Goal: Task Accomplishment & Management: Manage account settings

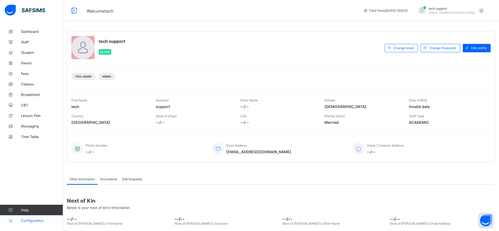
click at [36, 221] on span "Configuration" at bounding box center [42, 220] width 42 height 4
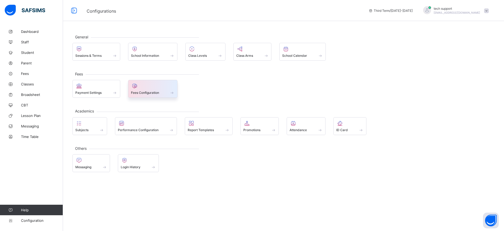
click at [158, 92] on span "Fees Configuration" at bounding box center [145, 92] width 28 height 4
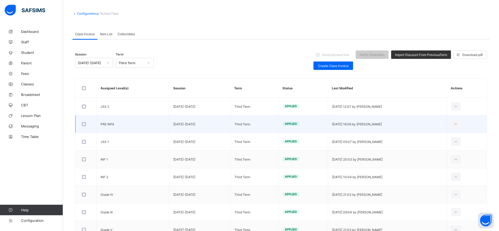
scroll to position [23, 0]
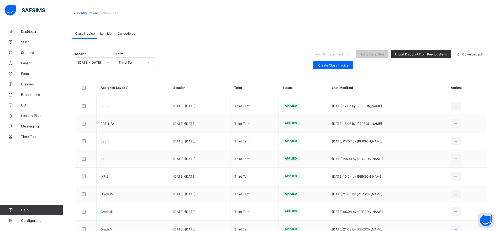
click at [108, 35] on span "Item List" at bounding box center [106, 33] width 12 height 4
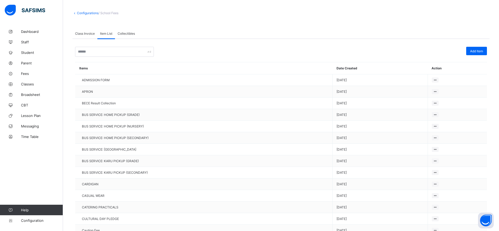
click at [89, 35] on div "Class Invoice" at bounding box center [84, 33] width 25 height 10
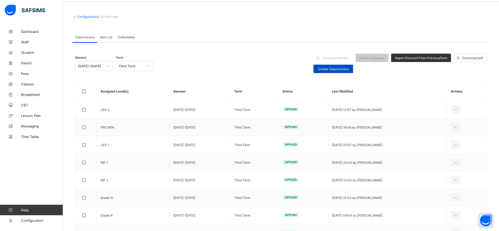
scroll to position [0, 0]
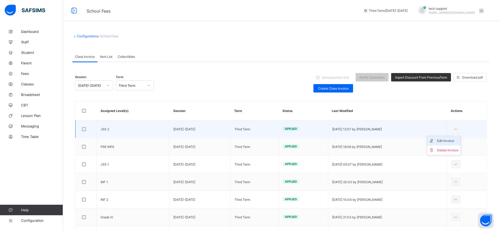
click at [451, 140] on div "Edit Invoice" at bounding box center [447, 140] width 21 height 5
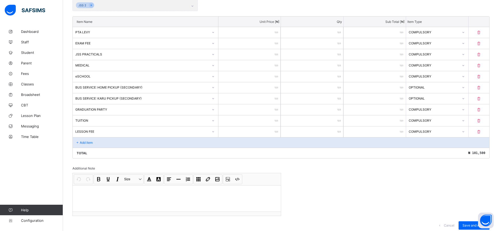
scroll to position [147, 0]
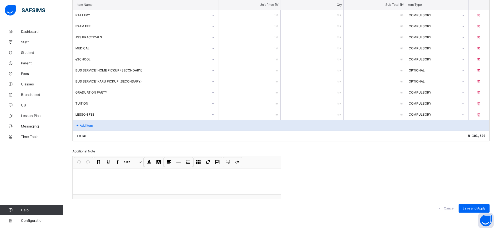
click at [248, 177] on div at bounding box center [177, 181] width 208 height 26
click at [467, 209] on div "Save and Apply" at bounding box center [473, 208] width 31 height 8
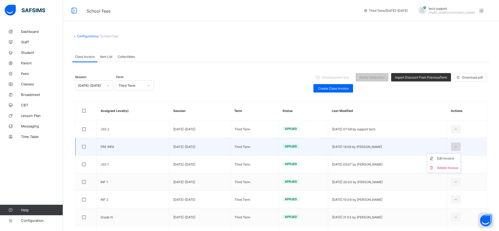
click at [458, 145] on icon at bounding box center [455, 147] width 4 height 4
click at [456, 156] on div "Edit Invoice" at bounding box center [447, 158] width 21 height 5
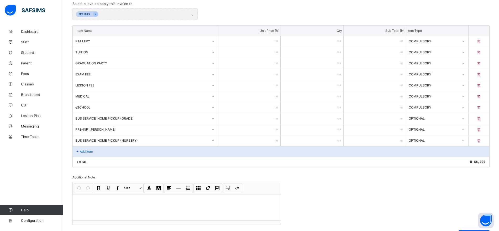
scroll to position [147, 0]
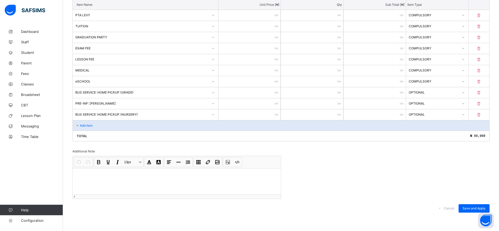
click at [223, 176] on p at bounding box center [177, 174] width 200 height 5
click at [470, 206] on span "Save and Apply" at bounding box center [473, 208] width 23 height 4
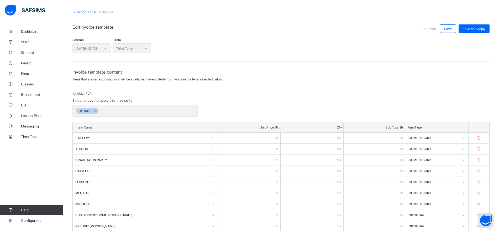
scroll to position [0, 0]
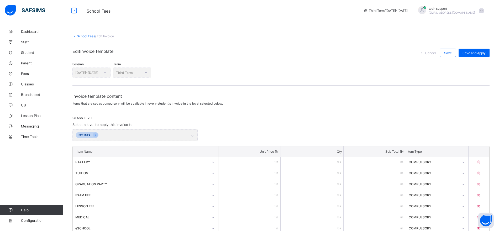
click at [86, 36] on link "School Fees" at bounding box center [86, 36] width 18 height 4
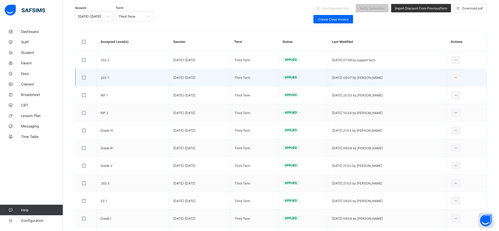
scroll to position [68, 0]
click at [457, 89] on div "Edit Invoice" at bounding box center [447, 89] width 21 height 5
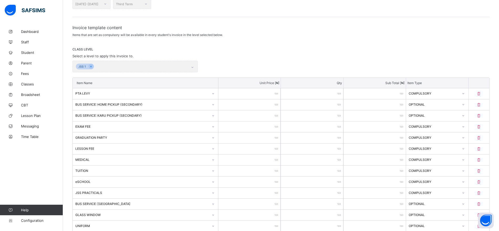
scroll to position [180, 0]
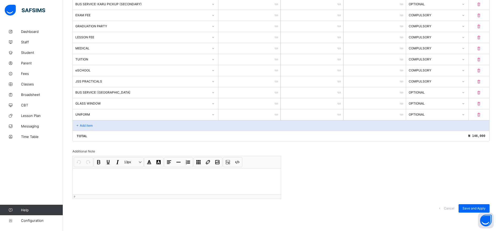
click at [238, 177] on p at bounding box center [177, 174] width 200 height 5
click at [466, 207] on div "Save and Apply" at bounding box center [473, 208] width 31 height 8
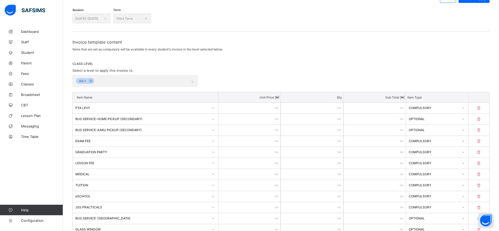
scroll to position [0, 0]
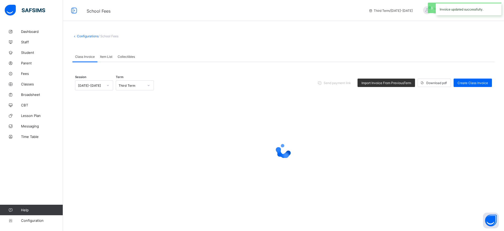
click at [84, 38] on link "Configurations" at bounding box center [88, 36] width 22 height 4
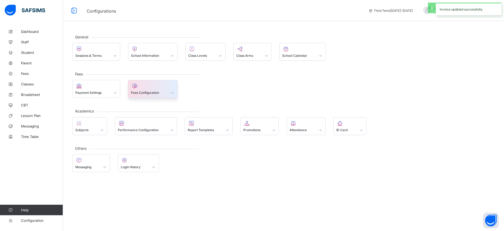
click at [157, 89] on span at bounding box center [153, 89] width 44 height 1
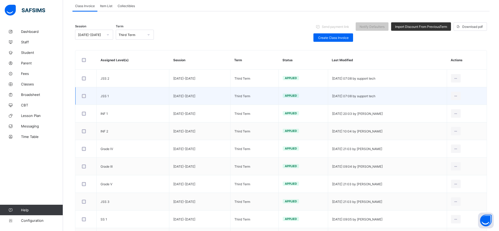
scroll to position [50, 0]
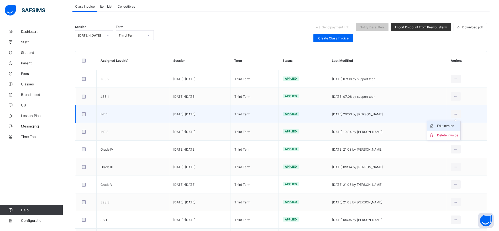
click at [455, 125] on div "Edit Invoice" at bounding box center [447, 125] width 21 height 5
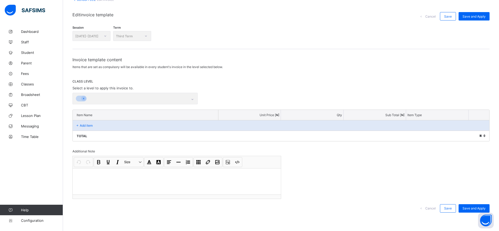
scroll to position [36, 0]
click at [227, 179] on div at bounding box center [177, 181] width 208 height 26
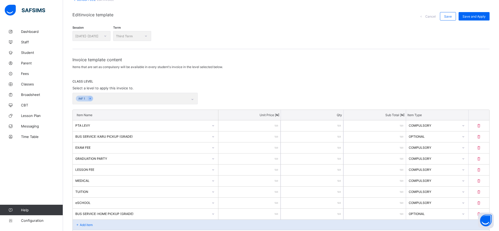
scroll to position [136, 0]
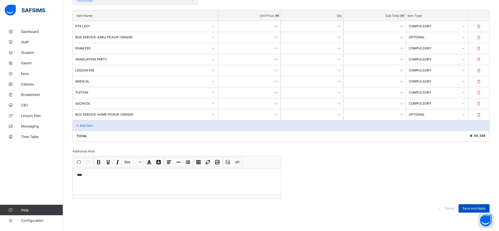
click at [471, 206] on span "Save and Apply" at bounding box center [473, 208] width 23 height 4
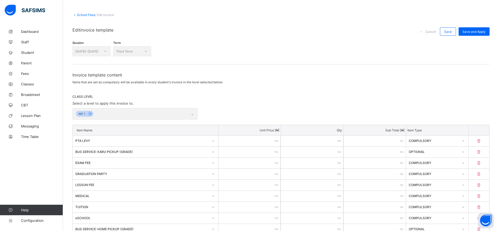
scroll to position [0, 0]
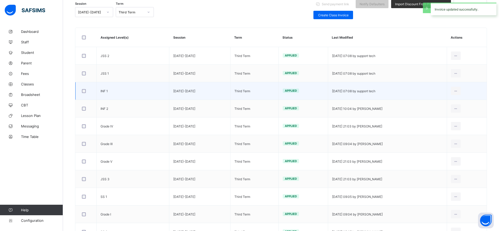
scroll to position [73, 0]
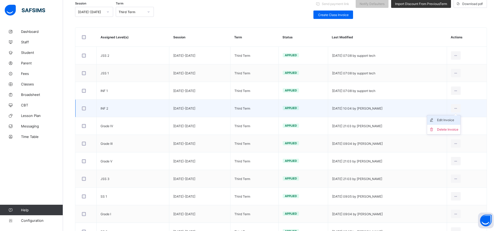
click at [451, 118] on div "Edit Invoice" at bounding box center [447, 119] width 21 height 5
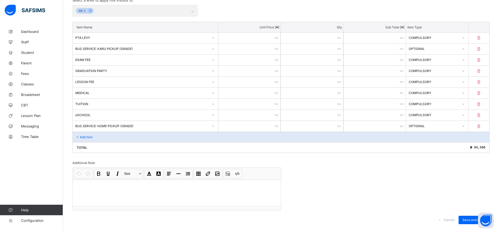
scroll to position [136, 0]
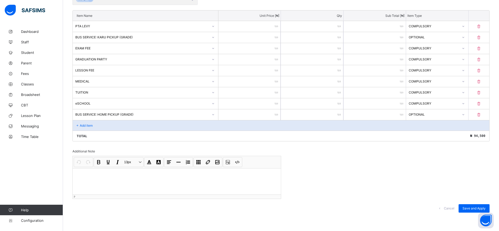
click at [180, 180] on div at bounding box center [177, 181] width 208 height 26
click at [468, 208] on span "Save and Apply" at bounding box center [473, 208] width 23 height 4
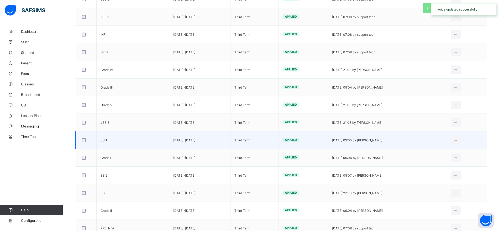
scroll to position [130, 0]
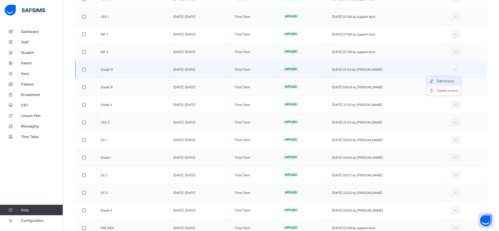
click at [454, 79] on div "Edit Invoice" at bounding box center [447, 80] width 21 height 5
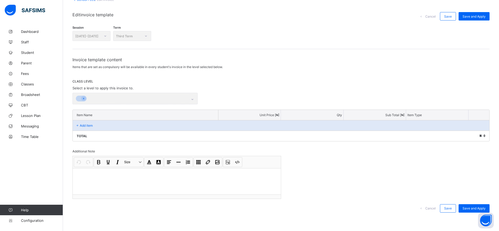
scroll to position [36, 0]
click at [218, 185] on div at bounding box center [177, 181] width 208 height 26
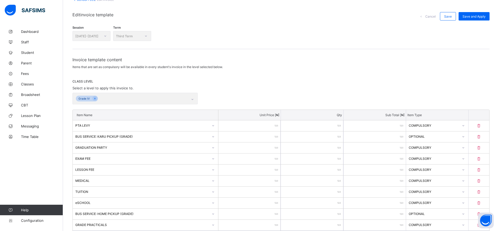
scroll to position [147, 0]
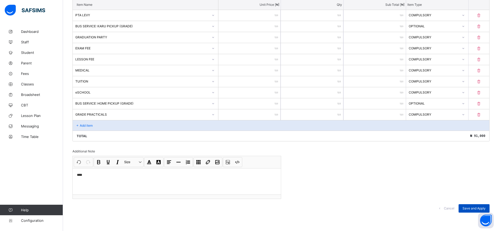
click at [468, 208] on span "Save and Apply" at bounding box center [473, 208] width 23 height 4
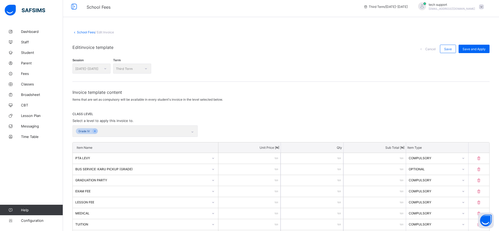
scroll to position [4, 0]
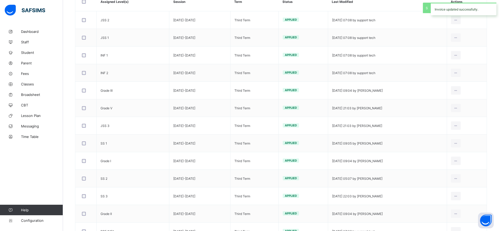
scroll to position [110, 0]
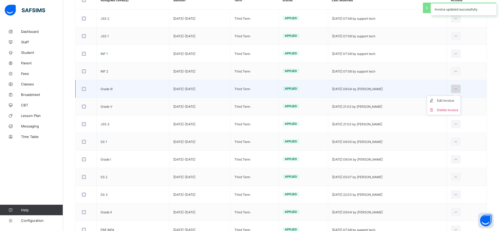
click at [458, 89] on icon at bounding box center [455, 89] width 4 height 4
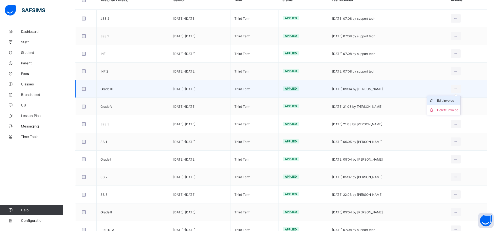
click at [456, 100] on div "Edit Invoice" at bounding box center [447, 100] width 21 height 5
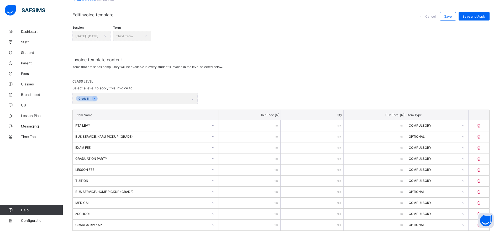
scroll to position [110, 0]
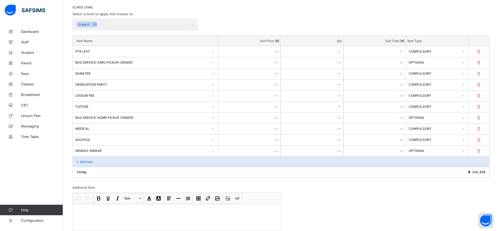
click at [254, 175] on div "Total ₦ 114,620" at bounding box center [281, 172] width 416 height 10
click at [254, 209] on p at bounding box center [177, 210] width 200 height 5
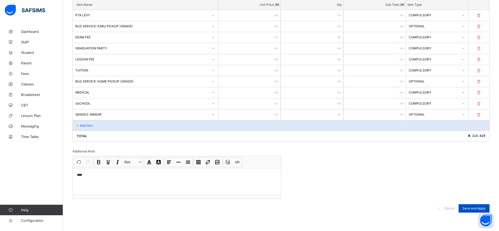
click at [468, 207] on span "Save and Apply" at bounding box center [473, 208] width 23 height 4
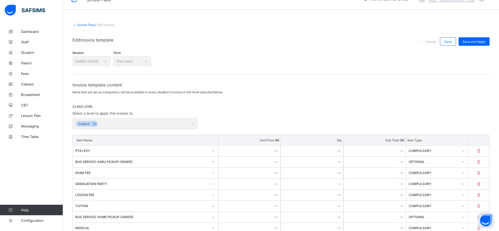
scroll to position [9, 0]
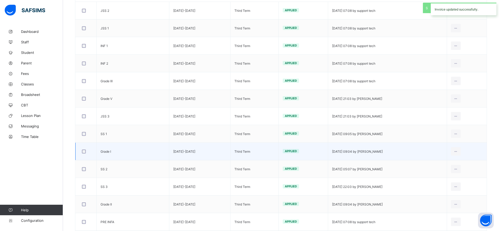
scroll to position [151, 0]
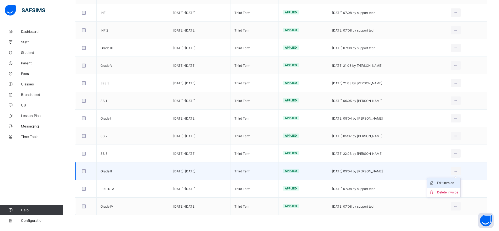
click at [453, 182] on div "Edit Invoice" at bounding box center [447, 182] width 21 height 5
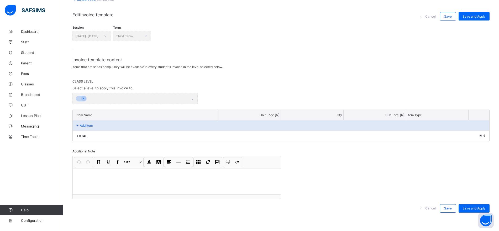
scroll to position [36, 0]
click at [199, 177] on p at bounding box center [177, 174] width 200 height 5
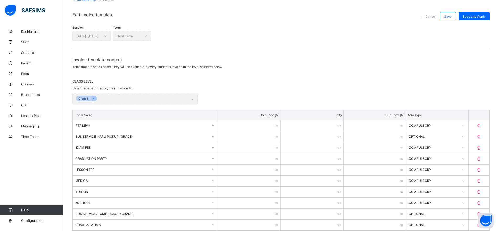
scroll to position [151, 0]
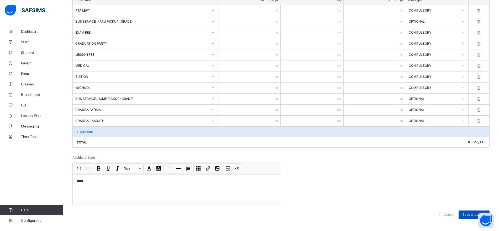
click at [467, 215] on div "Save and Apply" at bounding box center [473, 214] width 31 height 8
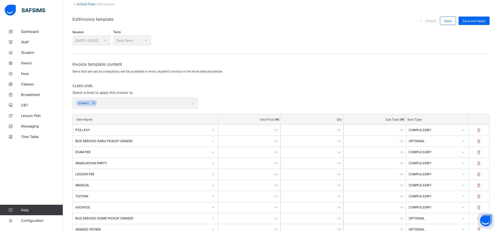
scroll to position [0, 0]
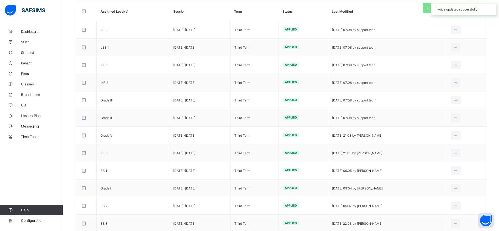
scroll to position [100, 0]
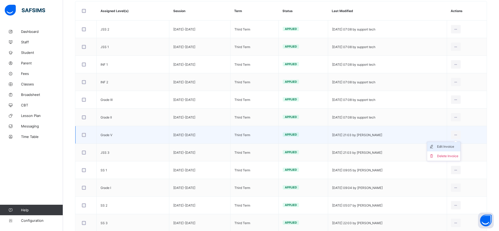
click at [453, 145] on div "Edit Invoice" at bounding box center [447, 146] width 21 height 5
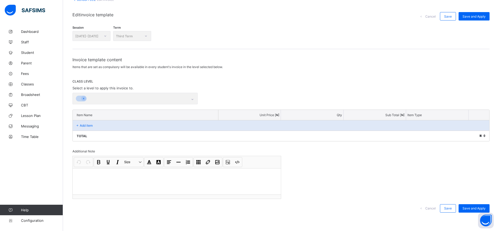
scroll to position [36, 0]
click at [264, 181] on div at bounding box center [177, 181] width 208 height 26
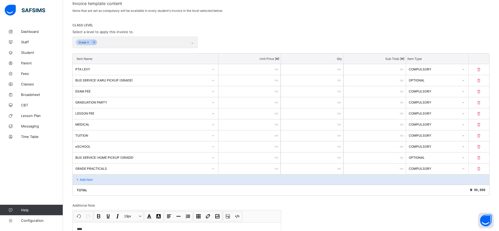
scroll to position [147, 0]
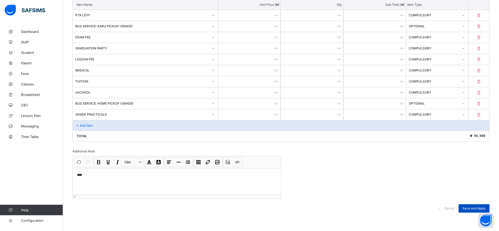
click at [472, 206] on span "Save and Apply" at bounding box center [473, 208] width 23 height 4
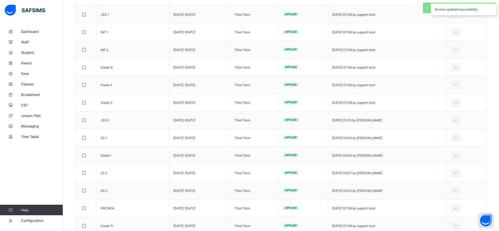
scroll to position [132, 0]
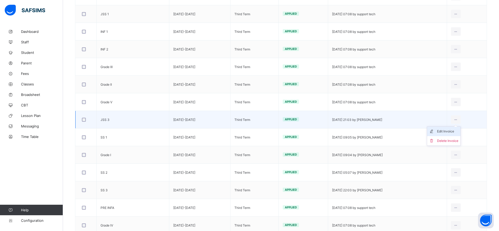
click at [452, 131] on div "Edit Invoice" at bounding box center [447, 131] width 21 height 5
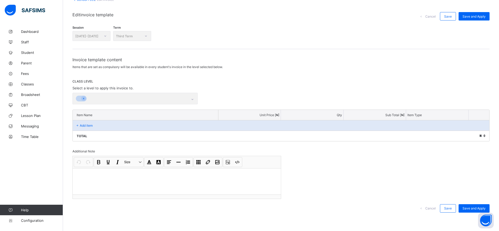
scroll to position [36, 0]
click at [234, 179] on div at bounding box center [177, 181] width 208 height 26
click at [470, 208] on span "Save and Apply" at bounding box center [473, 208] width 23 height 4
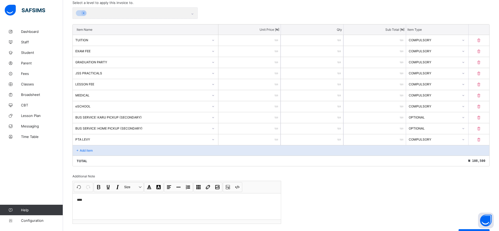
scroll to position [147, 0]
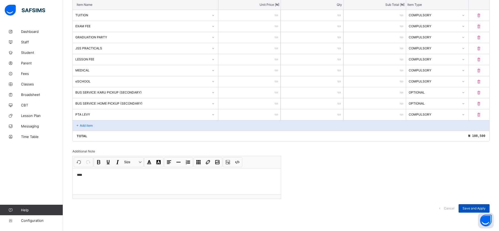
click at [474, 209] on span "Save and Apply" at bounding box center [473, 208] width 23 height 4
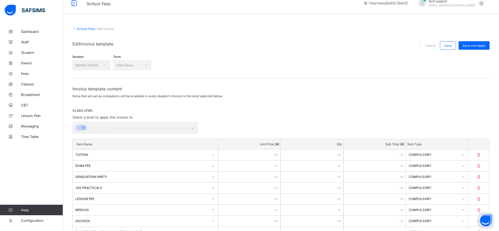
scroll to position [0, 0]
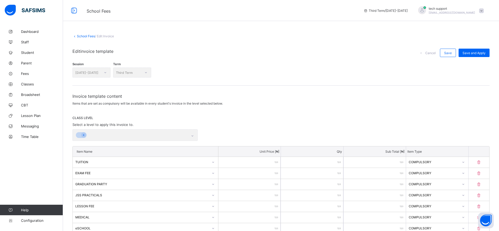
click at [89, 36] on link "School Fees" at bounding box center [86, 36] width 18 height 4
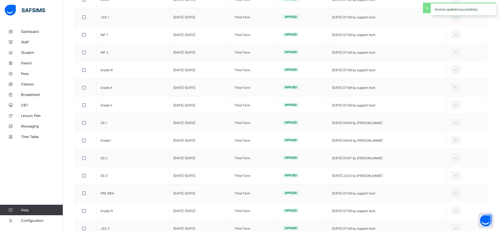
scroll to position [151, 0]
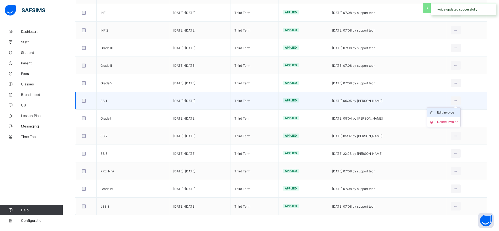
click at [457, 111] on div "Edit Invoice" at bounding box center [447, 112] width 21 height 5
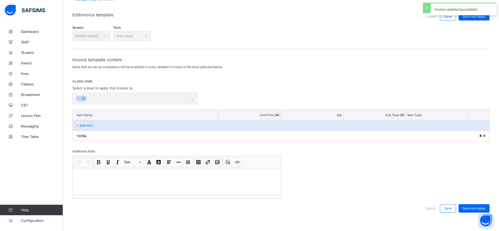
scroll to position [36, 0]
click at [255, 178] on div at bounding box center [177, 181] width 208 height 26
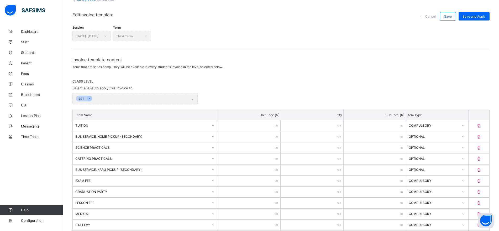
scroll to position [169, 0]
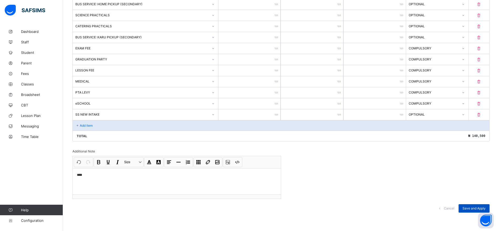
click at [470, 208] on span "Save and Apply" at bounding box center [473, 208] width 23 height 4
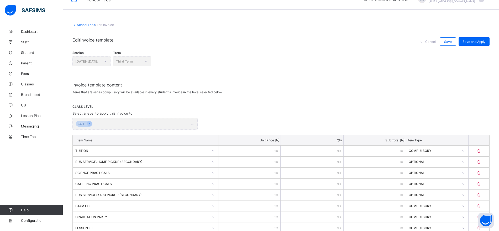
scroll to position [0, 0]
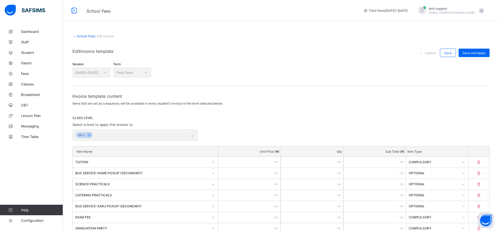
click at [82, 36] on link "School Fees" at bounding box center [86, 36] width 18 height 4
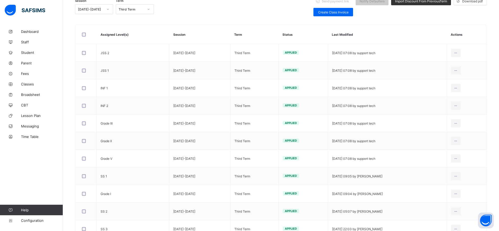
scroll to position [151, 0]
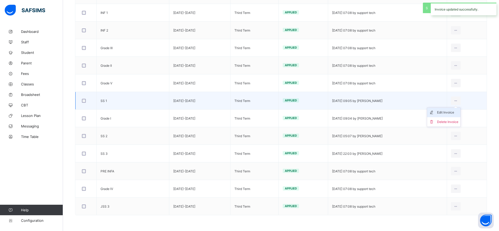
click at [456, 112] on div "Edit Invoice" at bounding box center [447, 112] width 21 height 5
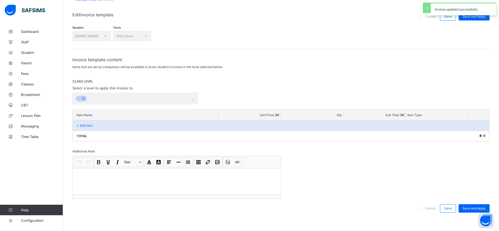
scroll to position [36, 0]
click at [252, 176] on p at bounding box center [177, 174] width 200 height 5
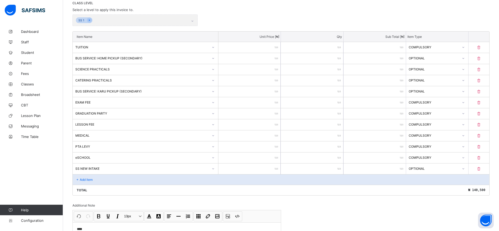
scroll to position [169, 0]
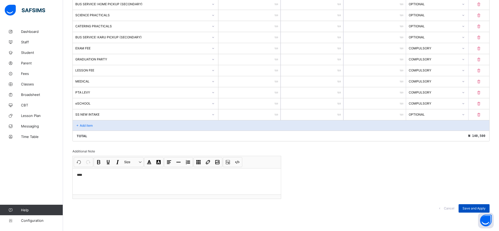
click at [470, 210] on span "Save and Apply" at bounding box center [473, 208] width 23 height 4
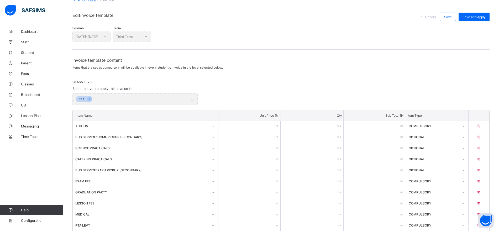
scroll to position [0, 0]
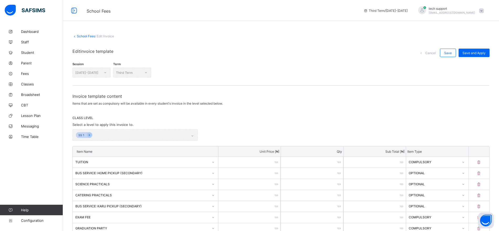
click at [88, 37] on link "School Fees" at bounding box center [86, 36] width 18 height 4
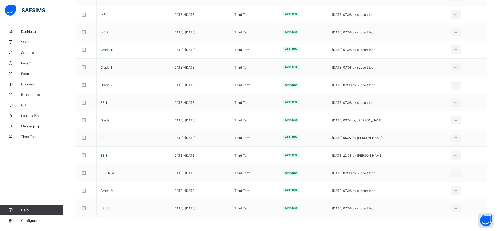
scroll to position [151, 0]
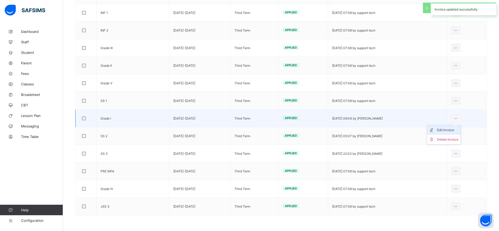
click at [455, 129] on div "Edit Invoice" at bounding box center [447, 129] width 21 height 5
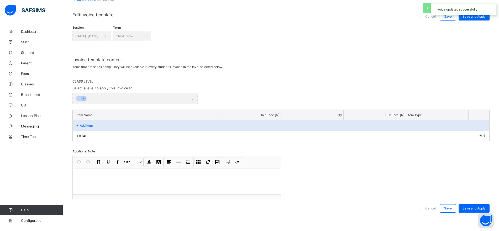
scroll to position [36, 0]
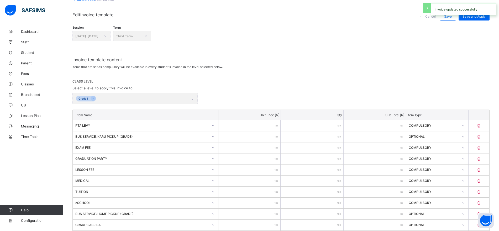
click at [265, 181] on div "Invoice template content Items that are set as compulsory will be available in …" at bounding box center [280, 214] width 417 height 315
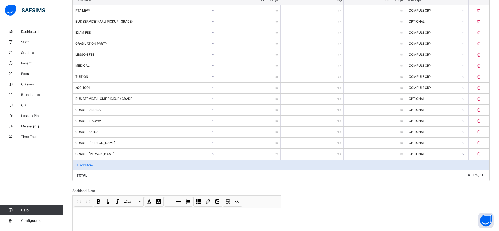
click at [251, 214] on p at bounding box center [177, 213] width 200 height 5
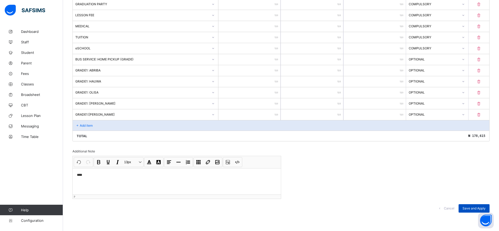
click at [468, 208] on span "Save and Apply" at bounding box center [473, 208] width 23 height 4
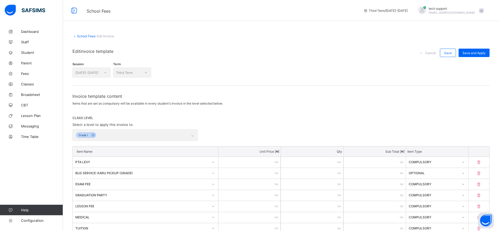
click at [83, 37] on link "School Fees" at bounding box center [86, 36] width 18 height 4
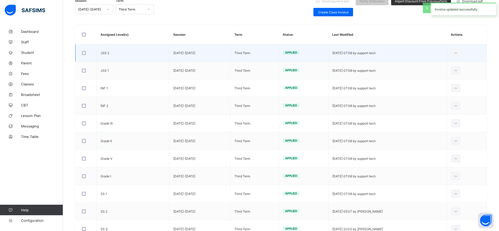
scroll to position [151, 0]
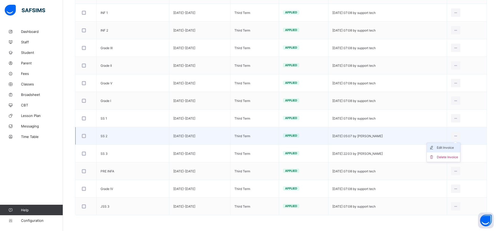
click at [448, 147] on div "Edit Invoice" at bounding box center [446, 147] width 21 height 5
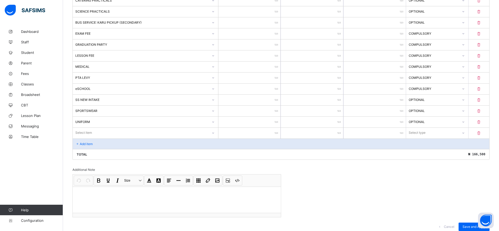
scroll to position [202, 0]
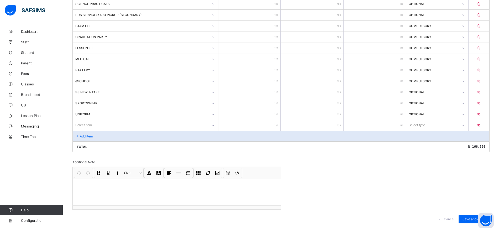
click at [481, 126] on icon at bounding box center [478, 125] width 5 height 4
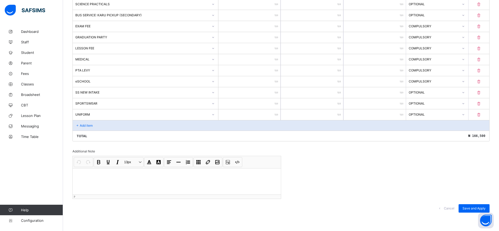
click at [248, 181] on div at bounding box center [177, 181] width 208 height 26
click at [472, 207] on span "Save and Apply" at bounding box center [473, 208] width 23 height 4
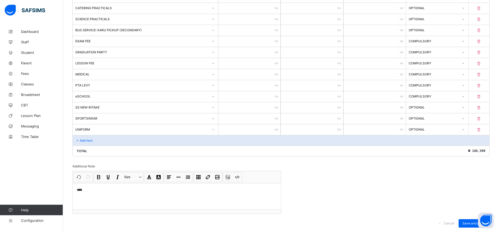
scroll to position [187, 0]
click at [467, 221] on span "Save and Apply" at bounding box center [473, 223] width 23 height 4
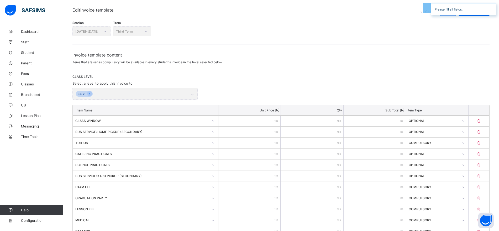
scroll to position [26, 0]
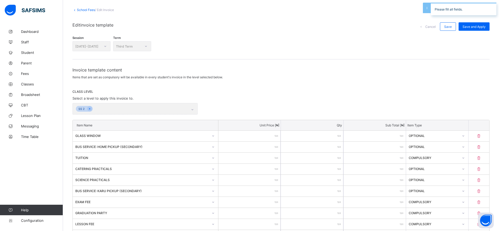
click at [82, 7] on div "School Fees / Edit Invoice Edit invoice template Cancel Save Save and Apply Ses…" at bounding box center [281, 203] width 436 height 406
click at [82, 9] on link "School Fees" at bounding box center [86, 10] width 18 height 4
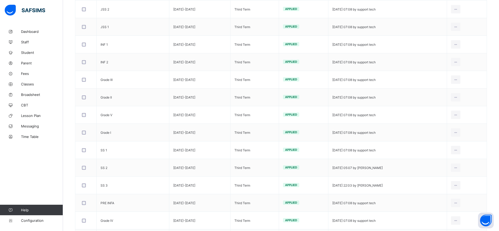
scroll to position [151, 0]
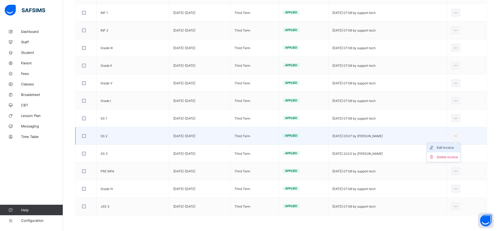
click at [454, 147] on div "Edit Invoice" at bounding box center [446, 147] width 21 height 5
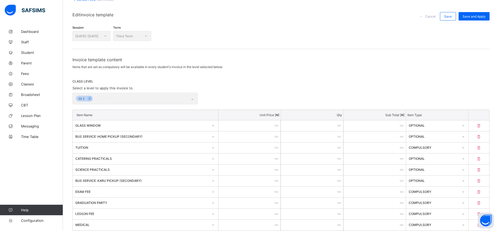
scroll to position [151, 0]
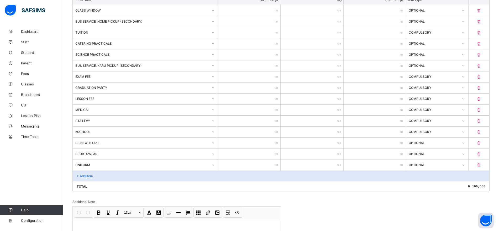
click at [269, 222] on body "School Fees Third Term / 2023-2024 tech support rejoice.chukwuma+2@flexisaf.com…" at bounding box center [249, 65] width 499 height 432
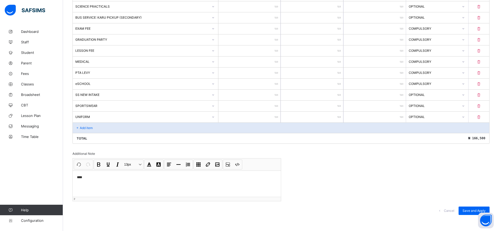
scroll to position [202, 0]
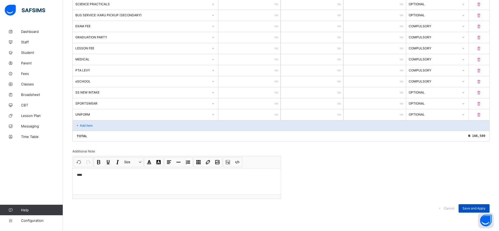
click at [473, 209] on span "Save and Apply" at bounding box center [473, 208] width 23 height 4
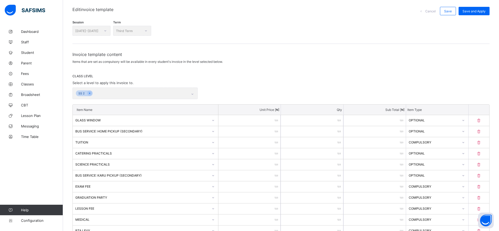
scroll to position [0, 0]
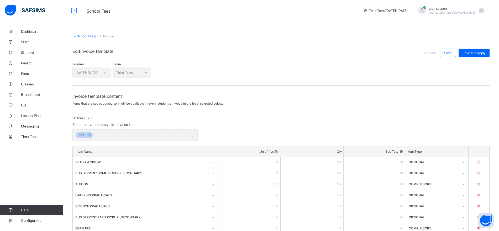
click at [84, 35] on link "School Fees" at bounding box center [86, 36] width 18 height 4
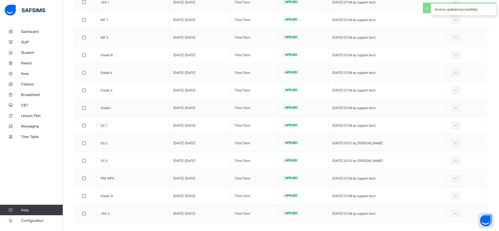
scroll to position [147, 0]
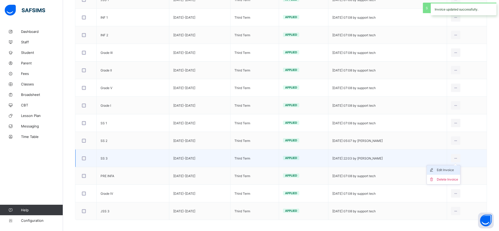
click at [453, 170] on div "Edit Invoice" at bounding box center [446, 169] width 21 height 5
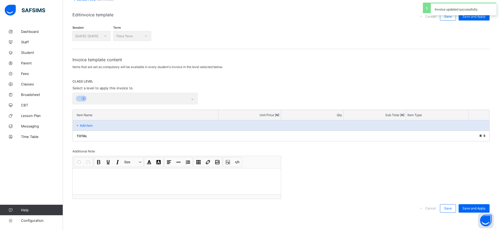
click at [248, 179] on div at bounding box center [177, 181] width 208 height 26
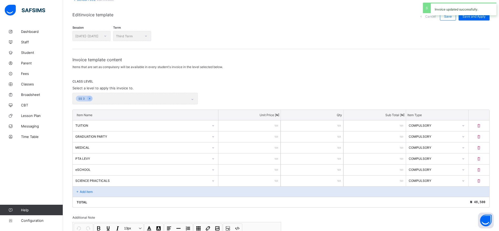
scroll to position [103, 0]
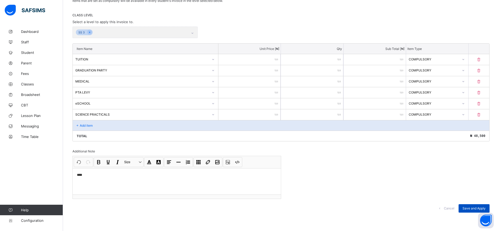
click at [467, 207] on span "Save and Apply" at bounding box center [473, 208] width 23 height 4
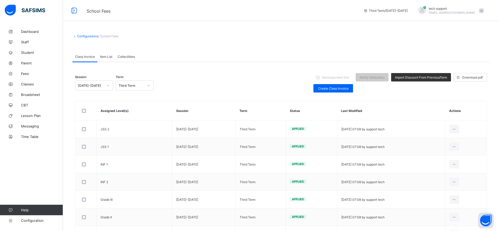
click at [108, 60] on div "Item List" at bounding box center [106, 56] width 18 height 10
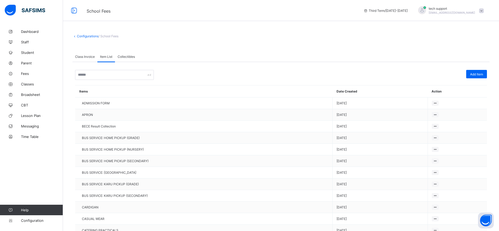
click at [88, 57] on span "Class Invoice" at bounding box center [85, 57] width 20 height 4
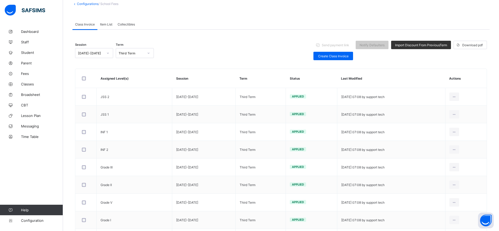
scroll to position [34, 0]
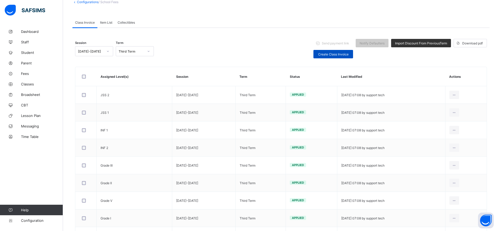
click at [336, 54] on span "Create Class Invoice" at bounding box center [333, 54] width 32 height 4
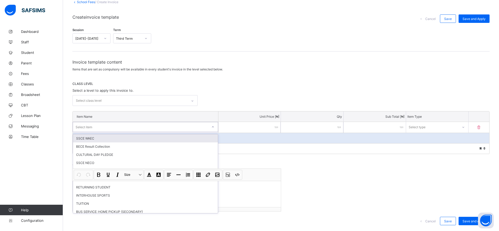
click at [214, 126] on icon at bounding box center [212, 126] width 3 height 5
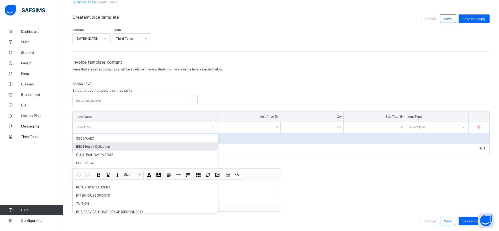
click at [203, 146] on div "BECE Result Collection" at bounding box center [145, 146] width 145 height 8
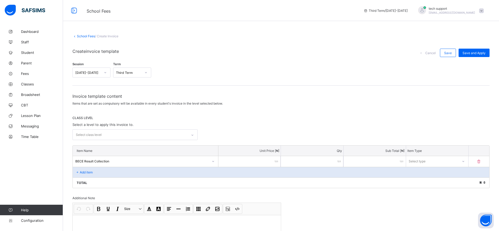
click at [86, 37] on link "School Fees" at bounding box center [86, 36] width 18 height 4
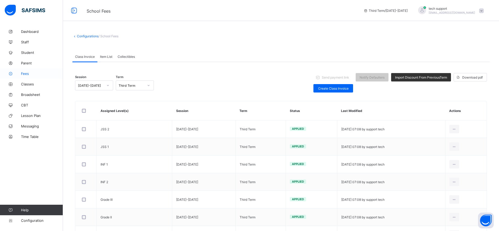
click at [25, 76] on link "Fees" at bounding box center [31, 73] width 63 height 10
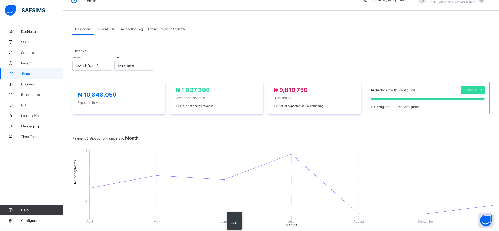
scroll to position [10, 0]
click at [107, 28] on span "Student List" at bounding box center [105, 29] width 18 height 4
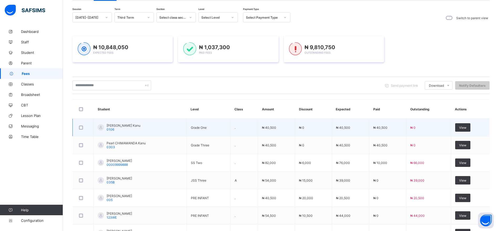
scroll to position [51, 0]
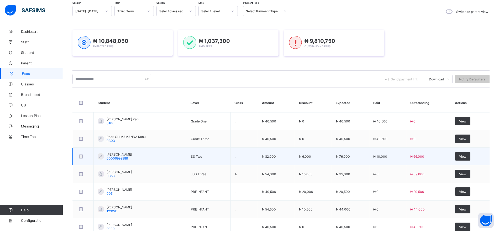
click at [117, 155] on span "JEMILA ABUBAKAR" at bounding box center [118, 154] width 25 height 4
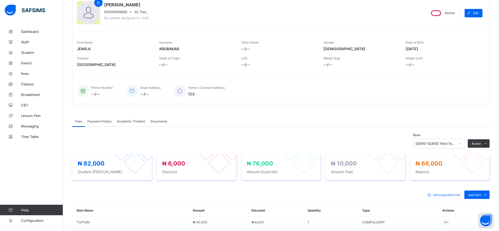
click at [107, 122] on span "Payment History" at bounding box center [99, 121] width 24 height 4
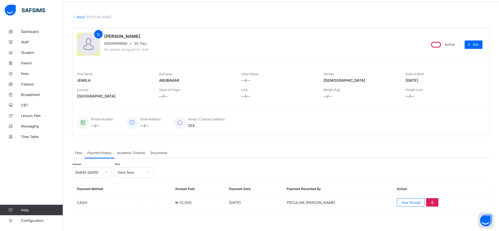
click at [130, 152] on span "Academic Timeline" at bounding box center [131, 153] width 28 height 4
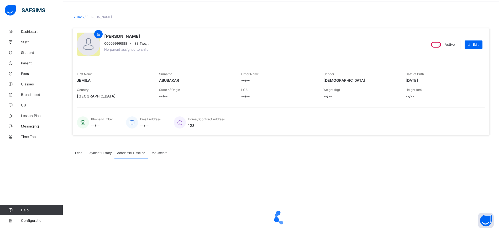
scroll to position [51, 0]
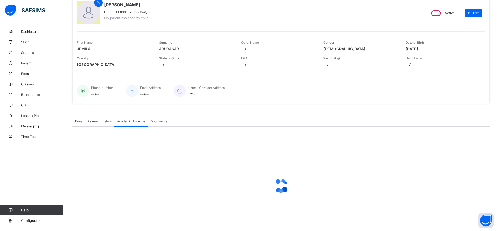
click at [99, 123] on div "Payment History" at bounding box center [100, 121] width 30 height 10
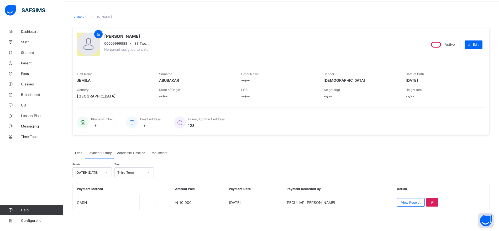
click at [77, 17] on link "Back" at bounding box center [81, 17] width 8 height 4
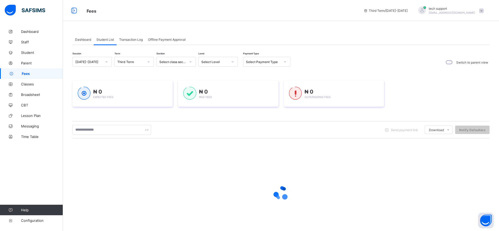
click at [138, 42] on div "Transaction Log" at bounding box center [130, 39] width 29 height 10
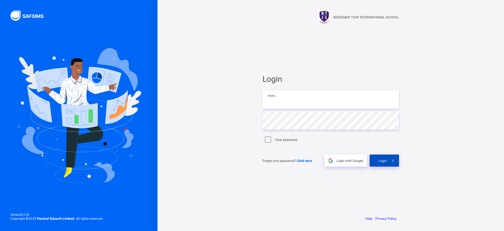
type input "**********"
click at [385, 155] on div "Login" at bounding box center [383, 160] width 29 height 12
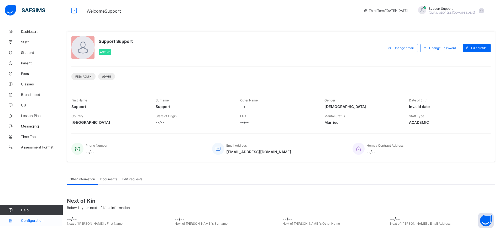
click at [36, 220] on span "Configuration" at bounding box center [42, 220] width 42 height 4
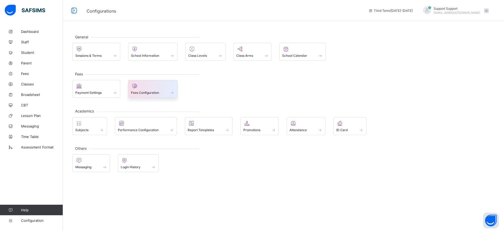
click at [153, 88] on div at bounding box center [153, 86] width 44 height 6
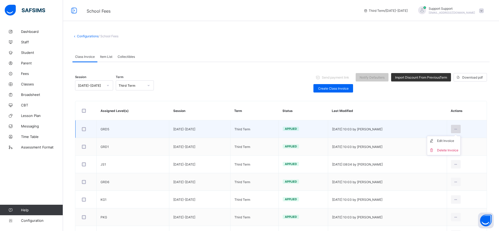
click at [460, 129] on div at bounding box center [456, 129] width 10 height 8
click at [458, 140] on div "Edit Invoice" at bounding box center [447, 140] width 21 height 5
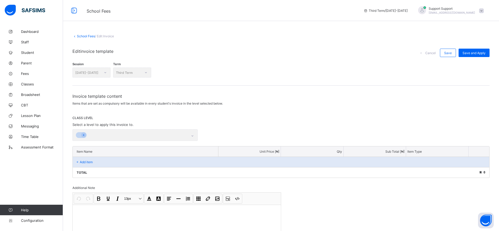
click at [162, 211] on p at bounding box center [177, 211] width 200 height 5
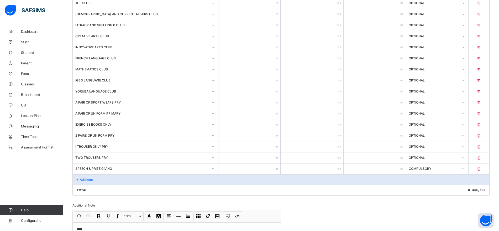
scroll to position [389, 0]
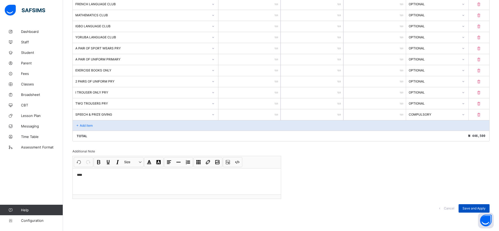
click at [471, 208] on span "Save and Apply" at bounding box center [473, 208] width 23 height 4
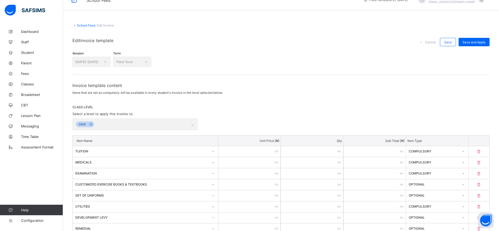
scroll to position [0, 0]
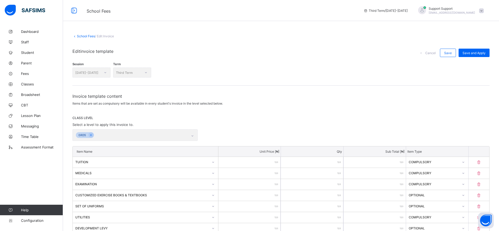
click at [85, 38] on link "School Fees" at bounding box center [86, 36] width 18 height 4
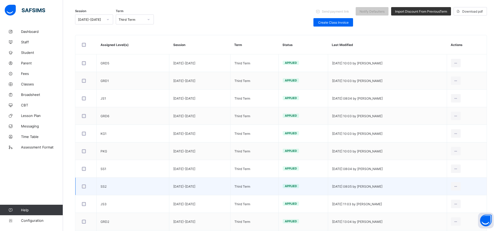
scroll to position [65, 0]
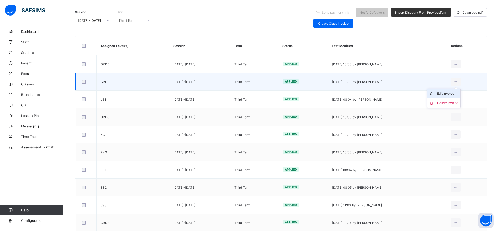
click at [451, 94] on div "Edit Invoice" at bounding box center [447, 93] width 21 height 5
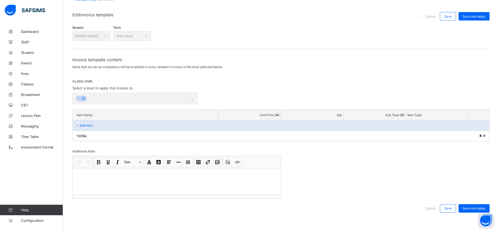
click at [187, 186] on div at bounding box center [177, 181] width 208 height 26
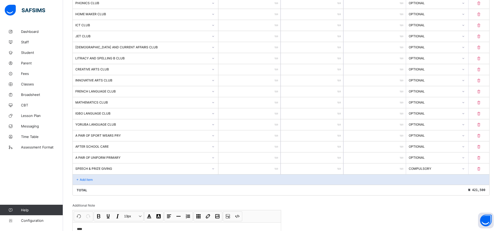
scroll to position [356, 0]
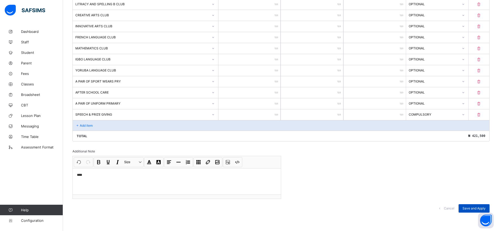
click at [470, 211] on div "Save and Apply" at bounding box center [473, 208] width 31 height 8
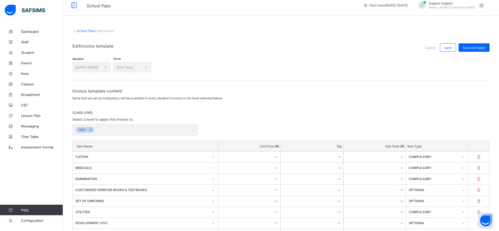
scroll to position [0, 0]
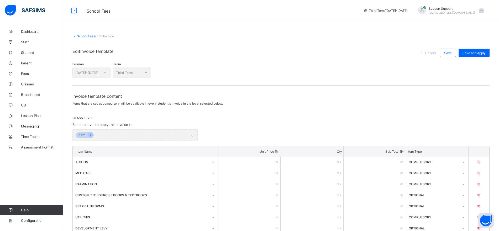
click at [90, 36] on link "School Fees" at bounding box center [86, 36] width 18 height 4
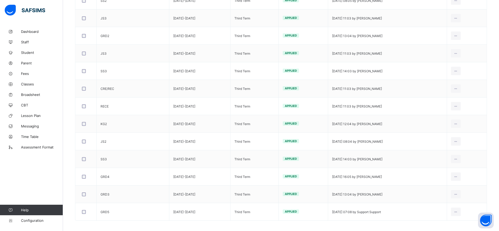
scroll to position [239, 0]
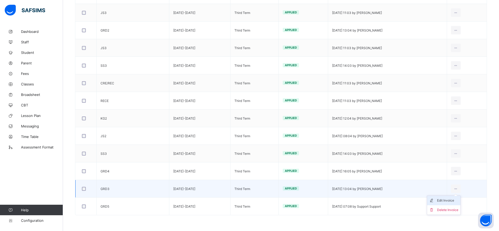
click at [453, 199] on div "Edit Invoice" at bounding box center [447, 199] width 21 height 5
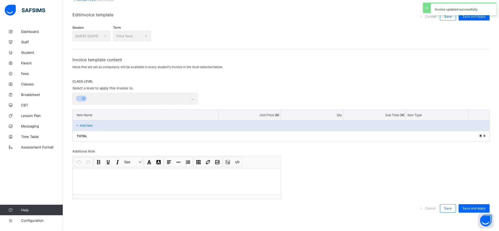
scroll to position [36, 0]
click at [177, 179] on div at bounding box center [177, 181] width 208 height 26
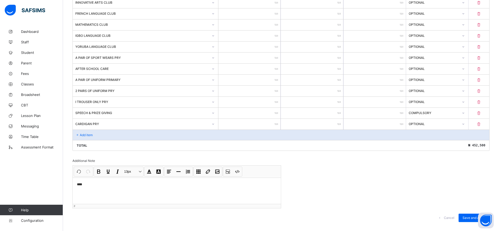
scroll to position [389, 0]
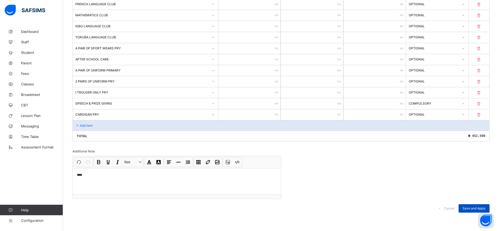
click at [474, 204] on div "Save and Apply" at bounding box center [473, 208] width 31 height 8
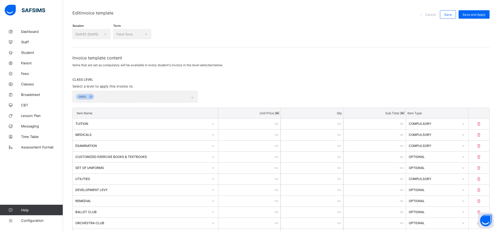
scroll to position [0, 0]
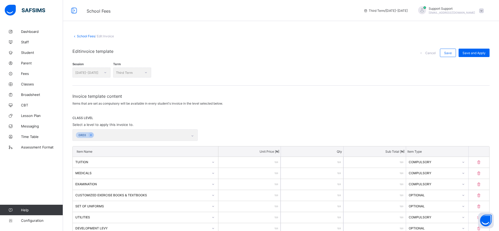
click at [86, 37] on link "School Fees" at bounding box center [86, 36] width 18 height 4
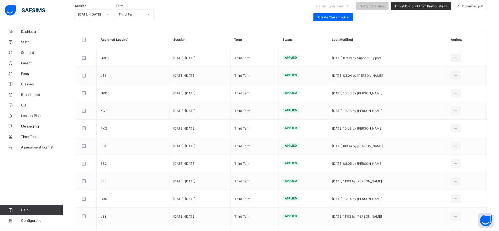
scroll to position [72, 0]
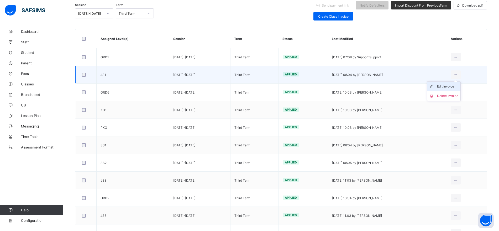
click at [452, 85] on div "Edit Invoice" at bounding box center [447, 86] width 21 height 5
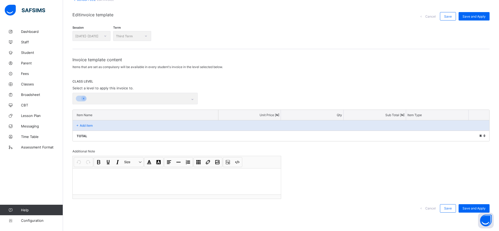
scroll to position [36, 0]
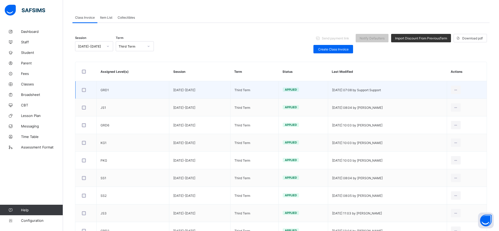
scroll to position [63, 0]
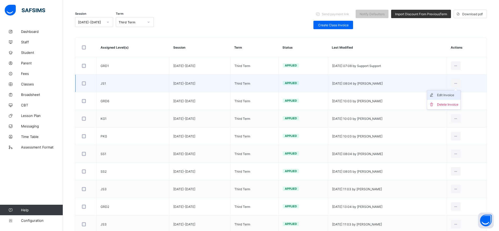
click at [456, 96] on div "Edit Invoice" at bounding box center [447, 94] width 21 height 5
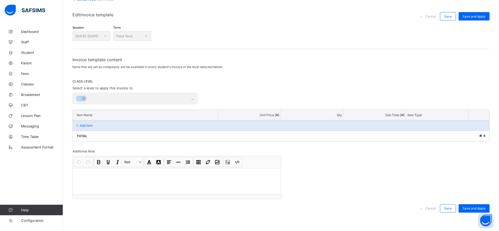
scroll to position [36, 0]
click at [210, 185] on div at bounding box center [177, 181] width 208 height 26
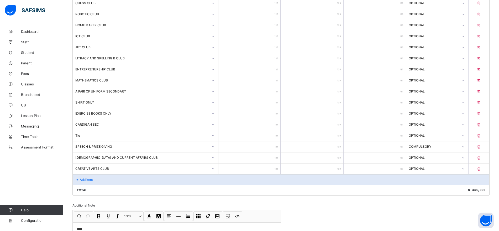
scroll to position [345, 0]
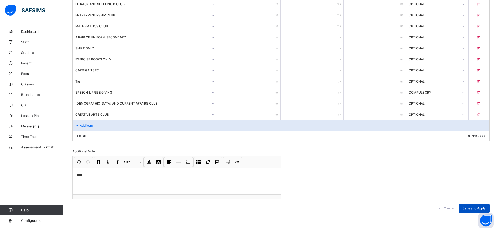
click at [467, 209] on span "Save and Apply" at bounding box center [473, 208] width 23 height 4
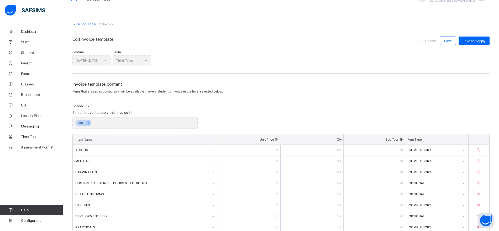
scroll to position [0, 0]
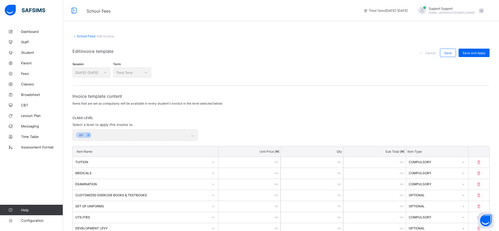
click at [84, 34] on link "School Fees" at bounding box center [86, 36] width 18 height 4
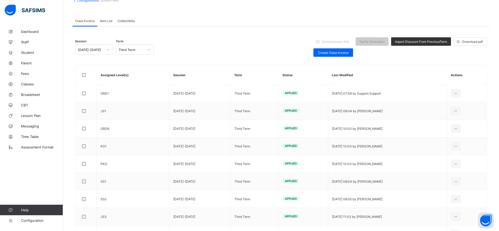
scroll to position [36, 0]
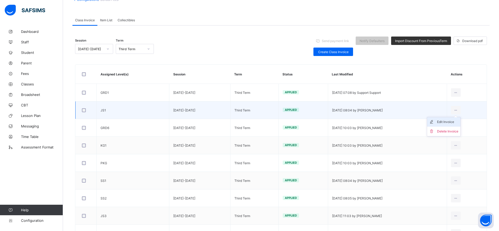
click at [456, 120] on div "Edit Invoice" at bounding box center [447, 121] width 21 height 5
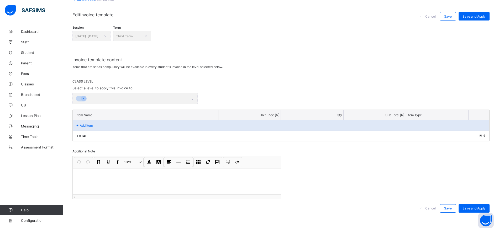
click at [196, 184] on div at bounding box center [177, 181] width 208 height 26
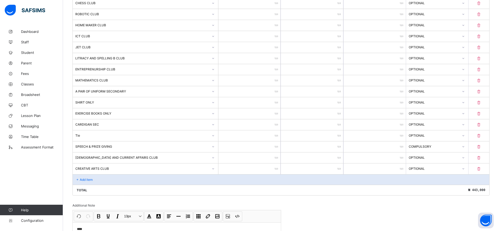
scroll to position [345, 0]
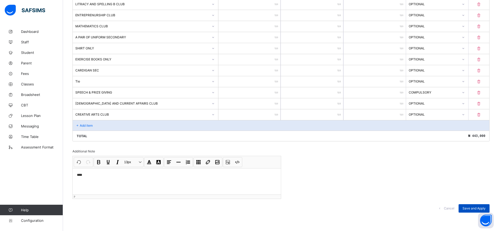
click at [467, 207] on div "Save and Apply" at bounding box center [473, 208] width 31 height 8
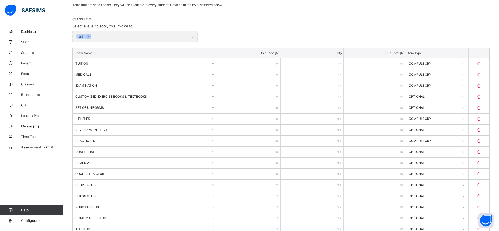
scroll to position [0, 0]
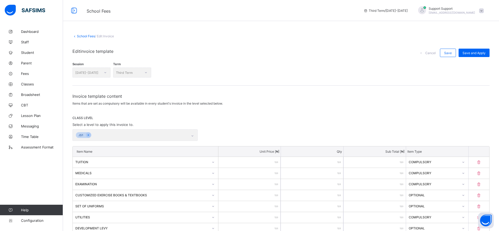
click at [83, 36] on link "School Fees" at bounding box center [86, 36] width 18 height 4
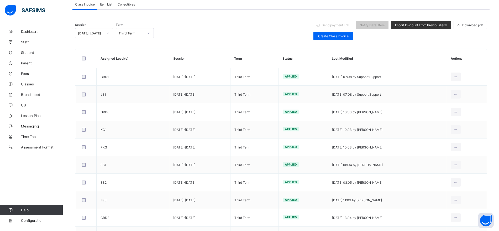
scroll to position [52, 0]
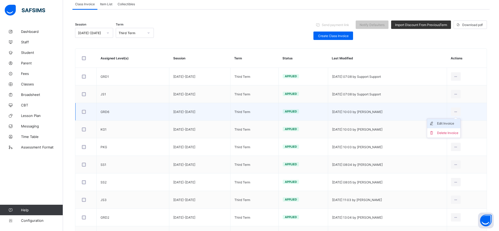
click at [456, 122] on div "Edit Invoice" at bounding box center [447, 123] width 21 height 5
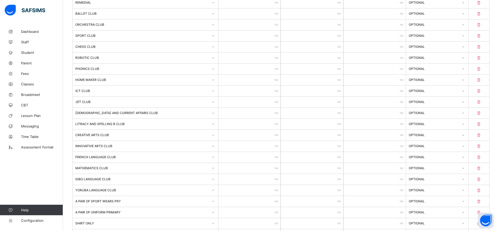
scroll to position [378, 0]
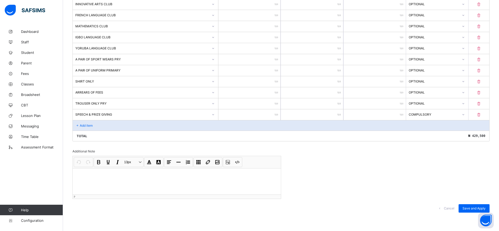
click at [198, 186] on div at bounding box center [177, 181] width 208 height 26
click at [471, 206] on span "Save and Apply" at bounding box center [473, 208] width 23 height 4
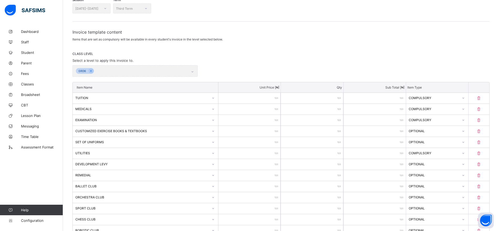
scroll to position [0, 0]
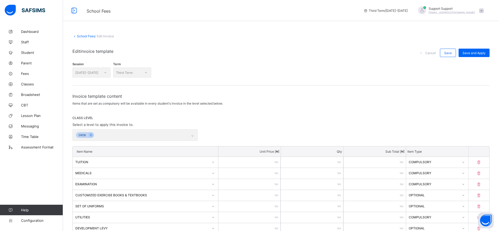
click at [87, 35] on link "School Fees" at bounding box center [86, 36] width 18 height 4
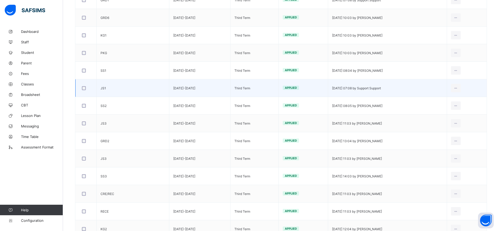
scroll to position [127, 0]
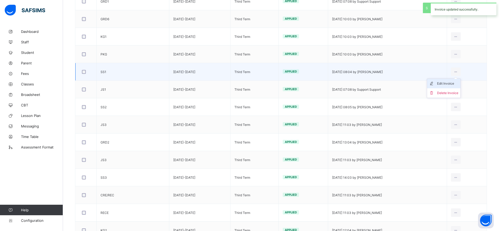
click at [450, 83] on div "Edit Invoice" at bounding box center [447, 83] width 21 height 5
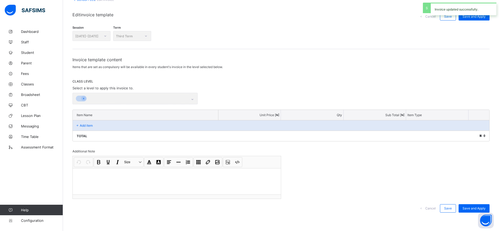
scroll to position [36, 0]
click at [155, 187] on div at bounding box center [177, 181] width 208 height 26
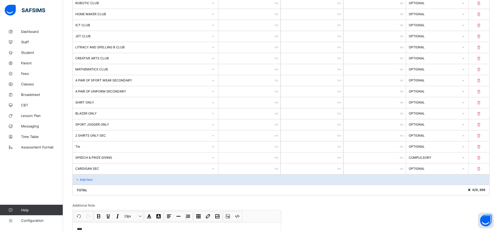
scroll to position [345, 0]
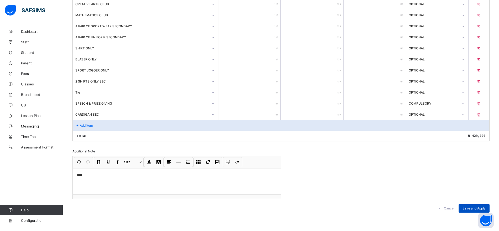
click at [467, 207] on div "Save and Apply" at bounding box center [473, 208] width 31 height 8
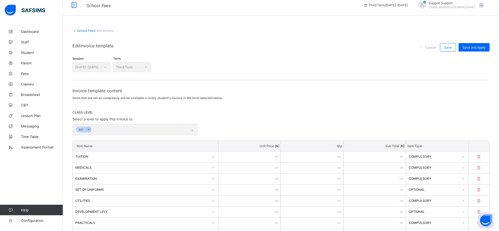
scroll to position [0, 0]
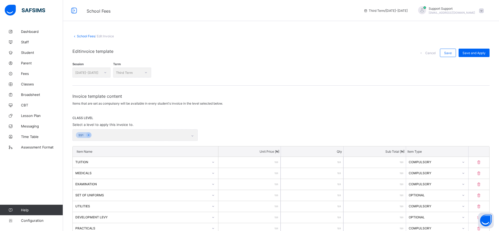
click at [83, 38] on link "School Fees" at bounding box center [86, 36] width 18 height 4
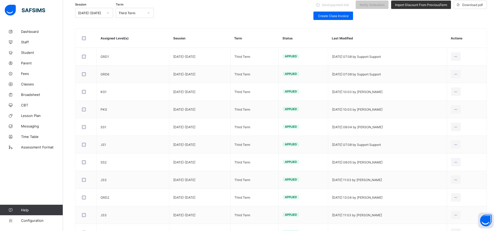
scroll to position [75, 0]
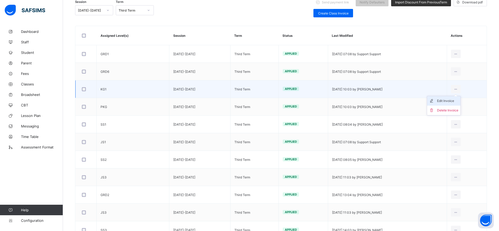
click at [452, 100] on div "Edit Invoice" at bounding box center [447, 100] width 21 height 5
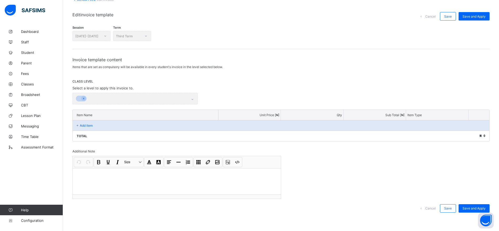
scroll to position [36, 0]
click at [157, 183] on div at bounding box center [177, 181] width 208 height 26
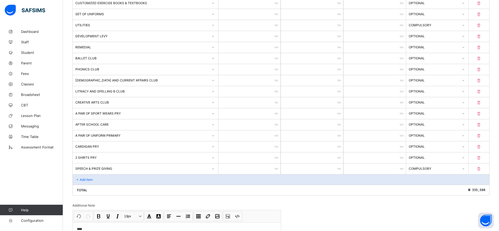
scroll to position [246, 0]
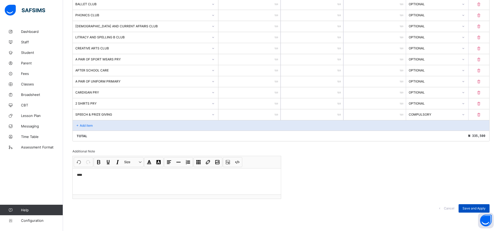
click at [466, 205] on div "Save and Apply" at bounding box center [473, 208] width 31 height 8
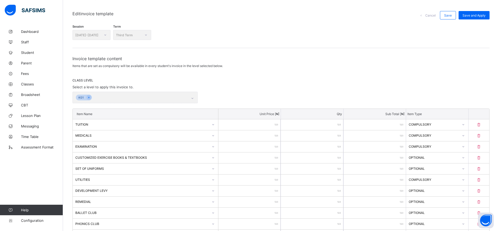
scroll to position [0, 0]
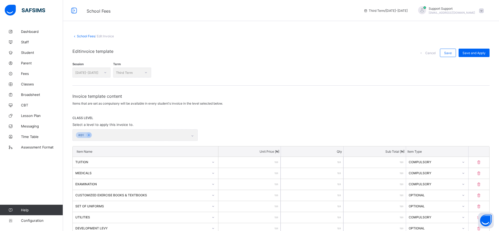
click at [85, 37] on link "School Fees" at bounding box center [86, 36] width 18 height 4
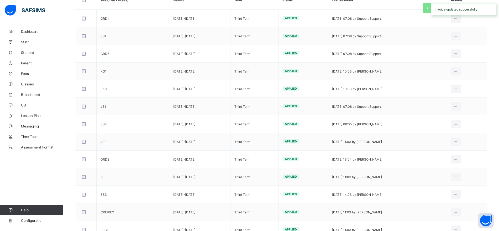
scroll to position [112, 0]
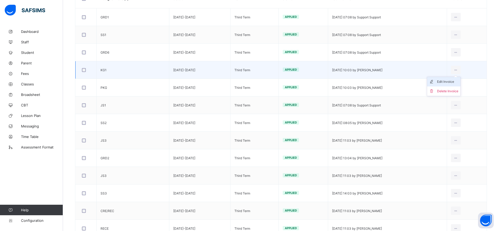
click at [455, 82] on div "Edit Invoice" at bounding box center [447, 81] width 21 height 5
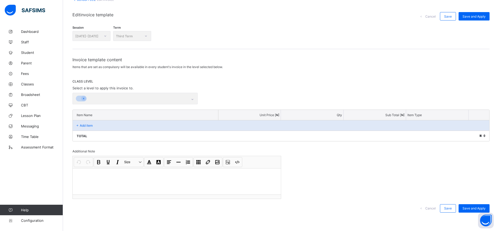
scroll to position [36, 0]
click at [182, 179] on div at bounding box center [177, 181] width 208 height 26
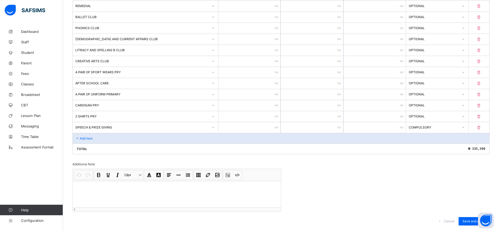
scroll to position [246, 0]
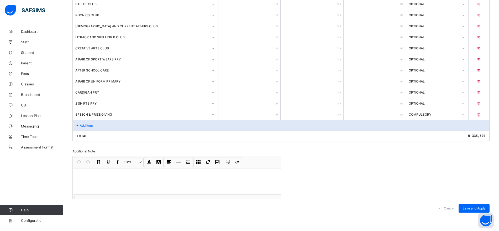
click at [176, 179] on div at bounding box center [177, 181] width 208 height 26
click at [470, 209] on span "Save and Apply" at bounding box center [473, 208] width 23 height 4
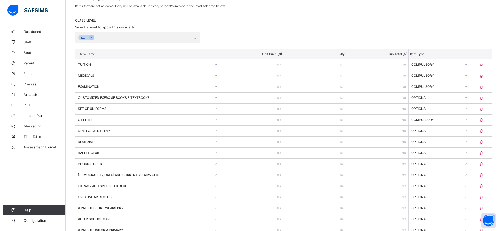
scroll to position [0, 0]
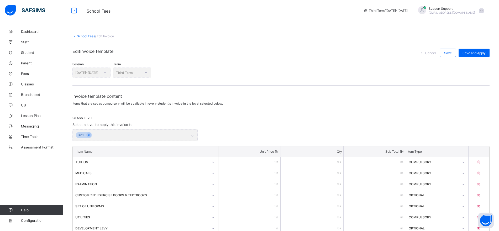
click at [87, 36] on link "School Fees" at bounding box center [86, 36] width 18 height 4
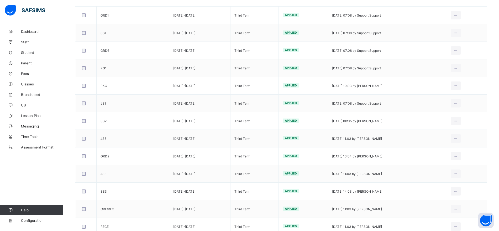
scroll to position [117, 0]
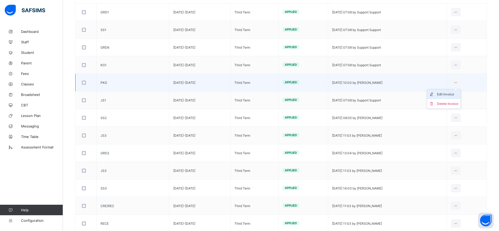
click at [455, 94] on div "Edit Invoice" at bounding box center [447, 94] width 21 height 5
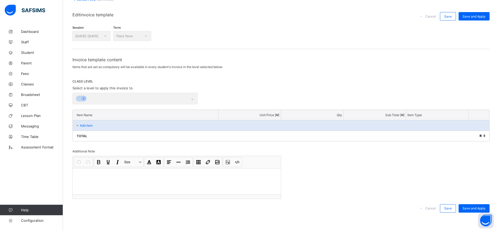
scroll to position [36, 0]
click at [216, 175] on p at bounding box center [177, 174] width 200 height 5
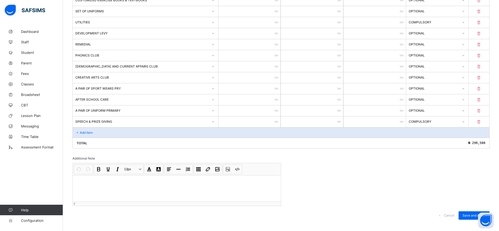
scroll to position [202, 0]
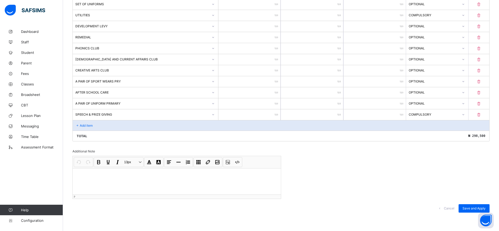
click at [217, 182] on div at bounding box center [177, 181] width 208 height 26
click at [471, 209] on span "Save and Apply" at bounding box center [473, 208] width 23 height 4
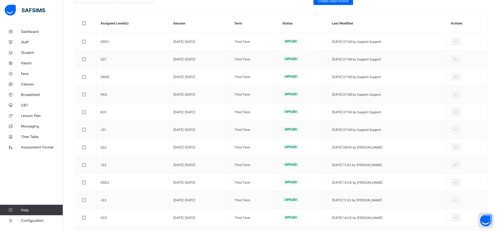
scroll to position [89, 0]
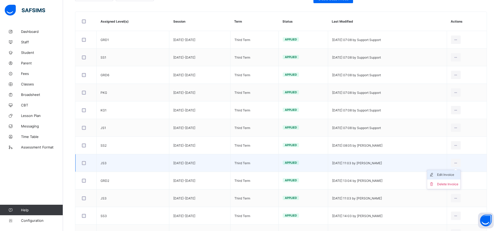
click at [451, 174] on div "Edit Invoice" at bounding box center [447, 174] width 21 height 5
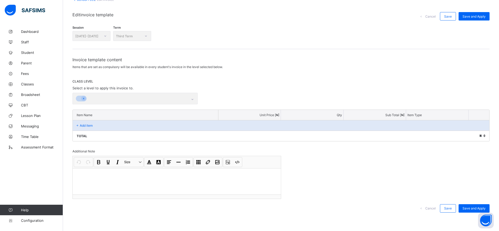
click at [185, 178] on div at bounding box center [177, 181] width 208 height 26
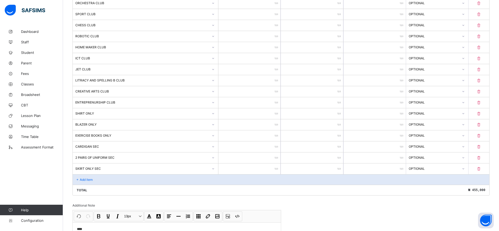
scroll to position [334, 0]
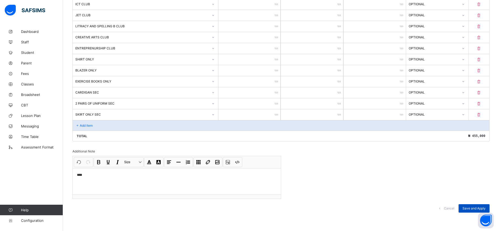
click at [470, 207] on span "Save and Apply" at bounding box center [473, 208] width 23 height 4
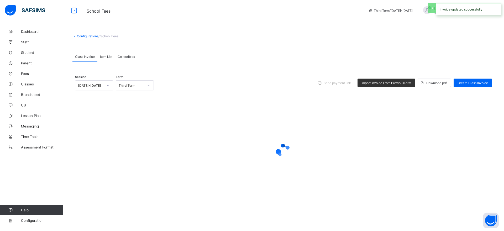
click at [89, 36] on link "Configurations" at bounding box center [88, 36] width 22 height 4
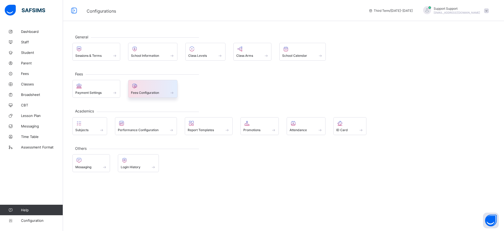
click at [162, 94] on div "Fees Configuration" at bounding box center [153, 92] width 44 height 4
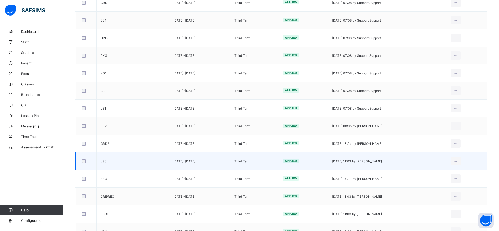
scroll to position [129, 0]
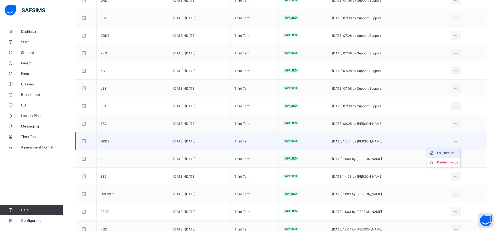
click at [455, 153] on div "Edit Invoice" at bounding box center [447, 152] width 21 height 5
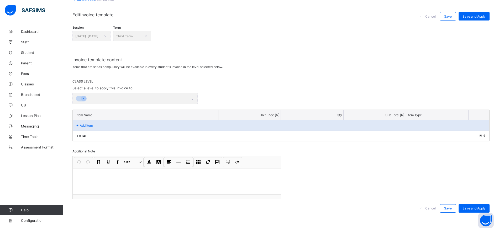
scroll to position [36, 0]
click at [207, 181] on div at bounding box center [177, 181] width 208 height 26
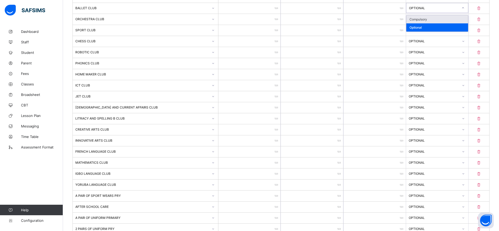
scroll to position [389, 0]
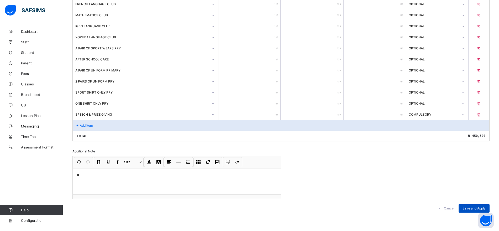
click at [473, 208] on span "Save and Apply" at bounding box center [473, 208] width 23 height 4
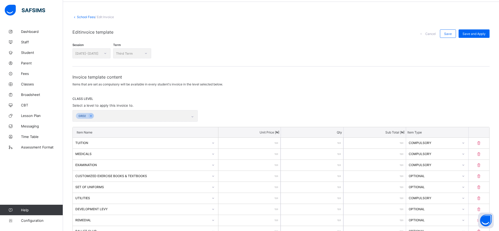
scroll to position [17, 0]
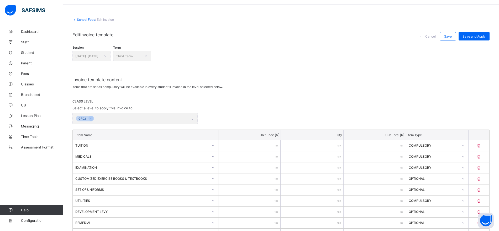
click at [82, 20] on link "School Fees" at bounding box center [86, 20] width 18 height 4
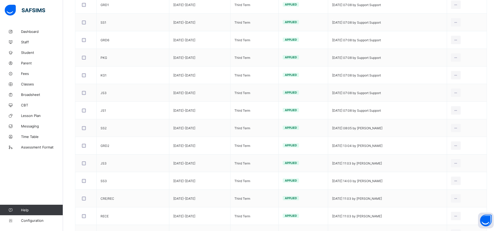
scroll to position [124, 0]
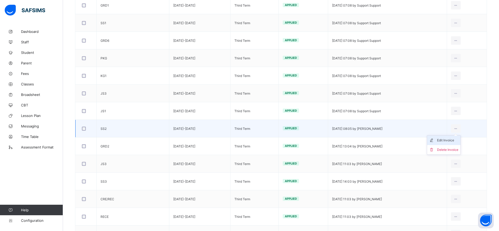
click at [453, 138] on div "Edit Invoice" at bounding box center [447, 139] width 21 height 5
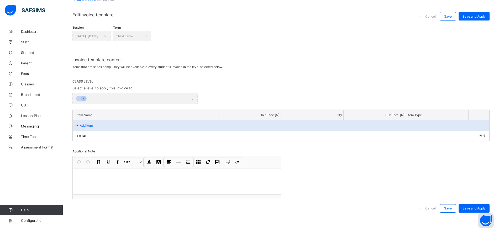
scroll to position [36, 0]
click at [199, 181] on div at bounding box center [177, 181] width 208 height 26
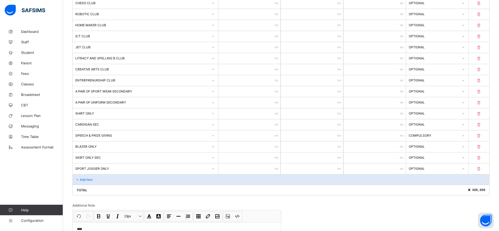
scroll to position [345, 0]
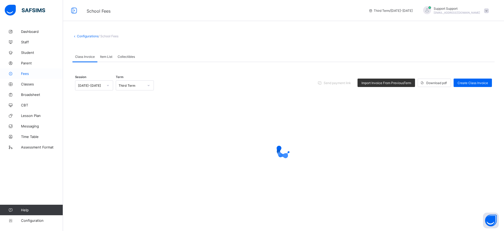
click at [24, 73] on span "Fees" at bounding box center [42, 73] width 42 height 4
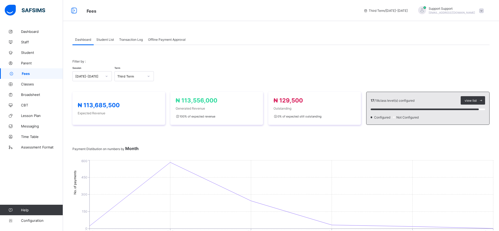
click at [106, 39] on span "Student List" at bounding box center [105, 40] width 18 height 4
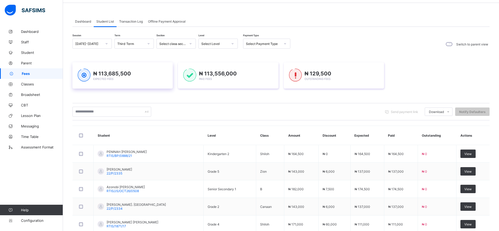
scroll to position [18, 0]
click at [359, 98] on div "Session 2023-2024 Term Third Term Section Select class section Level Select Lev…" at bounding box center [280, 192] width 417 height 306
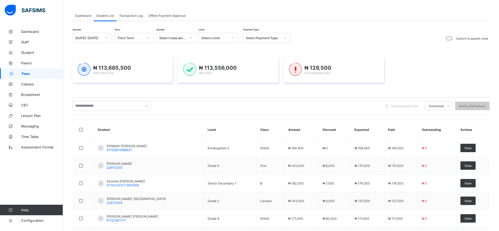
scroll to position [22, 0]
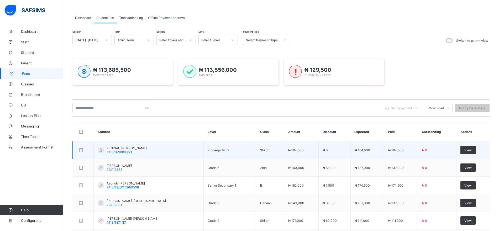
click at [119, 148] on span "PENINAH ZICHAT KUME" at bounding box center [126, 148] width 40 height 4
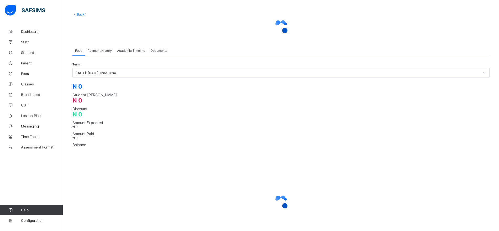
click at [100, 52] on span "Payment History" at bounding box center [99, 51] width 24 height 4
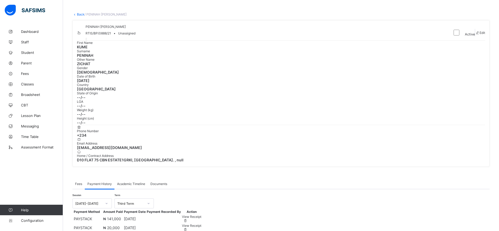
scroll to position [49, 0]
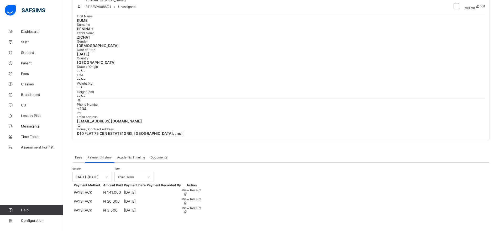
click at [201, 188] on span "View Receipt" at bounding box center [191, 190] width 19 height 4
click at [361, 219] on div "×" at bounding box center [363, 223] width 5 height 9
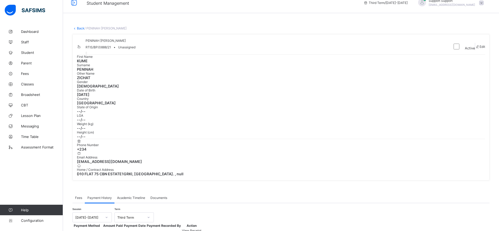
scroll to position [7, 0]
click at [79, 29] on link "Back" at bounding box center [81, 29] width 8 height 4
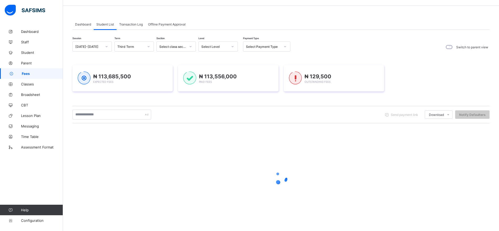
scroll to position [15, 0]
click at [29, 54] on span "Student" at bounding box center [42, 52] width 42 height 4
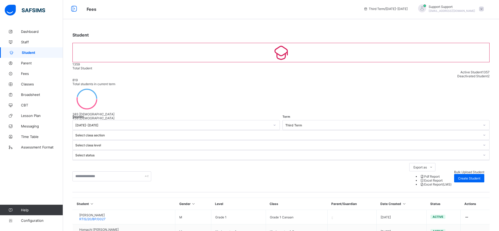
scroll to position [24, 0]
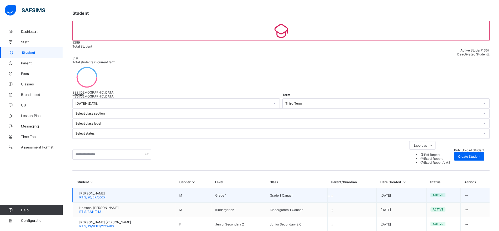
click at [102, 191] on span "Jisalo Abu Jeremiah" at bounding box center [92, 193] width 26 height 4
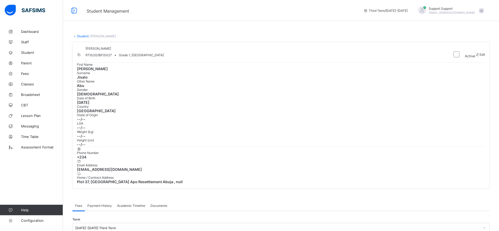
click at [252, 62] on div "Jisalo Abu Jeremiah RTIS/20/BP/0027 • Grade 1, Canaan" at bounding box center [262, 54] width 371 height 16
click at [475, 56] on icon at bounding box center [477, 54] width 4 height 4
select select "**"
click at [25, 74] on span "Fees" at bounding box center [42, 73] width 42 height 4
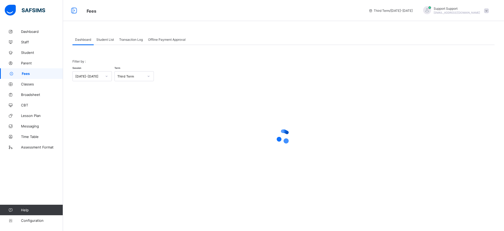
click at [104, 43] on div "Student List" at bounding box center [105, 39] width 23 height 10
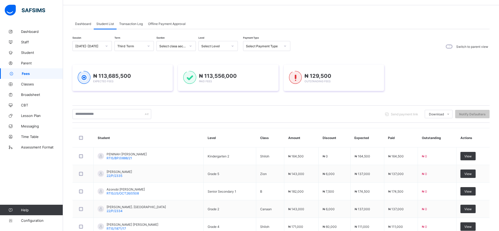
scroll to position [42, 0]
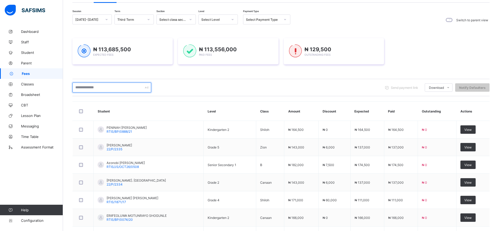
click at [130, 92] on input "text" at bounding box center [111, 87] width 79 height 10
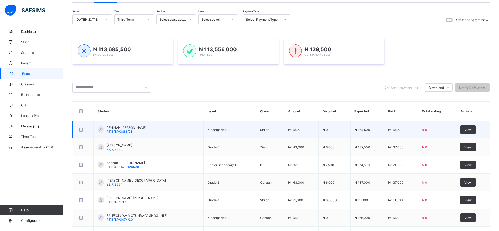
scroll to position [55, 0]
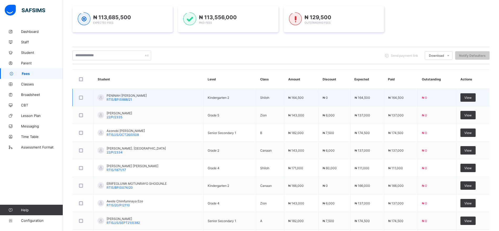
click at [105, 93] on div "PENINAH ZICHAT KUME RTIS/BP/0888/21" at bounding box center [122, 97] width 49 height 8
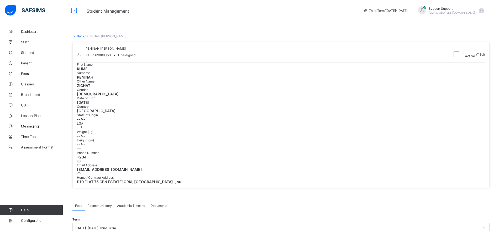
click at [479, 56] on span "Edit" at bounding box center [482, 54] width 6 height 4
select select "**"
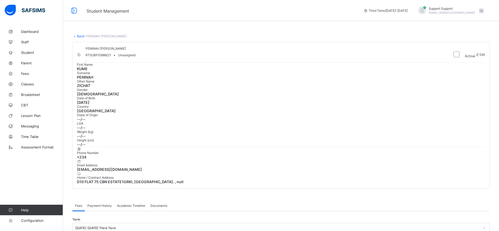
type input "**********"
type input "*"
type input "******"
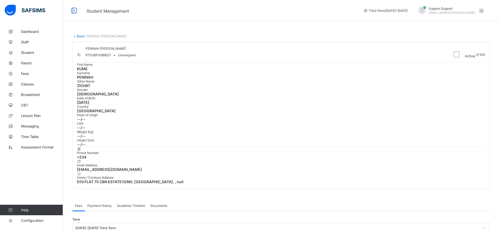
type input "*"
type input "***"
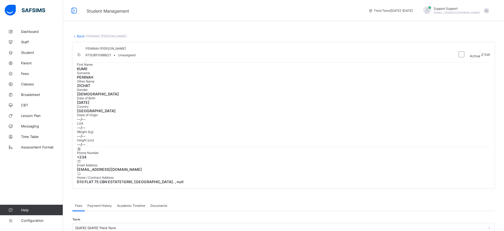
drag, startPoint x: 271, startPoint y: 125, endPoint x: 248, endPoint y: 127, distance: 24.0
type textarea "**********"
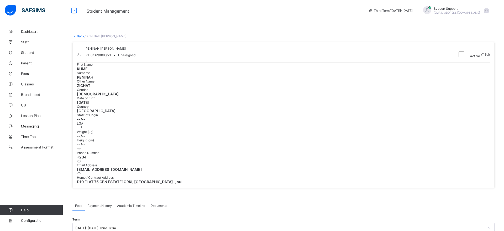
click at [408, 200] on div "Fees Payment History Academic Timeline Documents" at bounding box center [280, 205] width 417 height 11
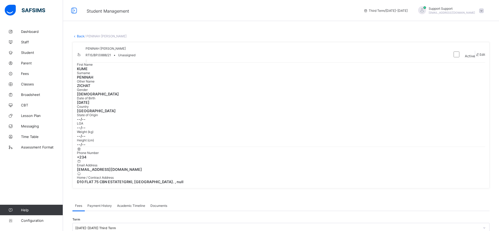
click at [78, 37] on link "Back" at bounding box center [81, 36] width 8 height 4
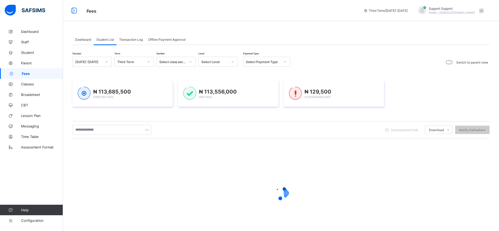
click at [130, 42] on div "Transaction Log" at bounding box center [130, 39] width 29 height 10
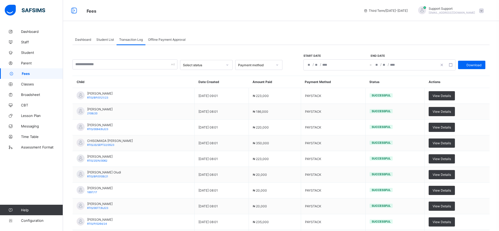
click at [103, 41] on div "Student List" at bounding box center [105, 39] width 23 height 10
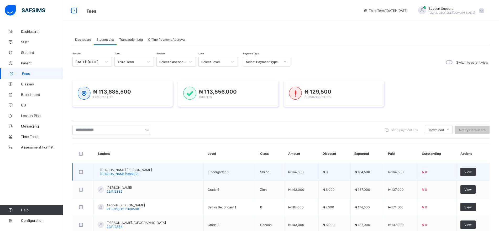
click at [349, 40] on div "Dashboard Student List Transaction Log Offline Payment Approval" at bounding box center [280, 39] width 417 height 11
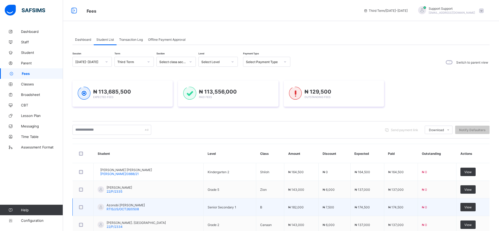
click at [125, 206] on span "Azonobi Mitchel Meyer" at bounding box center [125, 205] width 38 height 4
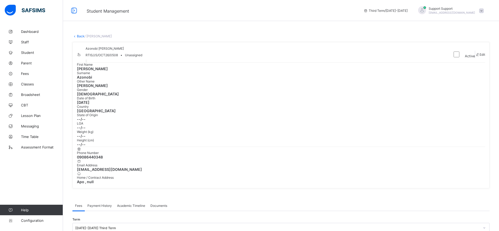
click at [475, 56] on span at bounding box center [477, 54] width 4 height 4
type input "**********"
type input "*****"
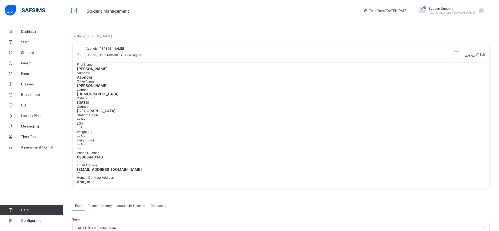
type input "*******"
type textarea "*****"
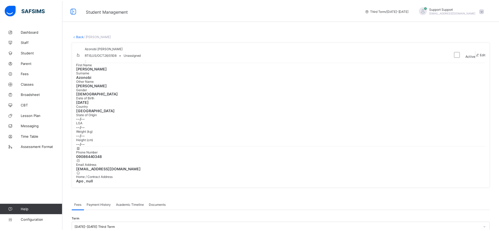
scroll to position [0, 0]
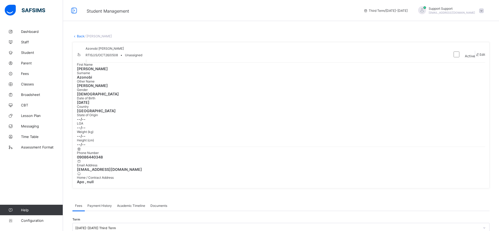
click at [79, 36] on link "Back" at bounding box center [81, 36] width 8 height 4
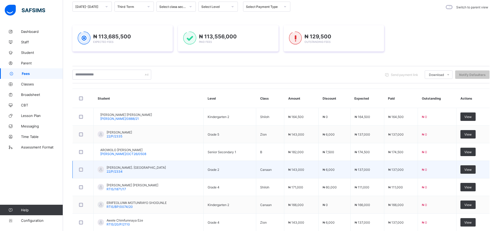
scroll to position [75, 0]
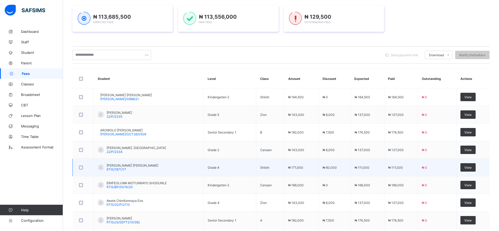
click at [117, 165] on span "[PERSON_NAME] [PERSON_NAME]" at bounding box center [132, 165] width 52 height 4
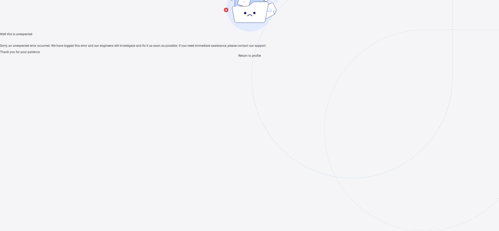
scroll to position [16, 0]
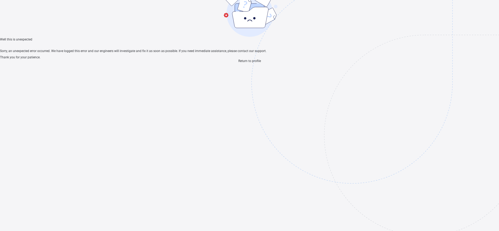
click at [247, 63] on span "Return to profile" at bounding box center [249, 61] width 23 height 4
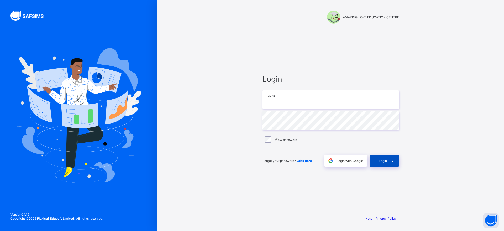
type input "**********"
click at [380, 161] on span "Login" at bounding box center [382, 160] width 8 height 4
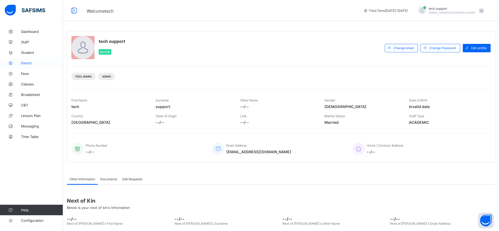
click at [28, 64] on span "Parent" at bounding box center [42, 63] width 42 height 4
click at [25, 74] on span "Fees" at bounding box center [42, 73] width 42 height 4
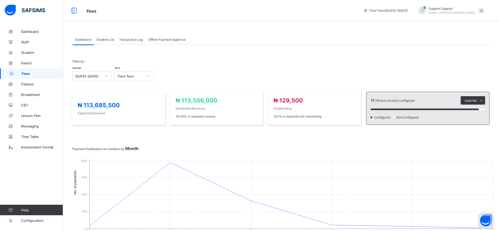
click at [104, 38] on span "Student List" at bounding box center [105, 40] width 18 height 4
click at [104, 40] on span "Student List" at bounding box center [105, 40] width 18 height 4
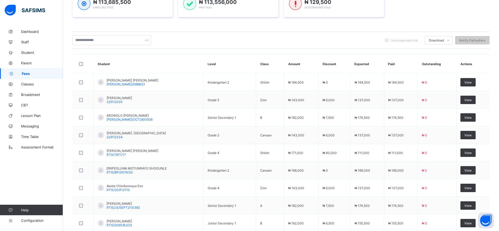
scroll to position [140, 0]
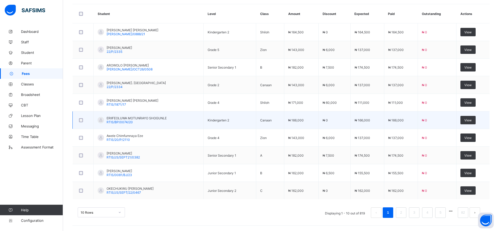
click at [111, 121] on span "RTIS/BP/0074/20" at bounding box center [119, 122] width 26 height 4
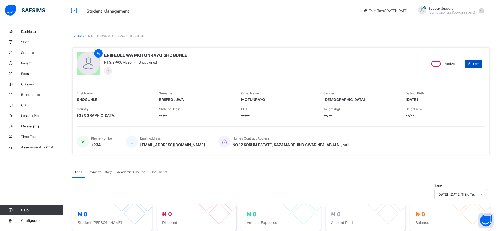
click at [478, 64] on span "Edit" at bounding box center [476, 64] width 6 height 4
select select "**"
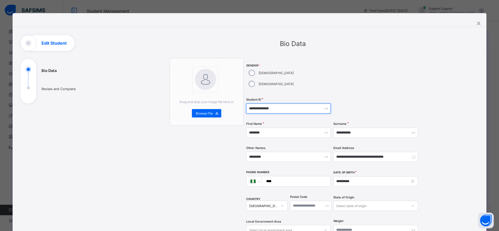
click at [256, 103] on input "**********" at bounding box center [288, 108] width 84 height 10
type input "**********"
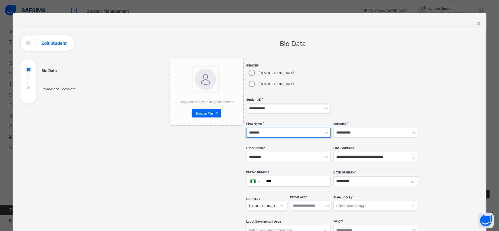
click at [289, 127] on input "********" at bounding box center [288, 132] width 84 height 10
type input "*"
type input "*******"
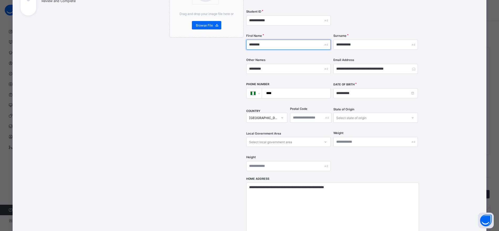
scroll to position [89, 0]
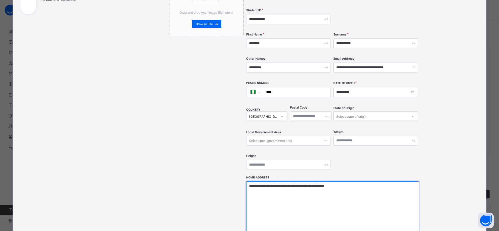
drag, startPoint x: 335, startPoint y: 174, endPoint x: 249, endPoint y: 173, distance: 86.3
click at [249, 181] on textarea "**********" at bounding box center [332, 207] width 173 height 52
click at [316, 181] on textarea "**********" at bounding box center [332, 207] width 173 height 52
drag, startPoint x: 316, startPoint y: 174, endPoint x: 244, endPoint y: 176, distance: 72.1
click at [244, 176] on div "**********" at bounding box center [292, 119] width 247 height 300
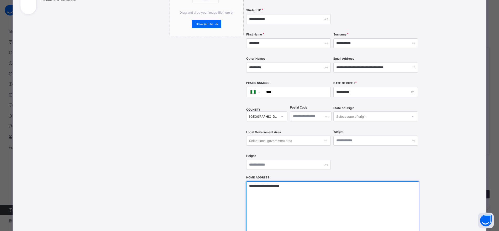
drag, startPoint x: 267, startPoint y: 174, endPoint x: 246, endPoint y: 175, distance: 21.0
click at [246, 181] on textarea "**********" at bounding box center [332, 207] width 173 height 52
click at [278, 181] on textarea "**********" at bounding box center [332, 207] width 173 height 52
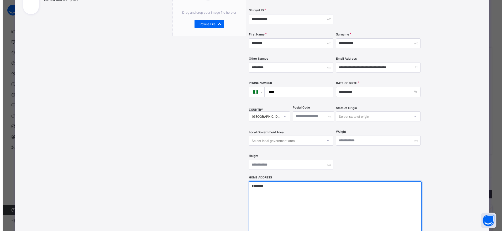
scroll to position [165, 0]
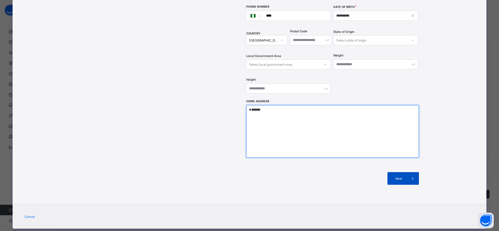
type textarea "******"
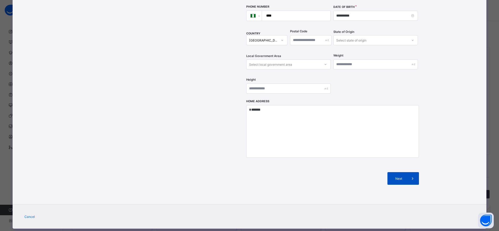
click at [407, 172] on span at bounding box center [412, 178] width 13 height 13
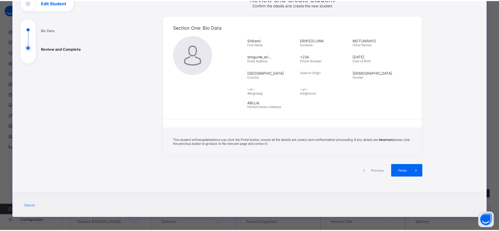
scroll to position [40, 0]
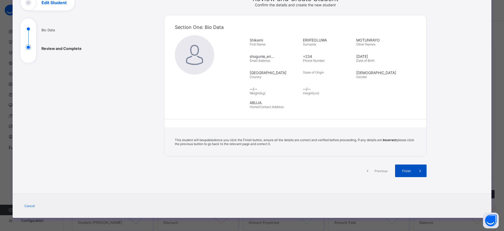
click at [410, 172] on span "Finish" at bounding box center [406, 171] width 15 height 4
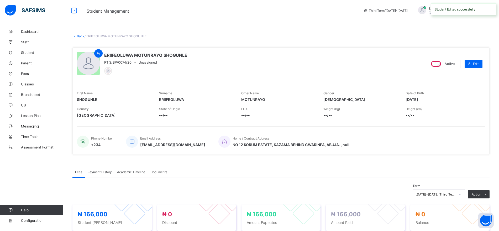
click at [77, 36] on link "Back" at bounding box center [81, 36] width 8 height 4
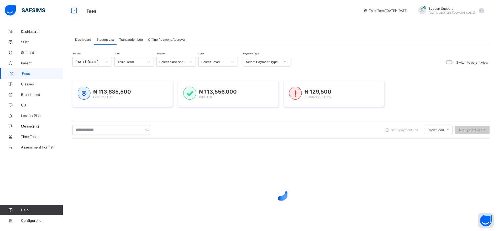
click at [137, 42] on div "Transaction Log" at bounding box center [130, 39] width 29 height 10
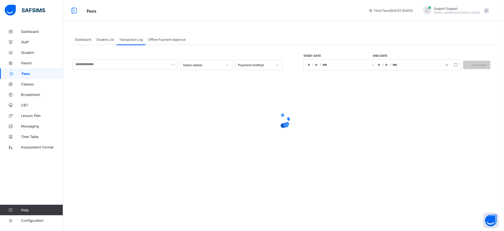
click at [105, 41] on div "Student List" at bounding box center [105, 39] width 23 height 10
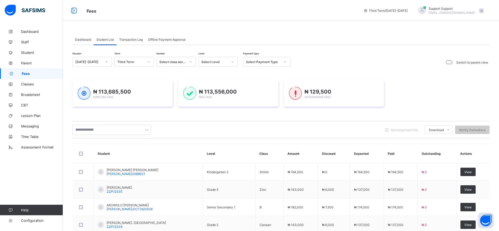
click at [113, 140] on div "Session [DATE]-[DATE] Term Third Term Section Select class section Level Select…" at bounding box center [280, 210] width 417 height 306
click at [116, 140] on div "Session [DATE]-[DATE] Term Third Term Section Select class section Level Select…" at bounding box center [280, 210] width 417 height 306
click at [117, 135] on div "Send payment link Download Students Payment Students Payment Status Student Ite…" at bounding box center [280, 129] width 417 height 17
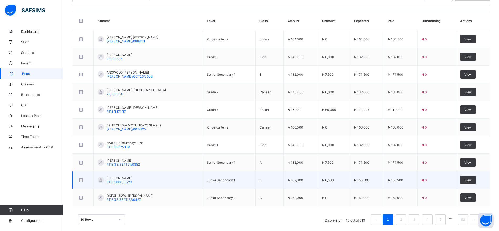
click at [111, 176] on span "[PERSON_NAME]" at bounding box center [118, 178] width 25 height 4
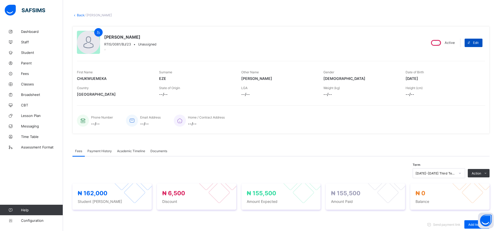
scroll to position [20, 0]
click at [471, 44] on icon at bounding box center [469, 43] width 4 height 3
select select "**"
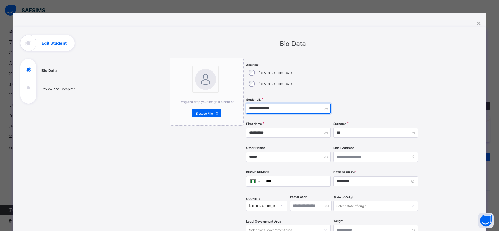
click at [255, 103] on input "**********" at bounding box center [288, 108] width 84 height 10
click at [270, 103] on input "**********" at bounding box center [288, 108] width 84 height 10
type input "**********"
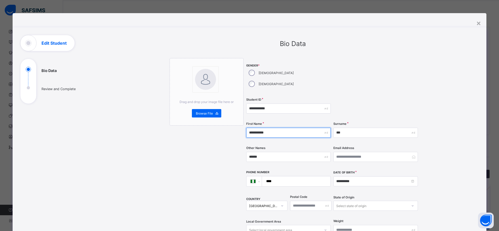
click at [283, 127] on input "**********" at bounding box center [288, 132] width 84 height 10
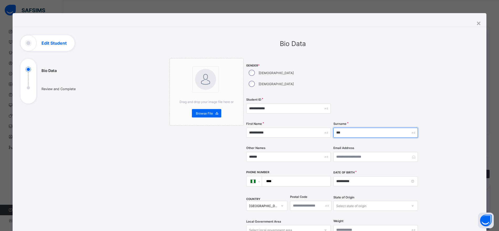
click at [354, 127] on input "***" at bounding box center [375, 132] width 84 height 10
type input "*"
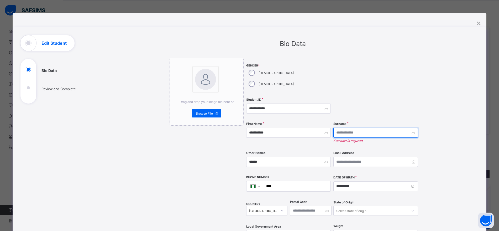
type input "*"
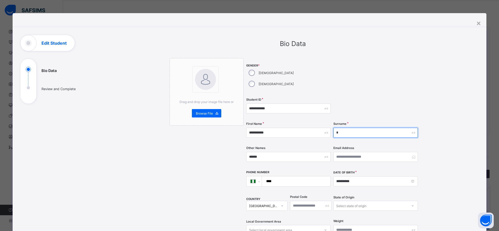
type input "***"
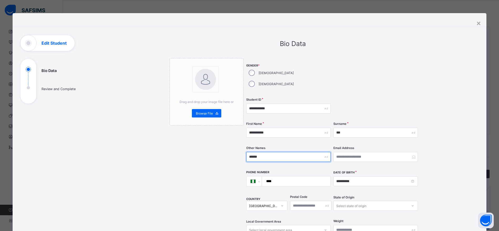
click at [287, 152] on input "******" at bounding box center [288, 157] width 84 height 10
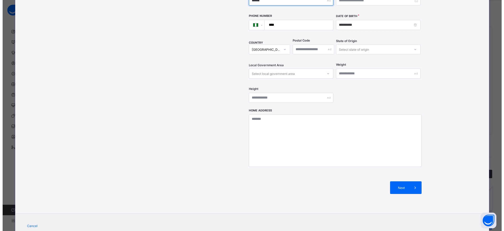
scroll to position [165, 0]
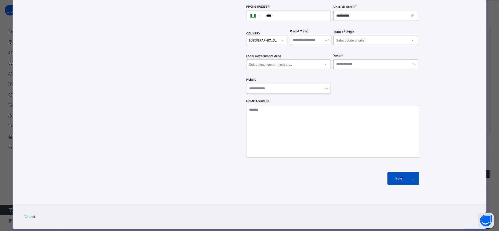
click at [403, 176] on span "Next" at bounding box center [398, 178] width 15 height 4
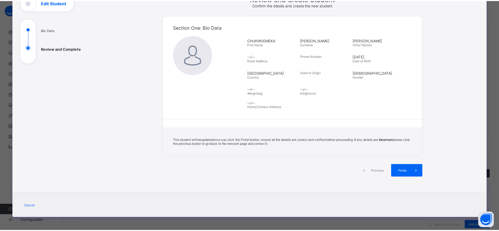
scroll to position [40, 0]
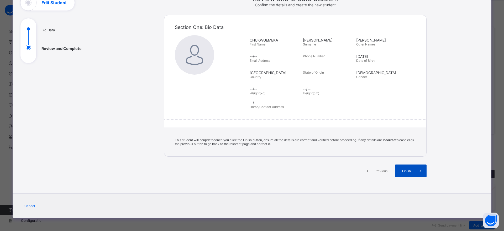
click at [409, 168] on div "Finish" at bounding box center [410, 170] width 31 height 13
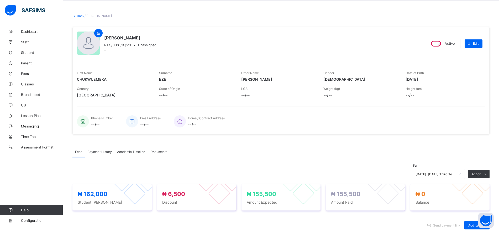
click at [278, 122] on div "Home / Contract Address --/--" at bounding box center [327, 121] width 306 height 17
click at [77, 16] on link "Back" at bounding box center [81, 16] width 8 height 4
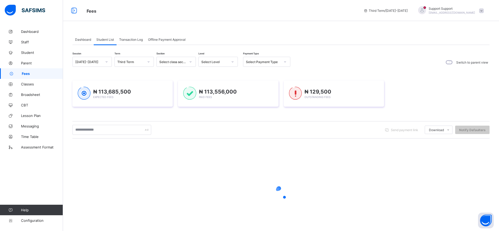
click at [131, 41] on div "Transaction Log" at bounding box center [130, 39] width 29 height 10
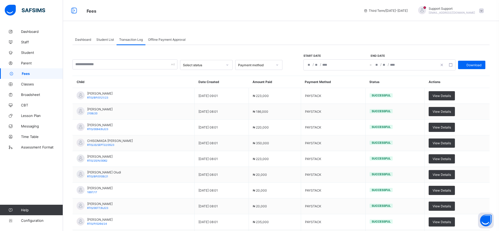
click at [101, 41] on div "Student List" at bounding box center [105, 39] width 23 height 10
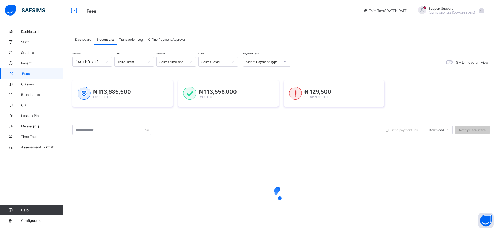
click at [137, 41] on span "Transaction Log" at bounding box center [131, 40] width 24 height 4
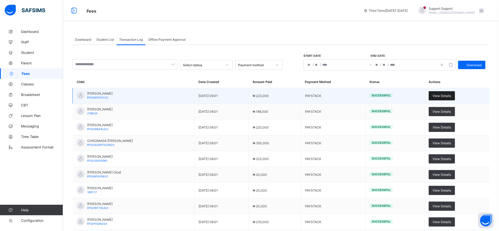
click at [451, 96] on span "View Details" at bounding box center [441, 96] width 18 height 4
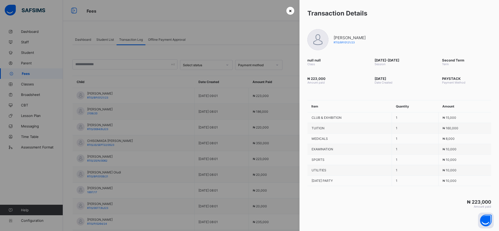
click at [289, 10] on span "×" at bounding box center [290, 11] width 3 height 6
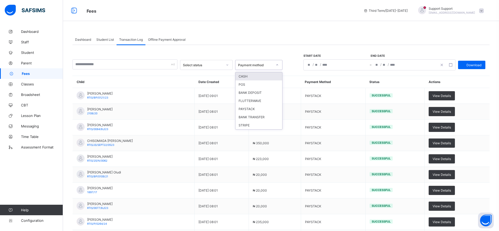
click at [276, 65] on icon at bounding box center [277, 64] width 2 height 1
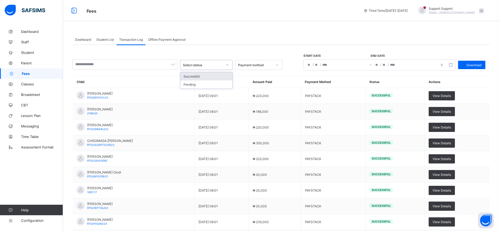
click at [224, 63] on div at bounding box center [227, 65] width 9 height 8
click at [206, 84] on div "Pending" at bounding box center [206, 84] width 52 height 8
click at [238, 37] on div "Dashboard Student List Transaction Log Offline Payment Approval" at bounding box center [280, 39] width 417 height 11
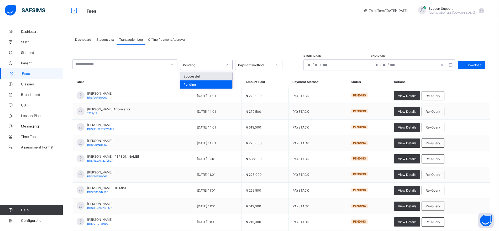
click at [225, 64] on div at bounding box center [227, 65] width 9 height 8
click at [213, 75] on div "Successful" at bounding box center [206, 76] width 52 height 8
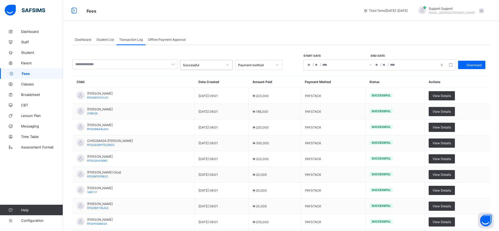
click at [172, 39] on span "Offline Payment Approval" at bounding box center [167, 40] width 38 height 4
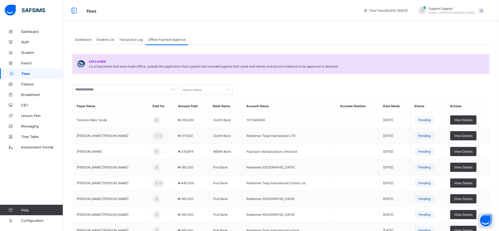
click at [130, 39] on span "Transaction Log" at bounding box center [131, 40] width 24 height 4
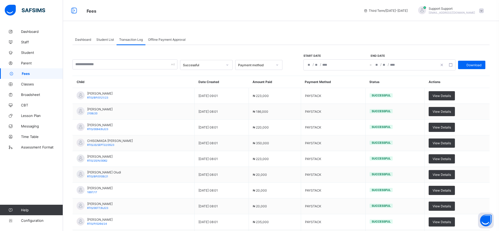
click at [103, 38] on span "Student List" at bounding box center [105, 40] width 18 height 4
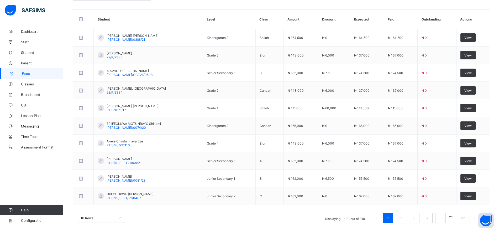
scroll to position [140, 0]
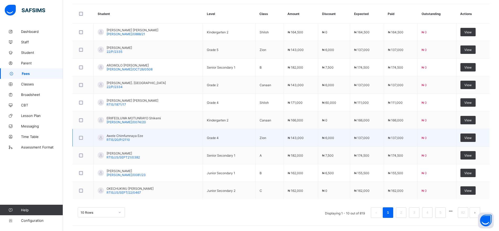
click at [113, 137] on span "Awele Chimfumnaya Eze" at bounding box center [124, 135] width 36 height 4
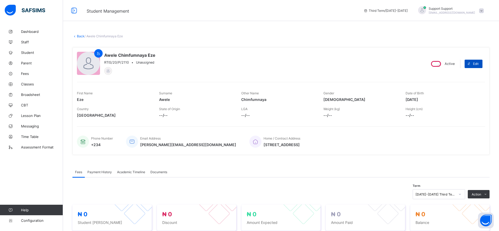
click at [478, 61] on div "Edit" at bounding box center [473, 64] width 18 height 8
select select "**"
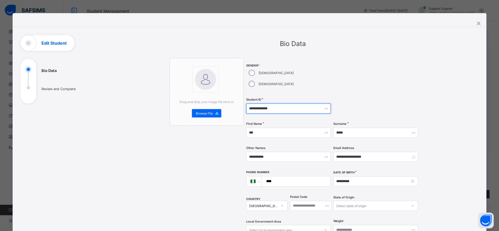
click at [256, 103] on input "**********" at bounding box center [288, 108] width 84 height 10
click at [264, 103] on input "**********" at bounding box center [288, 108] width 84 height 10
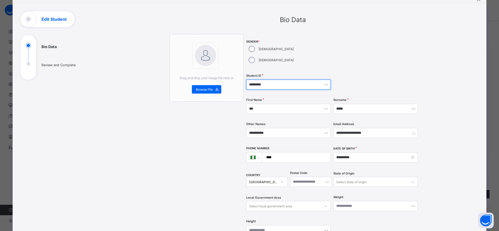
scroll to position [24, 0]
type input "*********"
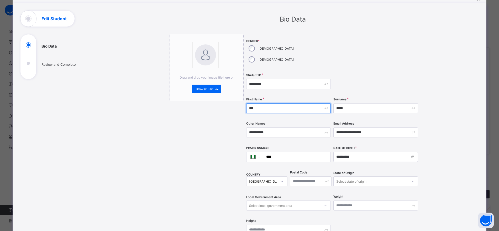
click at [284, 103] on input "***" at bounding box center [288, 108] width 84 height 10
type input "*"
type input "*********"
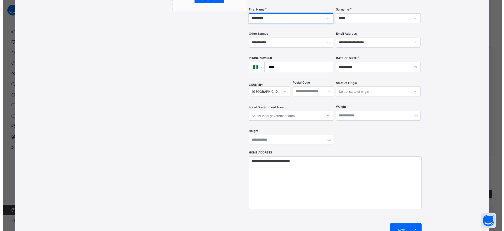
scroll to position [123, 0]
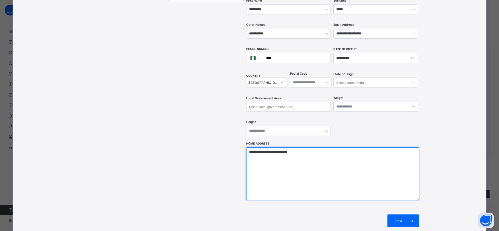
drag, startPoint x: 266, startPoint y: 141, endPoint x: 241, endPoint y: 139, distance: 25.8
click at [241, 139] on div "**********" at bounding box center [292, 85] width 247 height 300
click at [287, 147] on textarea "**********" at bounding box center [332, 173] width 173 height 52
type textarea "**********"
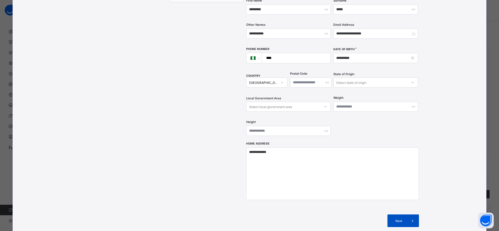
click at [404, 214] on div "Next" at bounding box center [402, 220] width 31 height 13
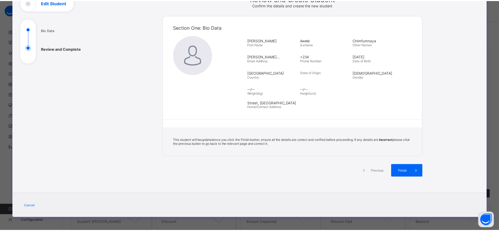
scroll to position [40, 0]
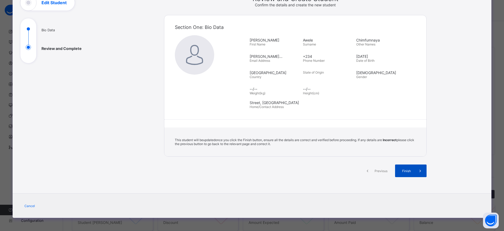
click at [411, 173] on div "Finish" at bounding box center [410, 170] width 31 height 13
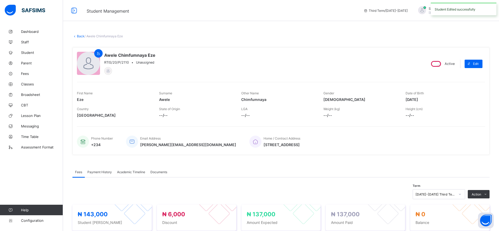
click at [80, 36] on link "Back" at bounding box center [81, 36] width 8 height 4
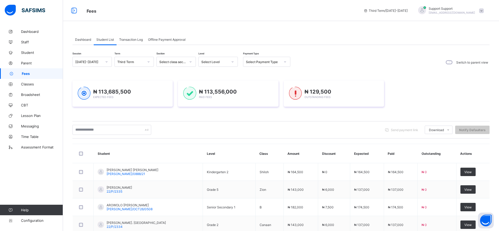
scroll to position [132, 0]
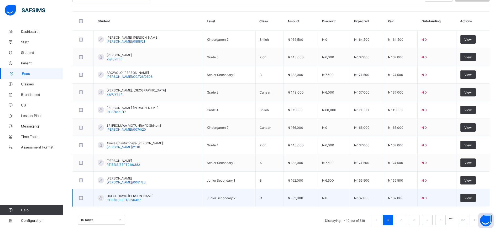
click at [110, 194] on span "OKECHUKWU KAMCY JESSE" at bounding box center [129, 196] width 47 height 4
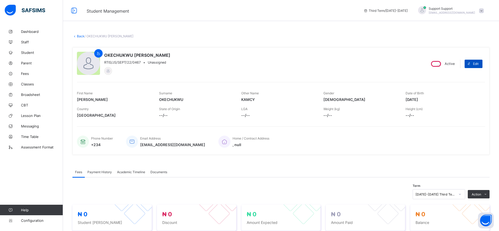
click at [477, 65] on span "Edit" at bounding box center [476, 64] width 6 height 4
select select "**"
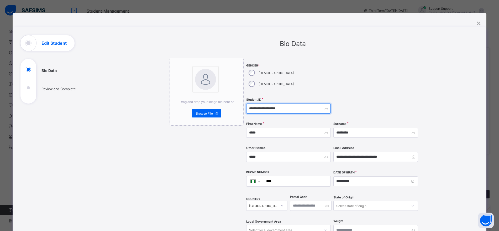
click at [255, 103] on input "**********" at bounding box center [288, 108] width 84 height 10
type input "**********"
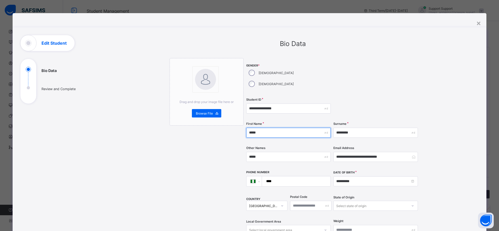
click at [274, 127] on input "*****" at bounding box center [288, 132] width 84 height 10
type input "********"
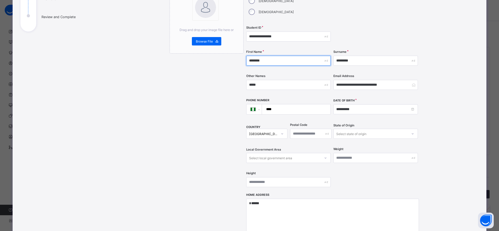
scroll to position [72, 0]
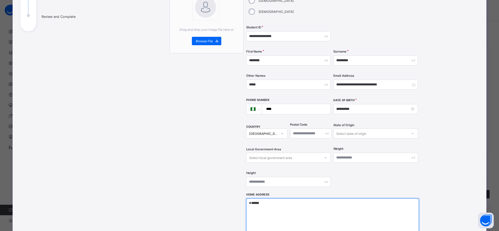
click at [341, 198] on textarea "******" at bounding box center [332, 224] width 173 height 52
type textarea "*"
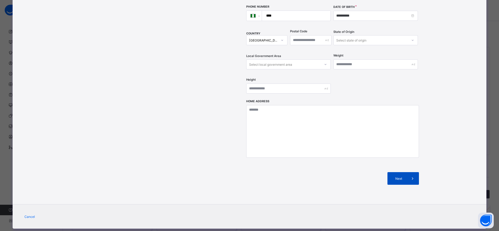
click at [399, 172] on div "Next" at bounding box center [402, 178] width 31 height 13
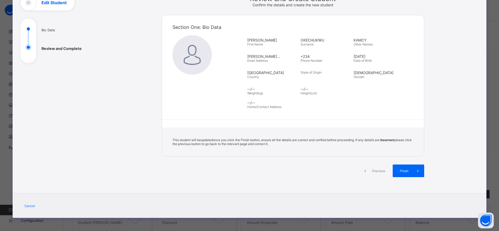
scroll to position [40, 0]
click at [402, 166] on div "Finish" at bounding box center [410, 170] width 31 height 13
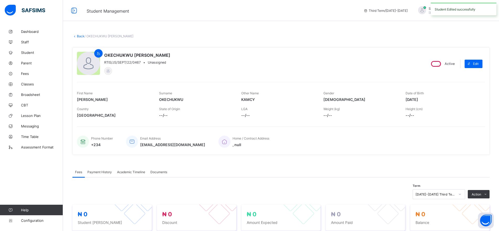
click at [79, 35] on link "Back" at bounding box center [81, 36] width 8 height 4
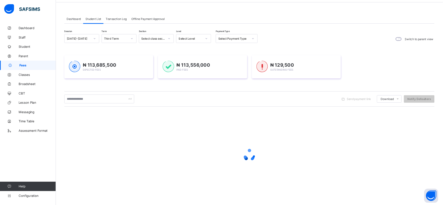
scroll to position [18, 0]
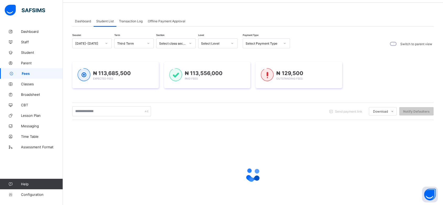
drag, startPoint x: 492, startPoint y: 0, endPoint x: 312, endPoint y: 116, distance: 214.8
click at [312, 116] on div "Send payment link Download Students Payment Students Payment Status Student Ite…" at bounding box center [252, 111] width 361 height 17
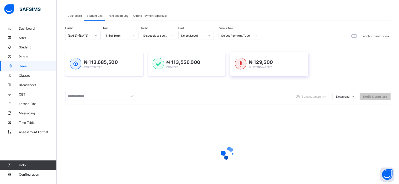
scroll to position [25, 0]
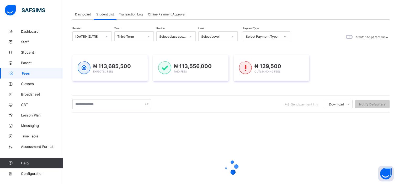
drag, startPoint x: 418, startPoint y: 0, endPoint x: 298, endPoint y: 50, distance: 130.0
click at [298, 50] on div "₦ 113,685,500 Expected Fees ₦ 113,556,000 Paid Fees ₦ 129,500 Outstanding Fees" at bounding box center [230, 68] width 317 height 42
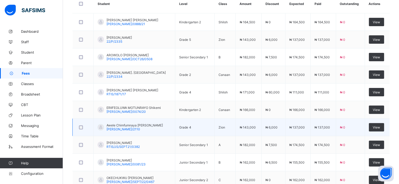
scroll to position [185, 0]
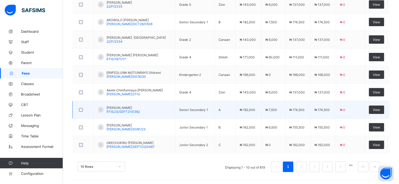
click at [115, 106] on span "Eze Jane Chioma" at bounding box center [122, 108] width 33 height 4
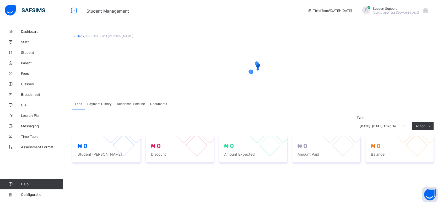
drag, startPoint x: 368, startPoint y: 6, endPoint x: 307, endPoint y: 55, distance: 78.5
click at [307, 55] on div at bounding box center [252, 66] width 361 height 47
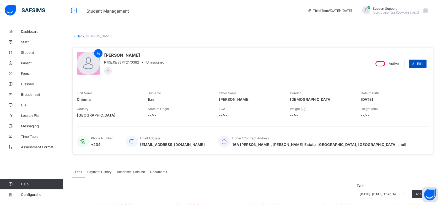
click at [421, 64] on span "Edit" at bounding box center [420, 64] width 6 height 4
select select "**"
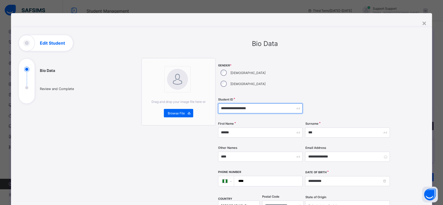
click at [227, 103] on input "**********" at bounding box center [260, 108] width 84 height 10
type input "**********"
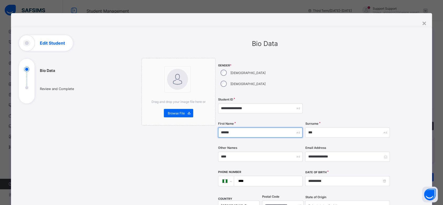
click at [245, 127] on input "******" at bounding box center [260, 132] width 84 height 10
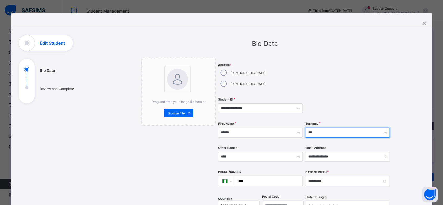
click at [323, 127] on input "***" at bounding box center [347, 132] width 84 height 10
type input "*******"
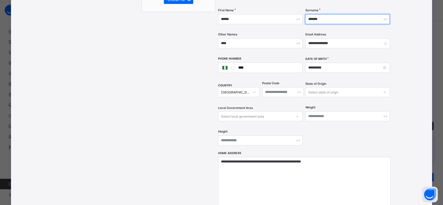
scroll to position [114, 0]
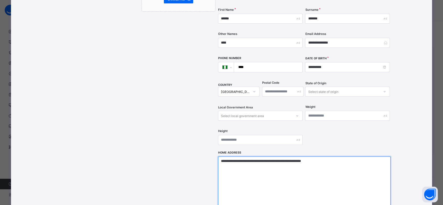
drag, startPoint x: 282, startPoint y: 149, endPoint x: 213, endPoint y: 148, distance: 69.2
click at [213, 148] on div "**********" at bounding box center [265, 94] width 247 height 300
drag, startPoint x: 268, startPoint y: 151, endPoint x: 253, endPoint y: 151, distance: 14.9
click at [253, 156] on textarea "**********" at bounding box center [304, 182] width 173 height 52
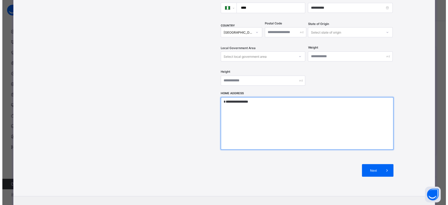
scroll to position [191, 0]
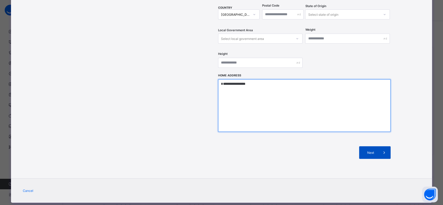
type textarea "**********"
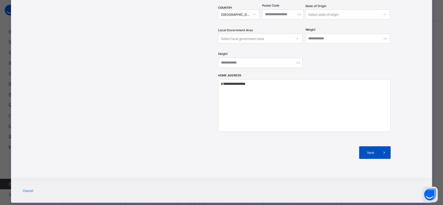
click at [382, 150] on icon at bounding box center [385, 152] width 6 height 5
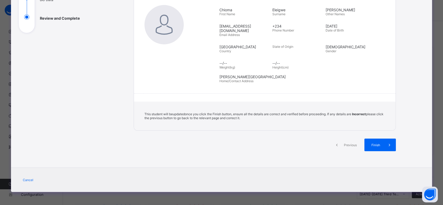
scroll to position [65, 0]
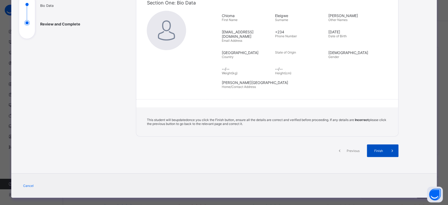
click at [382, 144] on div "Finish" at bounding box center [382, 150] width 31 height 13
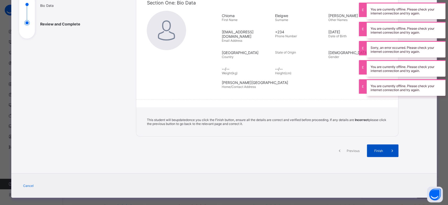
click at [371, 149] on span "Finish" at bounding box center [378, 151] width 15 height 4
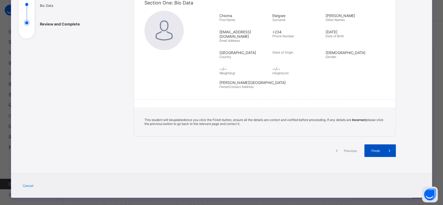
click at [369, 149] on span "Finish" at bounding box center [375, 151] width 15 height 4
click at [296, 173] on div "Cancel" at bounding box center [221, 185] width 421 height 24
click at [380, 149] on span "Finish" at bounding box center [375, 151] width 15 height 4
click at [383, 145] on span at bounding box center [389, 150] width 13 height 13
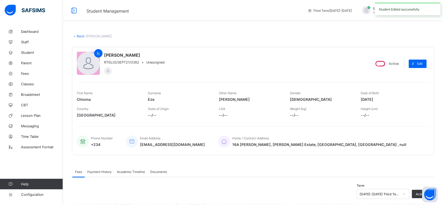
click at [79, 36] on link "Back" at bounding box center [81, 36] width 8 height 4
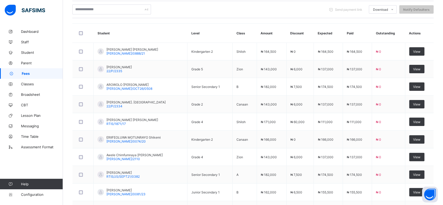
scroll to position [171, 0]
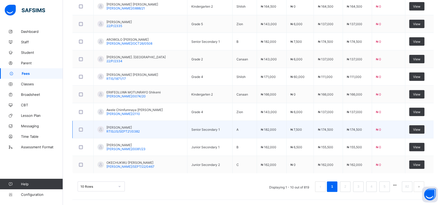
click at [114, 125] on span "Eze Jane Chioma" at bounding box center [122, 127] width 33 height 4
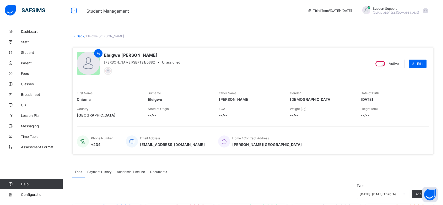
click at [80, 35] on link "Back" at bounding box center [81, 36] width 8 height 4
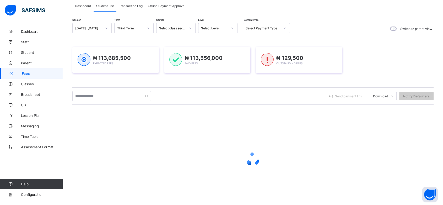
scroll to position [52, 0]
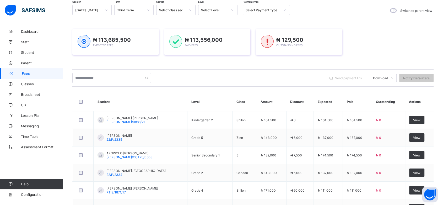
click at [233, 67] on div "Session 2023-2024 Term Third Term Section Select class section Level Select Lev…" at bounding box center [252, 158] width 361 height 306
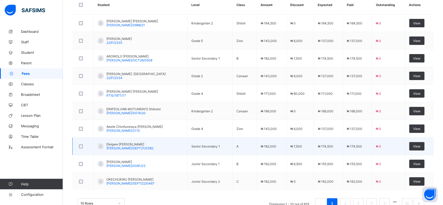
scroll to position [151, 0]
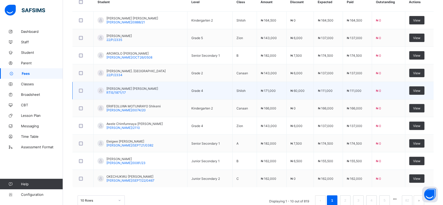
click at [120, 87] on span "Akunna Elsa Ebube Nwankwo" at bounding box center [132, 89] width 52 height 4
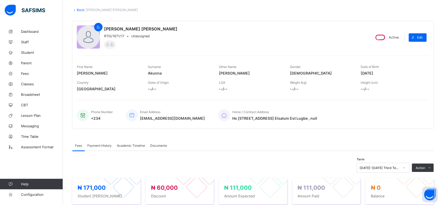
scroll to position [25, 0]
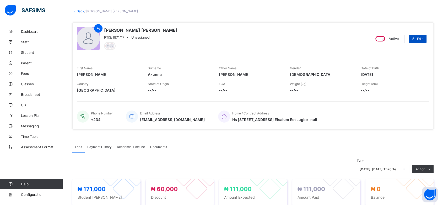
click at [423, 37] on span "Edit" at bounding box center [420, 39] width 6 height 4
select select "**"
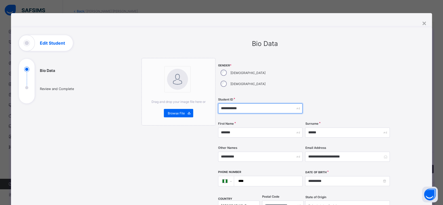
click at [228, 103] on input "**********" at bounding box center [260, 108] width 84 height 10
type input "**********"
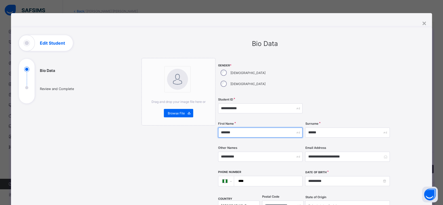
click at [242, 127] on input "*******" at bounding box center [260, 132] width 84 height 10
type input "*"
type input "****"
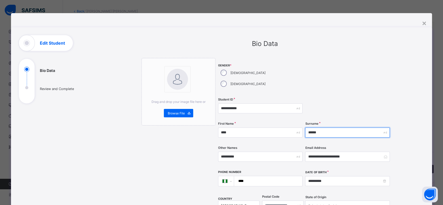
click at [328, 127] on input "******" at bounding box center [347, 132] width 84 height 10
type input "***"
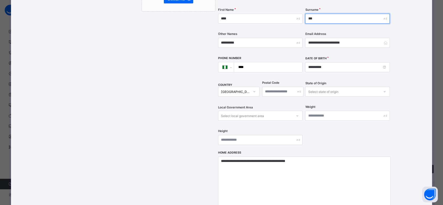
scroll to position [116, 0]
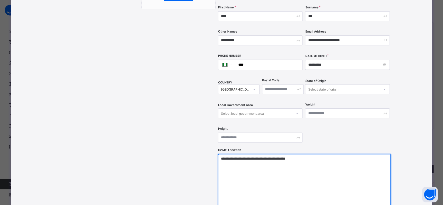
drag, startPoint x: 296, startPoint y: 147, endPoint x: 316, endPoint y: 149, distance: 20.0
click at [316, 154] on textarea "**********" at bounding box center [304, 180] width 173 height 52
drag, startPoint x: 282, startPoint y: 148, endPoint x: 218, endPoint y: 146, distance: 64.3
click at [218, 154] on textarea "**********" at bounding box center [304, 180] width 173 height 52
type textarea "*******"
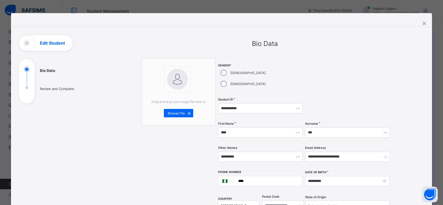
select select "**"
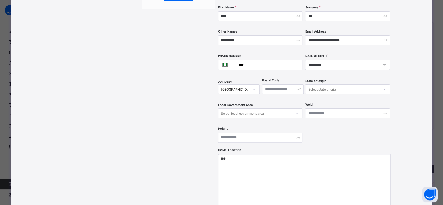
type textarea "*"
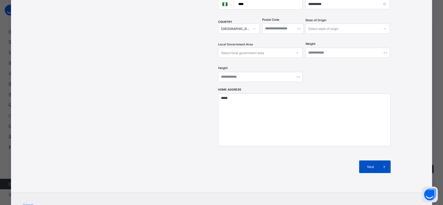
type textarea "*****"
click at [366, 160] on div "Next" at bounding box center [374, 166] width 31 height 13
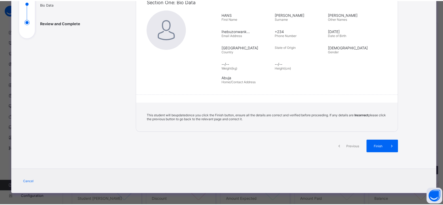
scroll to position [65, 0]
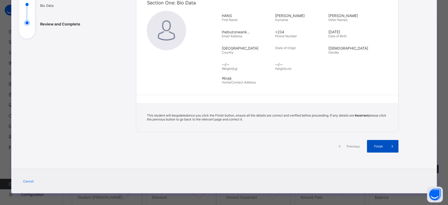
click at [380, 146] on span "Finish" at bounding box center [378, 146] width 15 height 4
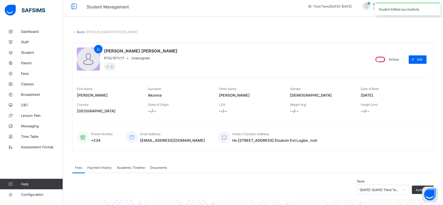
scroll to position [0, 0]
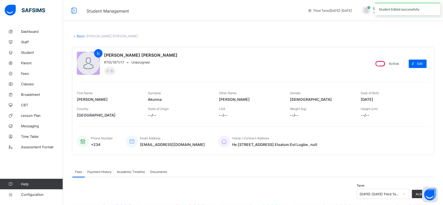
click at [78, 35] on link "Back" at bounding box center [81, 36] width 8 height 4
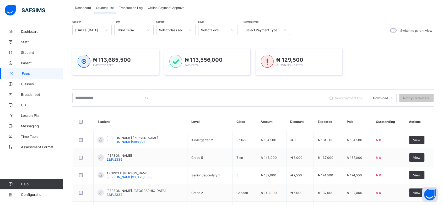
scroll to position [31, 0]
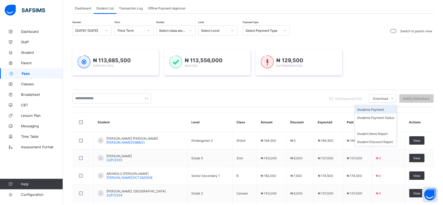
click at [389, 109] on li "Students Payment" at bounding box center [375, 109] width 41 height 8
click at [378, 115] on li "Students Payment Status" at bounding box center [375, 118] width 41 height 8
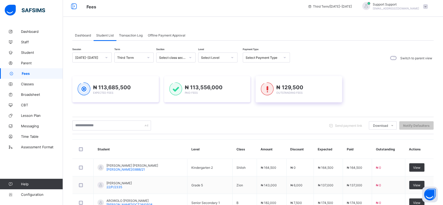
scroll to position [4, 0]
click at [283, 60] on div at bounding box center [284, 58] width 9 height 8
click at [363, 62] on div "Session [DATE]-[DATE] Term Third Term Section Select class section Level Select…" at bounding box center [252, 58] width 361 height 11
click at [232, 58] on icon at bounding box center [232, 57] width 3 height 5
click at [187, 57] on div at bounding box center [190, 58] width 9 height 8
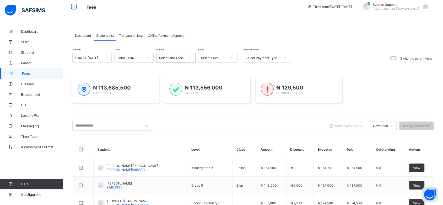
click at [190, 57] on icon at bounding box center [190, 57] width 3 height 5
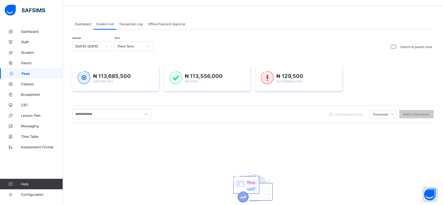
scroll to position [0, 0]
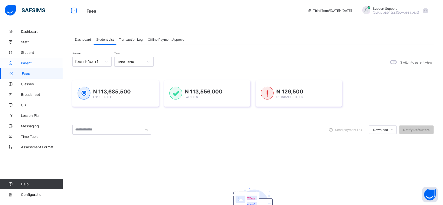
click at [31, 64] on span "Parent" at bounding box center [42, 63] width 42 height 4
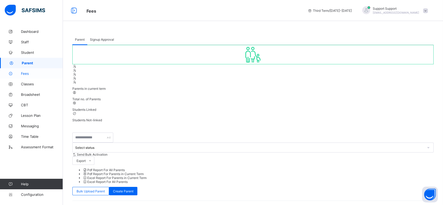
click at [25, 73] on span "Fees" at bounding box center [42, 73] width 42 height 4
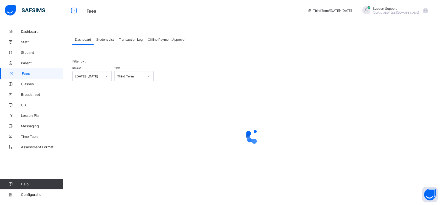
click at [106, 40] on span "Student List" at bounding box center [105, 40] width 18 height 4
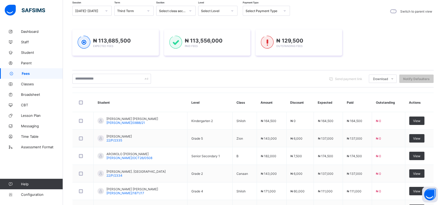
scroll to position [51, 0]
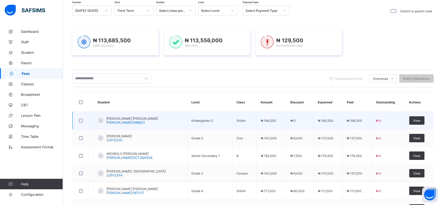
click at [113, 117] on span "[PERSON_NAME] [PERSON_NAME]" at bounding box center [132, 118] width 52 height 4
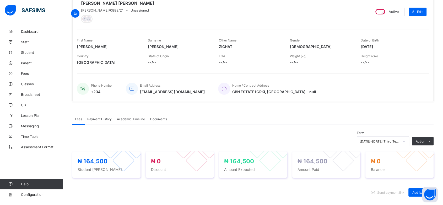
click at [292, 115] on div "Fees Payment History Academic Timeline Documents" at bounding box center [252, 119] width 361 height 11
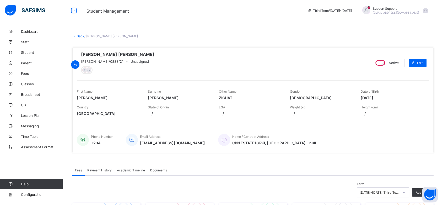
click at [77, 37] on link "Back" at bounding box center [81, 36] width 8 height 4
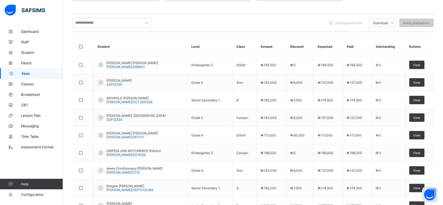
scroll to position [152, 0]
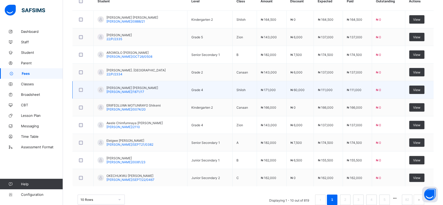
click at [422, 83] on td "View" at bounding box center [419, 90] width 29 height 18
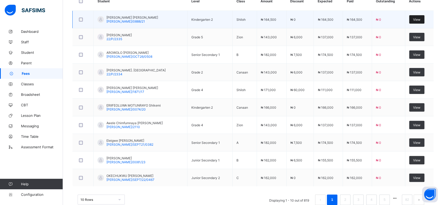
scroll to position [78, 0]
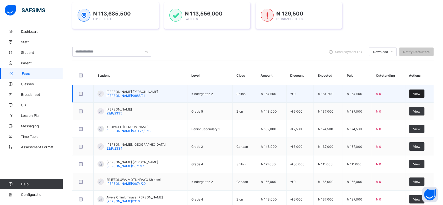
click at [419, 93] on span "View" at bounding box center [416, 94] width 7 height 4
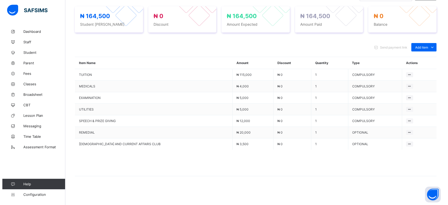
scroll to position [201, 0]
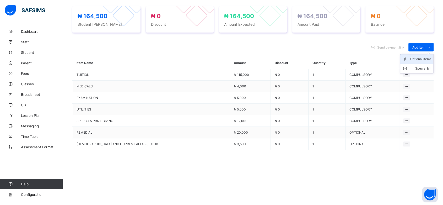
click at [426, 56] on div "Optional items" at bounding box center [420, 58] width 21 height 5
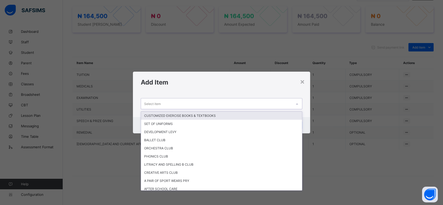
click at [281, 105] on div "Select item" at bounding box center [216, 103] width 151 height 10
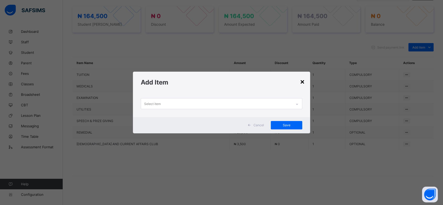
click at [303, 84] on div "×" at bounding box center [302, 81] width 5 height 9
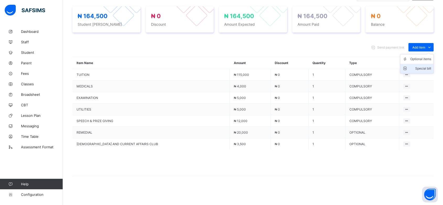
click at [425, 66] on div "Special bill" at bounding box center [420, 68] width 21 height 5
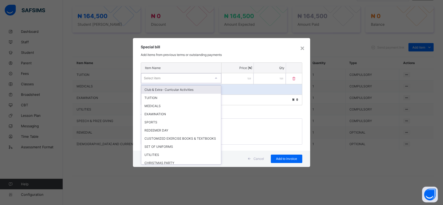
click at [214, 80] on div at bounding box center [216, 78] width 9 height 8
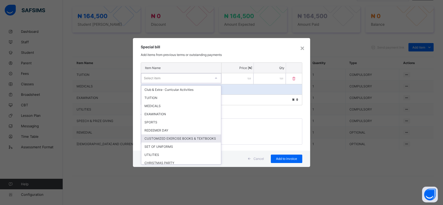
click at [186, 137] on div "CUSTOMIZED EXERCISE BOOKS & TEXTBOOKS" at bounding box center [181, 138] width 80 height 8
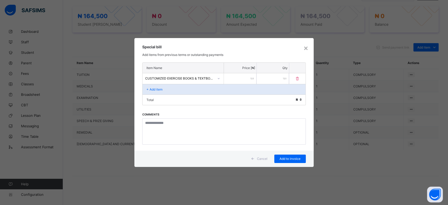
click at [237, 75] on input "number" at bounding box center [240, 78] width 32 height 11
type input "*****"
click at [290, 159] on span "Add to invoice" at bounding box center [290, 159] width 24 height 4
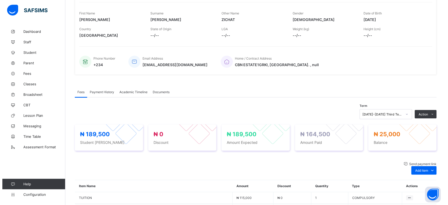
scroll to position [75, 0]
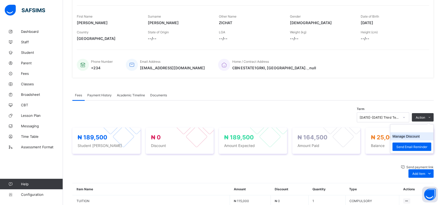
click at [415, 137] on button "Manage Discount" at bounding box center [406, 136] width 27 height 4
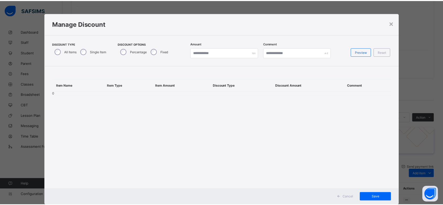
scroll to position [13, 0]
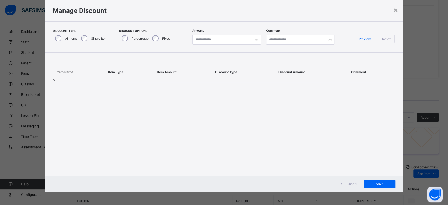
click at [346, 182] on span "Cancel" at bounding box center [351, 184] width 10 height 4
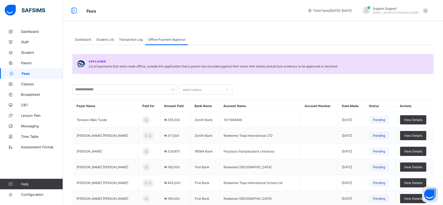
click at [133, 40] on span "Transaction Log" at bounding box center [131, 40] width 24 height 4
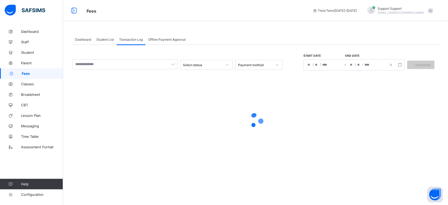
click at [109, 40] on span "Student List" at bounding box center [105, 40] width 18 height 4
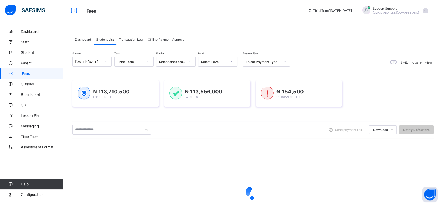
click at [87, 39] on span "Dashboard" at bounding box center [83, 40] width 16 height 4
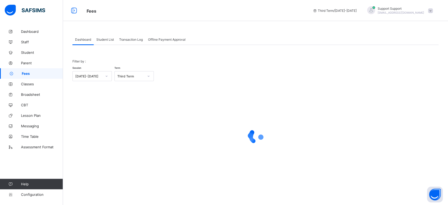
click at [104, 38] on span "Student List" at bounding box center [105, 40] width 18 height 4
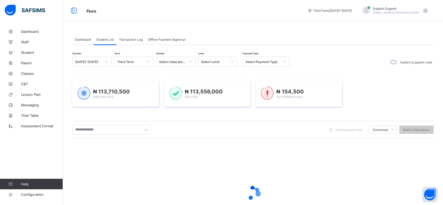
click at [271, 9] on span "Fees" at bounding box center [193, 10] width 213 height 7
click at [128, 41] on div "Transaction Log" at bounding box center [130, 39] width 29 height 10
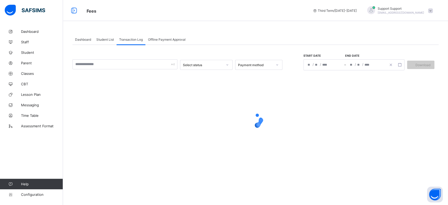
click at [106, 42] on div "Student List" at bounding box center [105, 39] width 23 height 10
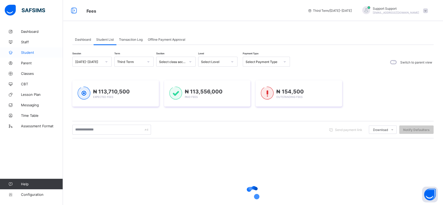
click at [28, 52] on span "Student" at bounding box center [42, 52] width 42 height 4
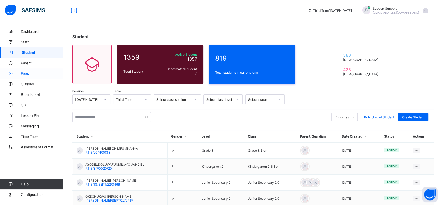
click at [26, 75] on span "Fees" at bounding box center [42, 73] width 42 height 4
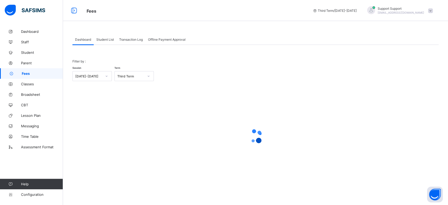
click at [104, 39] on span "Student List" at bounding box center [105, 40] width 18 height 4
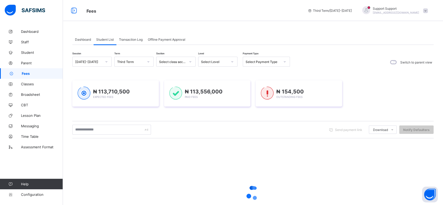
click at [126, 40] on span "Transaction Log" at bounding box center [131, 40] width 24 height 4
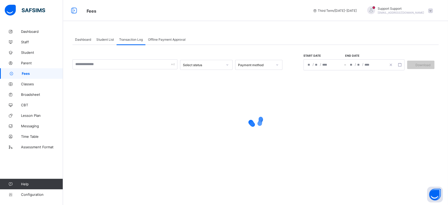
click at [105, 41] on span "Student List" at bounding box center [105, 40] width 18 height 4
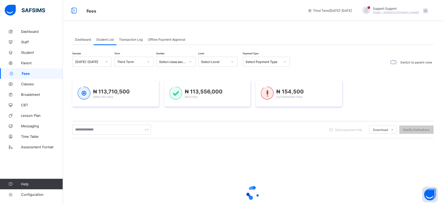
click at [157, 39] on span "Offline Payment Approval" at bounding box center [167, 40] width 38 height 4
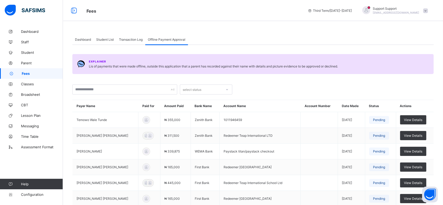
click at [110, 41] on span "Student List" at bounding box center [105, 40] width 18 height 4
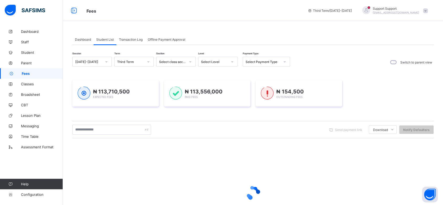
click at [129, 42] on div "Transaction Log" at bounding box center [130, 39] width 29 height 10
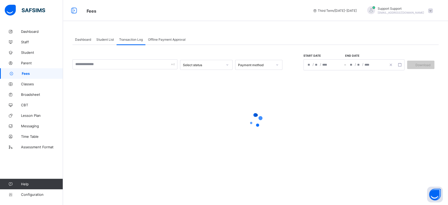
click at [84, 42] on div "Dashboard" at bounding box center [82, 39] width 21 height 10
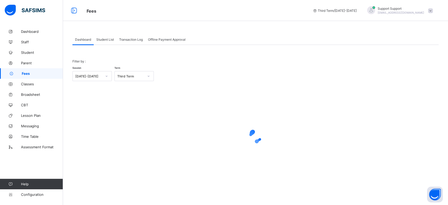
click at [103, 42] on div "Student List" at bounding box center [105, 39] width 23 height 10
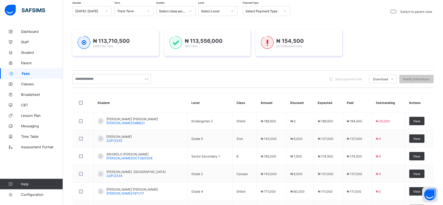
scroll to position [51, 0]
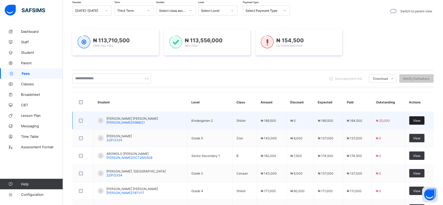
click at [419, 121] on span "View" at bounding box center [416, 121] width 7 height 4
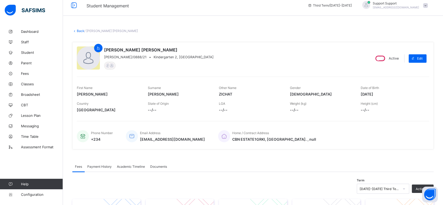
scroll to position [62, 0]
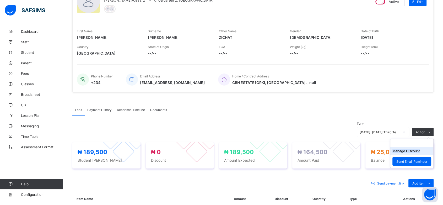
click at [417, 149] on button "Manage Discount" at bounding box center [406, 151] width 27 height 4
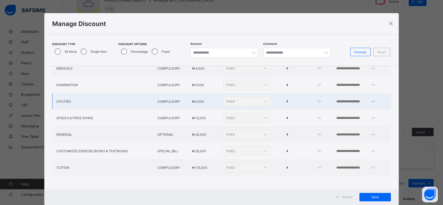
scroll to position [0, 0]
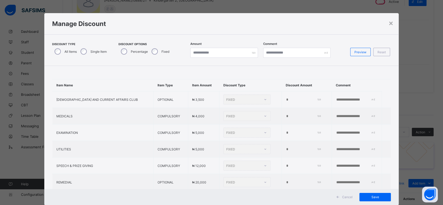
click at [344, 197] on span "Cancel" at bounding box center [347, 197] width 10 height 4
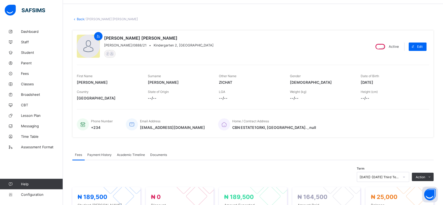
scroll to position [17, 0]
click at [97, 152] on span "Payment History" at bounding box center [99, 154] width 24 height 4
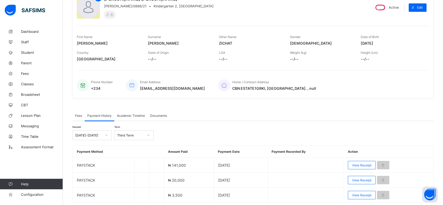
scroll to position [56, 0]
click at [79, 115] on span "Fees" at bounding box center [78, 116] width 7 height 4
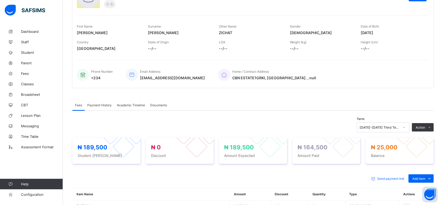
scroll to position [0, 0]
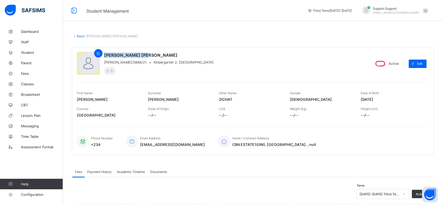
drag, startPoint x: 148, startPoint y: 55, endPoint x: 103, endPoint y: 53, distance: 45.7
click at [103, 53] on div "Dan ZICHAT Damian SIMS/0888/21 • Kindergarten 2, Shiloh" at bounding box center [222, 64] width 290 height 24
copy span "[PERSON_NAME] [PERSON_NAME]"
click at [29, 64] on span "Parent" at bounding box center [42, 63] width 42 height 4
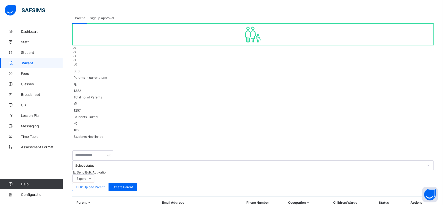
scroll to position [36, 0]
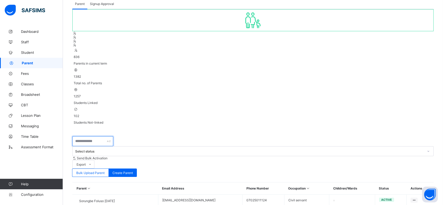
click at [82, 136] on input "text" at bounding box center [92, 141] width 41 height 10
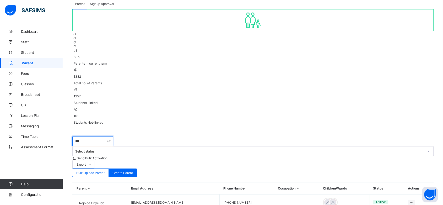
type input "***"
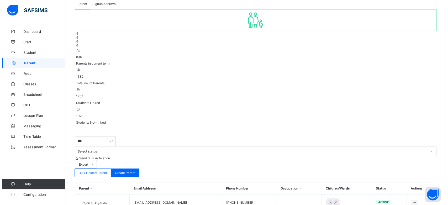
scroll to position [10, 0]
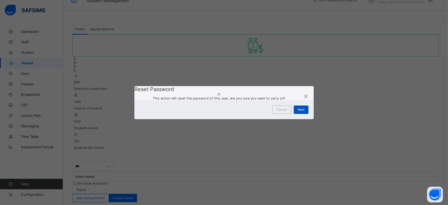
click at [298, 111] on span "Next" at bounding box center [300, 110] width 7 height 4
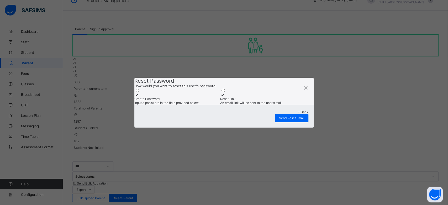
click at [170, 97] on div "Create Password" at bounding box center [175, 99] width 83 height 4
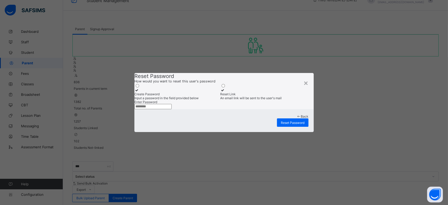
click at [172, 109] on input "text" at bounding box center [152, 106] width 37 height 5
type input "*********"
click at [287, 125] on span "Reset Password" at bounding box center [293, 123] width 24 height 4
click at [287, 125] on span "Reset Password" at bounding box center [289, 123] width 24 height 4
click at [302, 78] on div "×" at bounding box center [302, 82] width 5 height 9
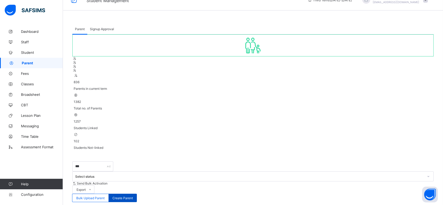
click at [137, 194] on div "Create Parent" at bounding box center [123, 198] width 28 height 8
select select "**"
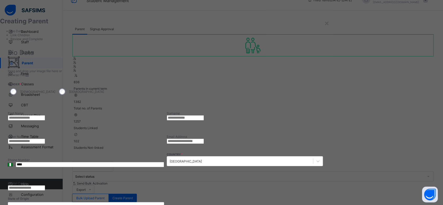
click at [45, 115] on input "text" at bounding box center [26, 117] width 37 height 5
type input "****"
click at [204, 115] on input "text" at bounding box center [185, 117] width 37 height 5
type input "****"
click at [204, 138] on input "email" at bounding box center [185, 140] width 37 height 5
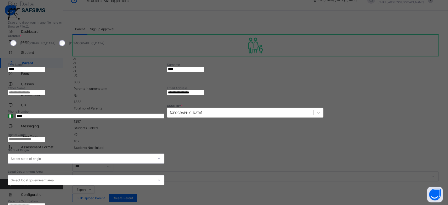
scroll to position [49, 0]
type input "**********"
click at [164, 113] on input "****" at bounding box center [90, 115] width 148 height 5
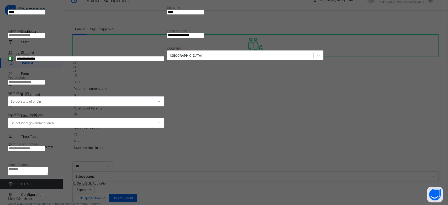
scroll to position [107, 0]
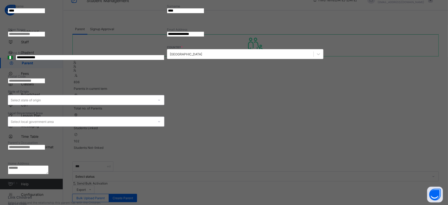
type input "**********"
click at [327, 181] on div "Next" at bounding box center [167, 183] width 319 height 4
click at [49, 165] on textarea at bounding box center [28, 169] width 41 height 9
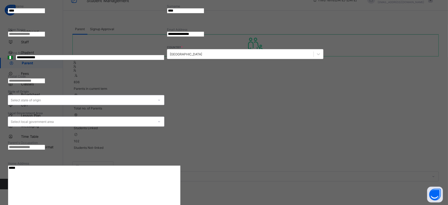
type textarea "*****"
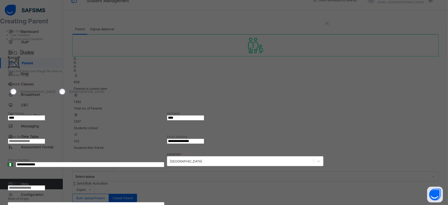
scroll to position [147, 0]
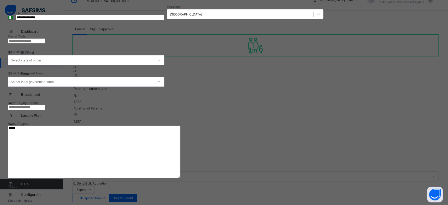
click at [327, 184] on div "Next" at bounding box center [167, 186] width 319 height 4
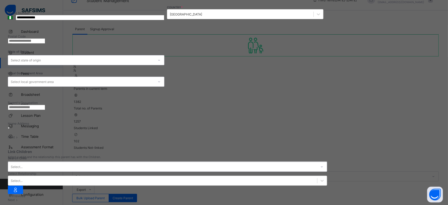
scroll to position [0, 0]
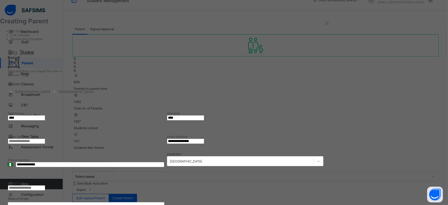
drag, startPoint x: 195, startPoint y: 80, endPoint x: 204, endPoint y: 81, distance: 9.3
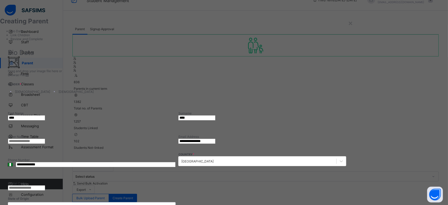
paste input "**********"
type input "**********"
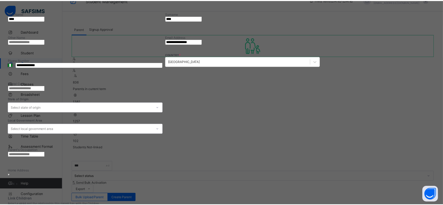
scroll to position [104, 0]
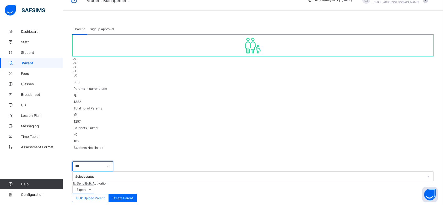
click at [94, 161] on input "***" at bounding box center [92, 166] width 41 height 10
type input "*"
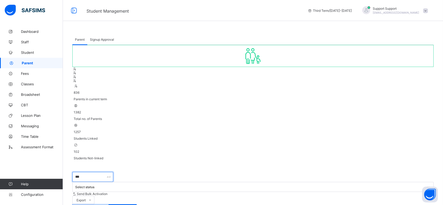
type input "***"
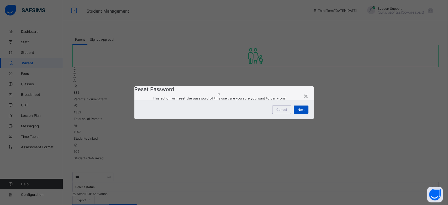
click at [301, 114] on div "Next" at bounding box center [300, 109] width 15 height 8
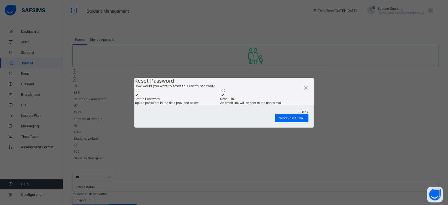
click at [174, 101] on span "Input a password in the field provided below" at bounding box center [166, 103] width 64 height 4
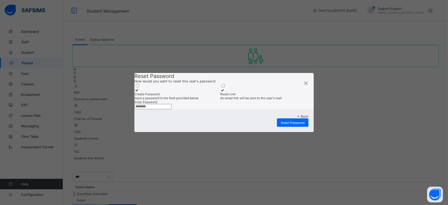
click at [172, 109] on input "text" at bounding box center [152, 106] width 37 height 5
type input "*********"
click at [292, 125] on span "Reset Password" at bounding box center [293, 123] width 24 height 4
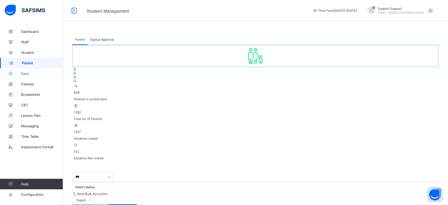
click at [25, 75] on span "Fees" at bounding box center [42, 73] width 42 height 4
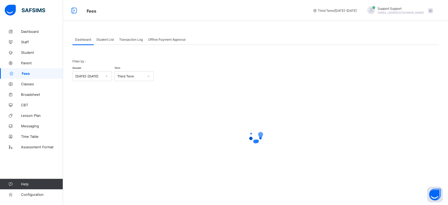
click at [106, 41] on span "Student List" at bounding box center [105, 40] width 18 height 4
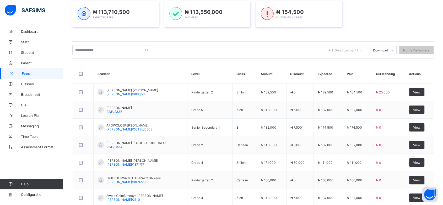
scroll to position [80, 0]
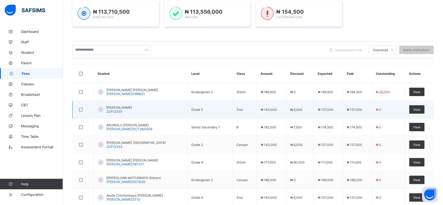
click at [420, 133] on td "View" at bounding box center [419, 127] width 29 height 18
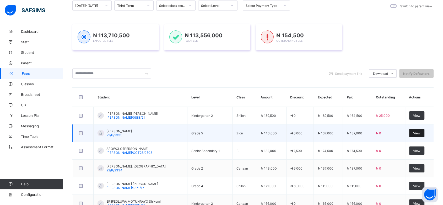
click at [421, 131] on span "View" at bounding box center [416, 133] width 7 height 4
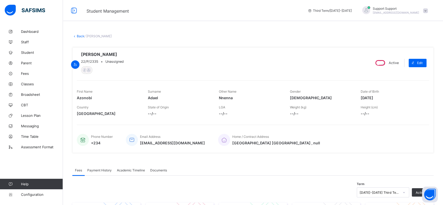
drag, startPoint x: 105, startPoint y: 54, endPoint x: 154, endPoint y: 56, distance: 49.6
click at [154, 56] on div "Adael Nnenna Azonobi 22/P/2335 • Unassigned" at bounding box center [222, 63] width 290 height 22
copy span "[PERSON_NAME]"
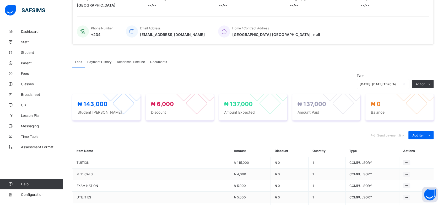
scroll to position [139, 0]
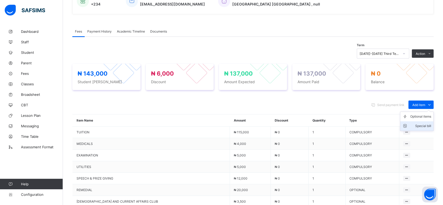
click at [420, 125] on div "Special bill" at bounding box center [420, 125] width 21 height 5
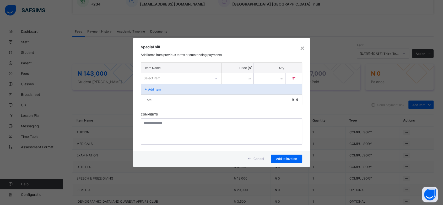
click at [201, 79] on div "Select item" at bounding box center [176, 77] width 70 height 7
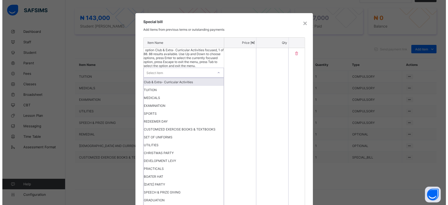
scroll to position [194, 0]
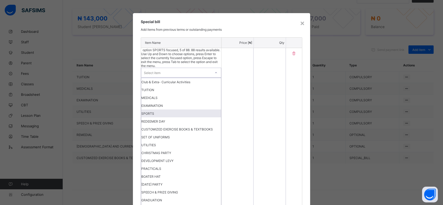
click at [174, 117] on div "SPORTS" at bounding box center [181, 113] width 80 height 8
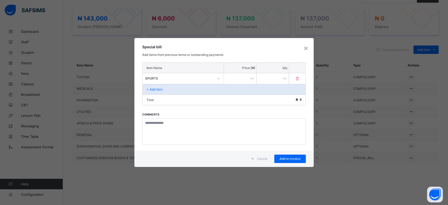
click at [239, 77] on input "number" at bounding box center [240, 78] width 32 height 11
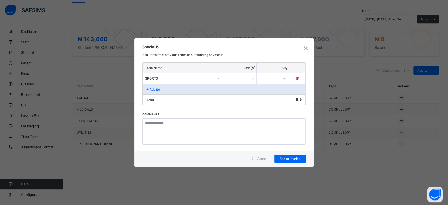
scroll to position [172, 0]
type input "*****"
click at [292, 157] on span "Add to invoice" at bounding box center [290, 159] width 24 height 4
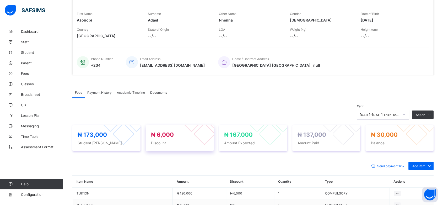
scroll to position [0, 0]
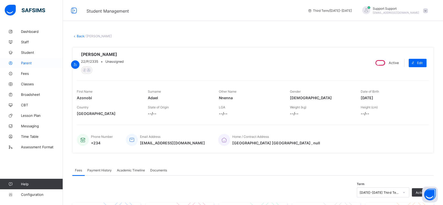
click at [26, 62] on span "Parent" at bounding box center [42, 63] width 42 height 4
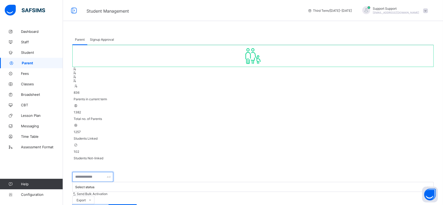
click at [100, 172] on input "text" at bounding box center [92, 177] width 41 height 10
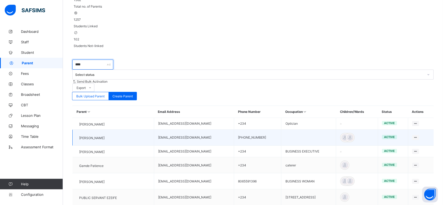
scroll to position [23, 0]
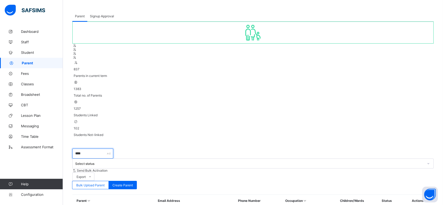
click at [93, 148] on input "****" at bounding box center [92, 153] width 41 height 10
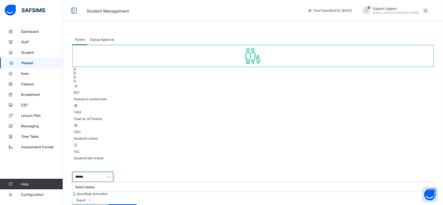
type input "******"
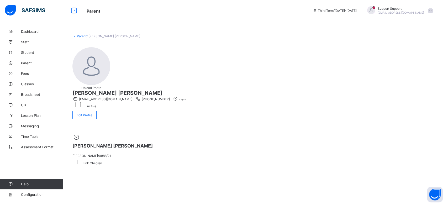
click at [82, 158] on icon at bounding box center [76, 162] width 9 height 8
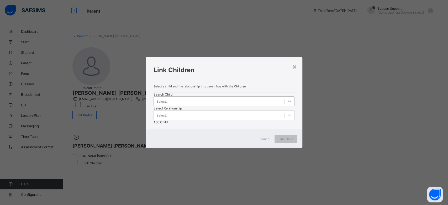
click at [285, 106] on div at bounding box center [289, 101] width 9 height 9
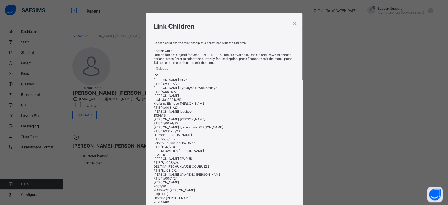
paste input "**********"
type input "**********"
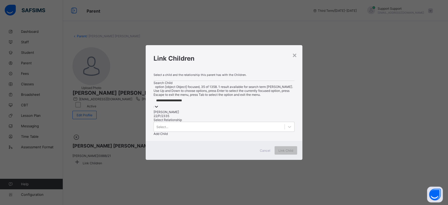
click at [184, 114] on div "[PERSON_NAME]" at bounding box center [223, 112] width 141 height 4
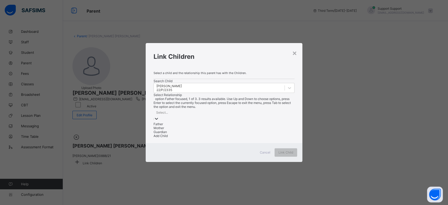
click at [226, 109] on div "Select..." at bounding box center [223, 112] width 141 height 7
click at [232, 131] on div "Guardian" at bounding box center [223, 132] width 141 height 4
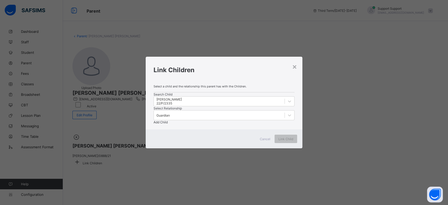
click at [261, 120] on div "Add Child" at bounding box center [223, 122] width 141 height 4
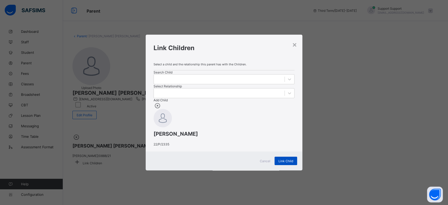
click at [288, 163] on span "Link Child" at bounding box center [285, 161] width 15 height 4
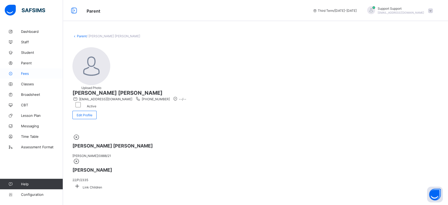
click at [26, 71] on link "Fees" at bounding box center [31, 73] width 63 height 10
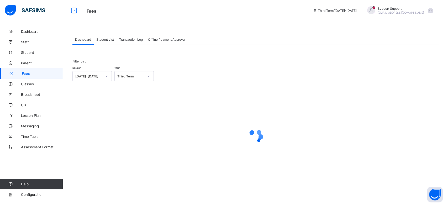
click at [101, 40] on span "Student List" at bounding box center [105, 40] width 18 height 4
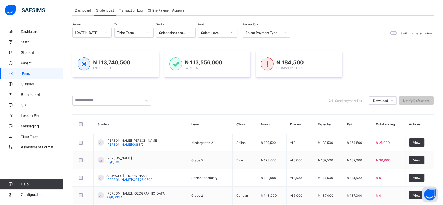
scroll to position [40, 0]
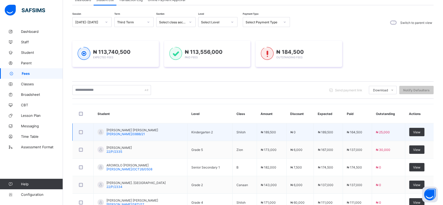
click at [129, 130] on span "[PERSON_NAME] [PERSON_NAME]" at bounding box center [132, 130] width 52 height 4
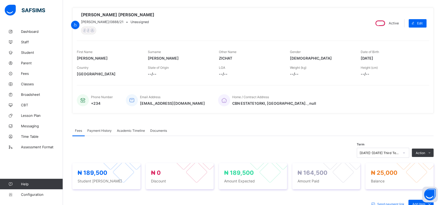
scroll to position [169, 0]
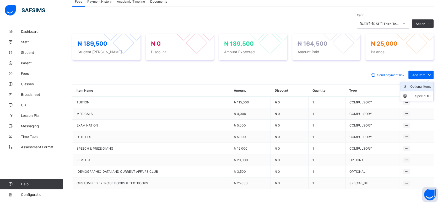
click at [422, 88] on div "Optional items" at bounding box center [420, 86] width 21 height 5
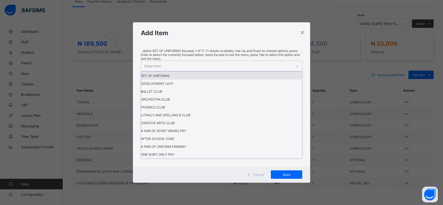
click at [257, 71] on div "Select item" at bounding box center [216, 66] width 151 height 10
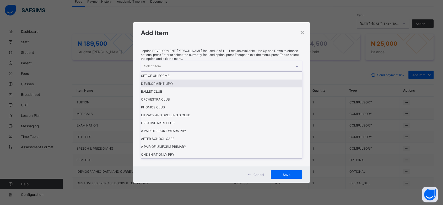
click at [191, 87] on div "DEVELOPMENT LEVY" at bounding box center [221, 83] width 161 height 8
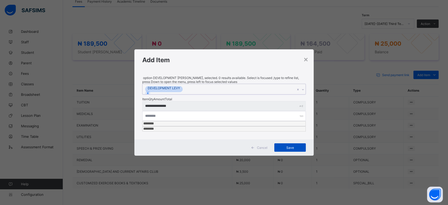
click at [281, 146] on span "Save" at bounding box center [290, 148] width 24 height 4
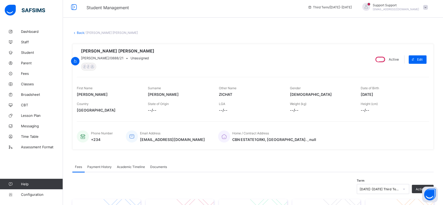
scroll to position [2, 0]
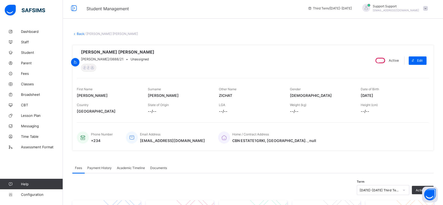
click at [79, 33] on link "Back" at bounding box center [81, 34] width 8 height 4
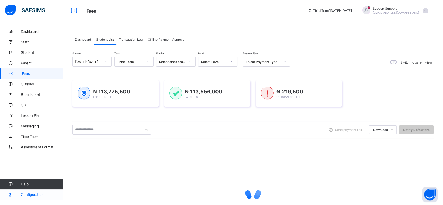
click at [40, 194] on span "Configuration" at bounding box center [42, 194] width 42 height 4
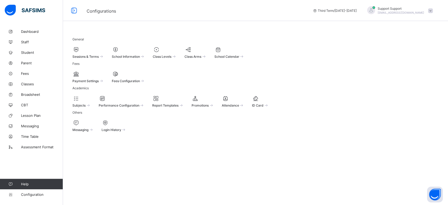
click at [103, 77] on div at bounding box center [87, 74] width 31 height 6
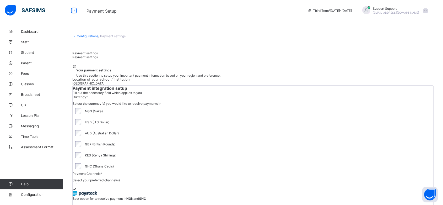
click at [85, 36] on link "Configurations" at bounding box center [88, 36] width 22 height 4
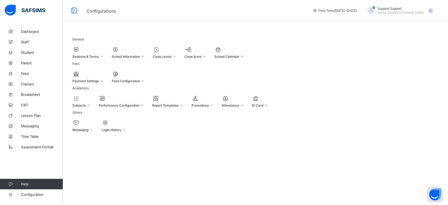
click at [140, 83] on span "Fees Configuration" at bounding box center [126, 81] width 28 height 4
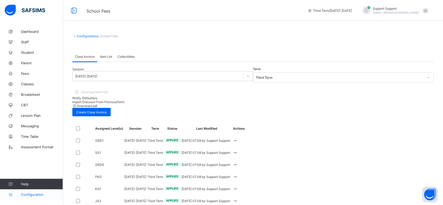
click at [38, 194] on span "Configuration" at bounding box center [42, 194] width 42 height 4
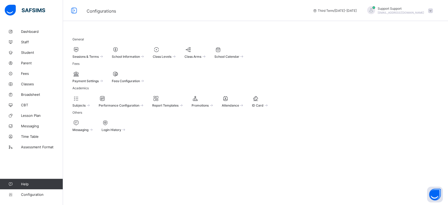
click at [273, 27] on div "General Sessions & Terms School Information Class Levels Class Arms School Cale…" at bounding box center [255, 82] width 385 height 113
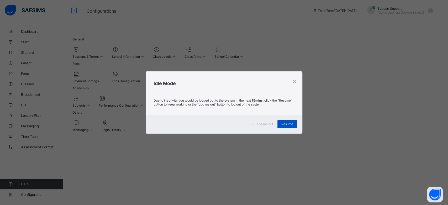
click at [283, 126] on div "Resume" at bounding box center [287, 124] width 20 height 8
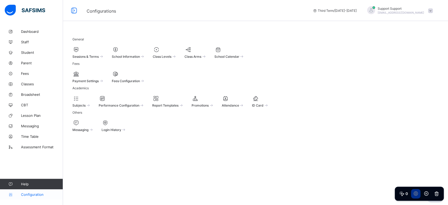
click at [34, 194] on span "Configuration" at bounding box center [42, 194] width 42 height 4
click at [140, 83] on span "Fees Configuration" at bounding box center [126, 81] width 28 height 4
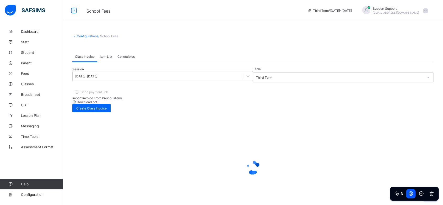
click at [108, 58] on span "Item List" at bounding box center [106, 57] width 12 height 4
click at [89, 53] on div "Class Invoice" at bounding box center [84, 56] width 25 height 10
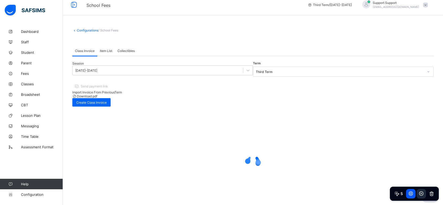
click at [420, 194] on icon at bounding box center [422, 193] width 4 height 4
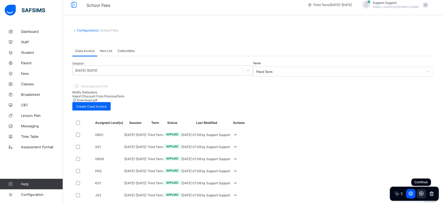
click at [421, 192] on icon at bounding box center [422, 193] width 4 height 4
click at [107, 104] on span "Create Class Invoice" at bounding box center [91, 106] width 30 height 4
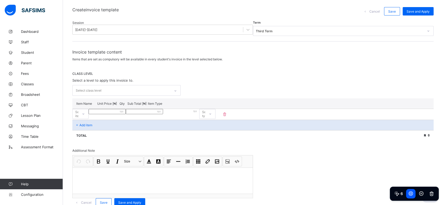
scroll to position [42, 0]
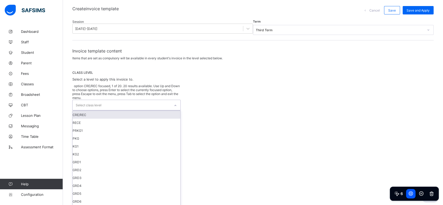
click at [174, 101] on div at bounding box center [175, 105] width 9 height 8
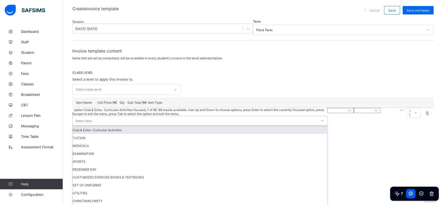
click at [159, 118] on div "Select item" at bounding box center [195, 120] width 245 height 9
click at [165, 128] on div "Club & Extra- Curricular Activities" at bounding box center [200, 130] width 255 height 8
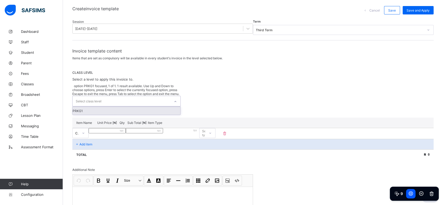
click at [158, 96] on div "Select class level" at bounding box center [122, 101] width 98 height 10
click at [150, 107] on div "PRKG1" at bounding box center [127, 111] width 108 height 8
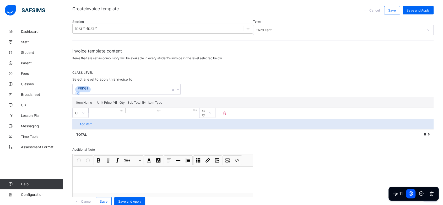
click at [126, 113] on input "number" at bounding box center [107, 110] width 37 height 5
type input "*"
type input "**"
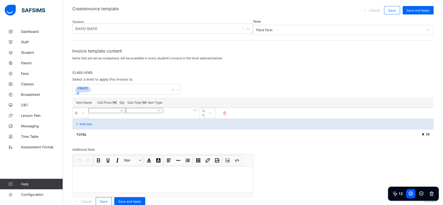
type input "****"
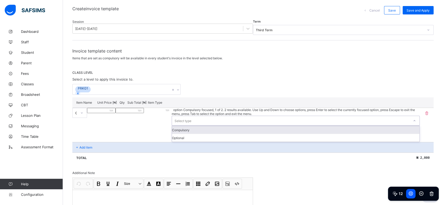
click at [377, 116] on div "Select type" at bounding box center [296, 121] width 248 height 10
click at [383, 128] on div "Compulsory" at bounding box center [296, 130] width 248 height 8
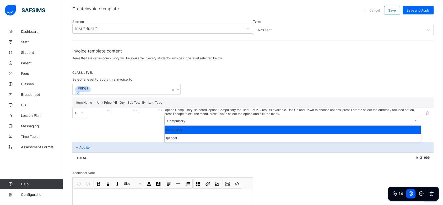
click at [390, 119] on div "Compulsory" at bounding box center [289, 121] width 244 height 4
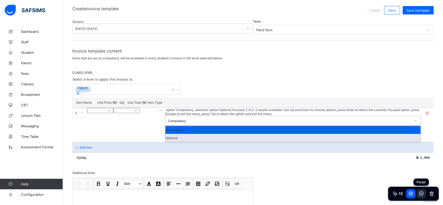
click at [422, 193] on icon at bounding box center [422, 193] width 4 height 4
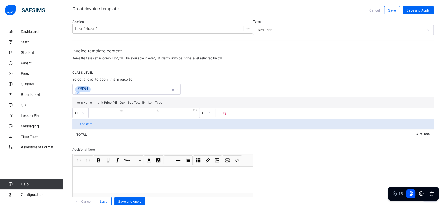
click at [380, 9] on span "Cancel" at bounding box center [375, 10] width 10 height 4
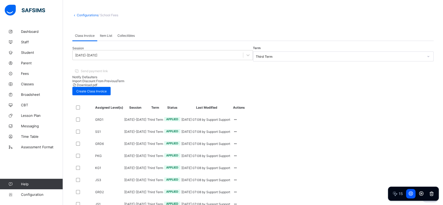
scroll to position [22, 0]
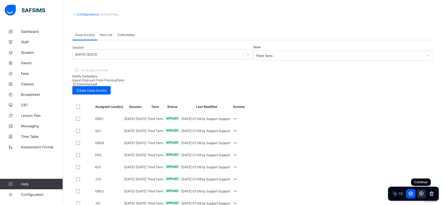
click at [422, 194] on icon at bounding box center [421, 194] width 1 height 2
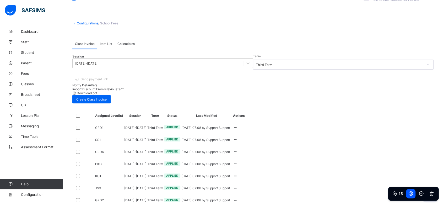
scroll to position [0, 0]
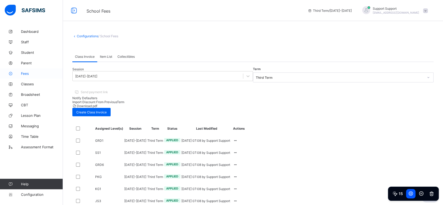
click at [21, 74] on span "Fees" at bounding box center [42, 73] width 42 height 4
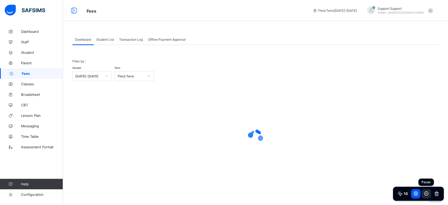
click at [425, 192] on icon at bounding box center [426, 193] width 4 height 4
click at [99, 40] on span "Student List" at bounding box center [105, 40] width 18 height 4
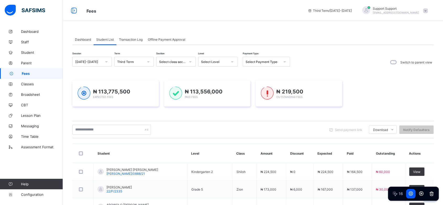
click at [83, 45] on div "Session 2023-2024 Term Third Term Section Select class section Level Select Lev…" at bounding box center [252, 203] width 361 height 317
click at [84, 41] on span "Dashboard" at bounding box center [83, 40] width 16 height 4
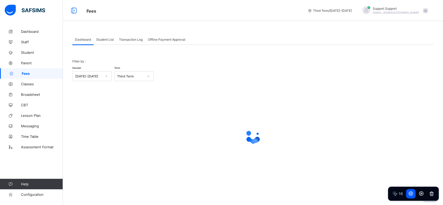
click at [130, 39] on span "Transaction Log" at bounding box center [131, 40] width 24 height 4
click at [163, 39] on span "Offline Payment Approval" at bounding box center [167, 40] width 38 height 4
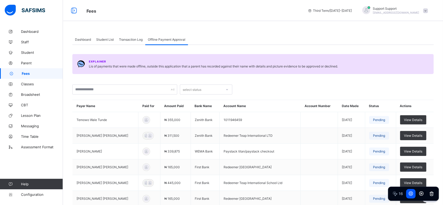
click at [133, 42] on div "Transaction Log" at bounding box center [130, 39] width 29 height 10
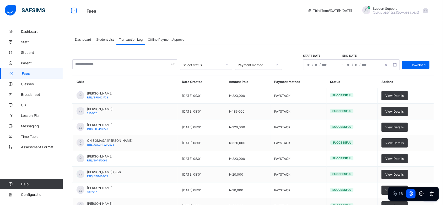
click at [100, 41] on div "Student List" at bounding box center [105, 39] width 23 height 10
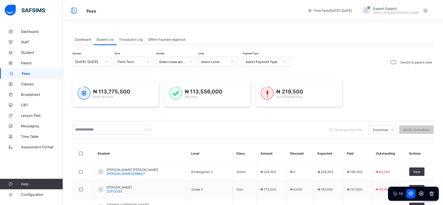
click at [85, 41] on span "Dashboard" at bounding box center [83, 40] width 16 height 4
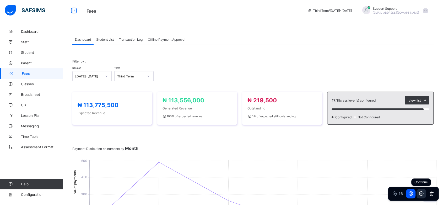
click at [421, 193] on icon at bounding box center [421, 194] width 1 height 2
click at [103, 41] on div "Student List" at bounding box center [105, 39] width 23 height 10
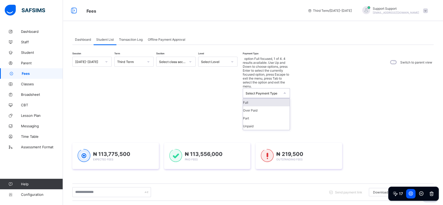
click at [263, 91] on div "Select Payment Type" at bounding box center [263, 93] width 35 height 4
click at [148, 62] on icon at bounding box center [148, 61] width 3 height 5
click at [145, 62] on div at bounding box center [148, 61] width 9 height 8
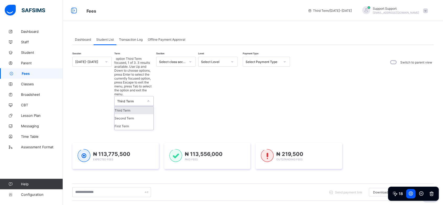
click at [146, 97] on div at bounding box center [148, 101] width 9 height 8
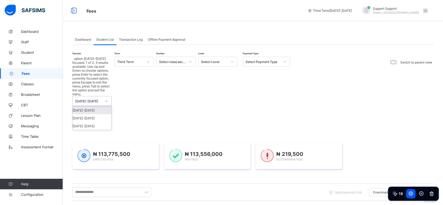
click at [106, 98] on icon at bounding box center [106, 100] width 3 height 5
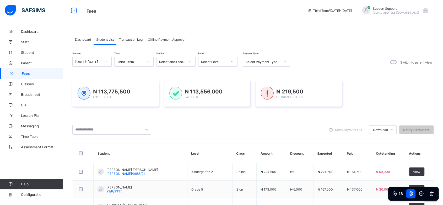
click at [132, 78] on div "₦ 113,775,500 Expected Fees ₦ 113,556,000 Paid Fees ₦ 219,500 Outstanding Fees" at bounding box center [252, 93] width 361 height 42
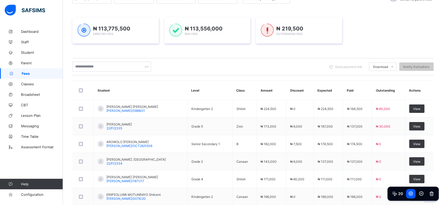
scroll to position [63, 0]
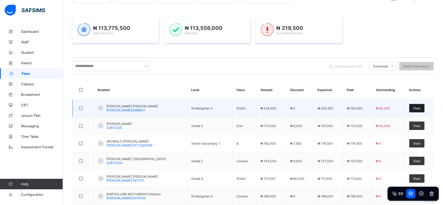
click at [418, 108] on span "View" at bounding box center [416, 108] width 7 height 4
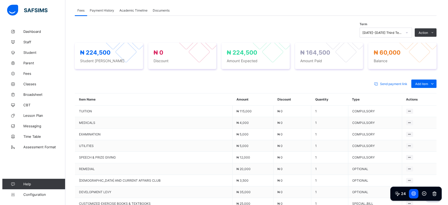
scroll to position [159, 0]
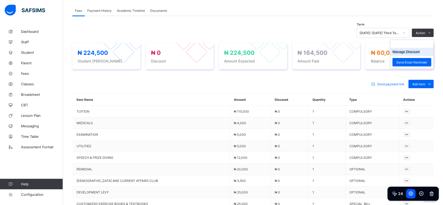
click at [413, 52] on button "Manage Discount" at bounding box center [406, 52] width 27 height 4
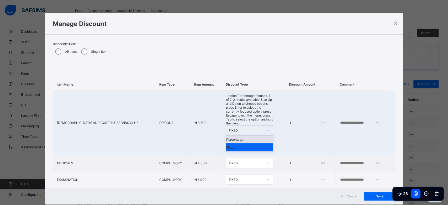
click at [239, 128] on div "FIXED" at bounding box center [245, 130] width 35 height 4
click at [239, 135] on div "Percentage" at bounding box center [249, 139] width 47 height 8
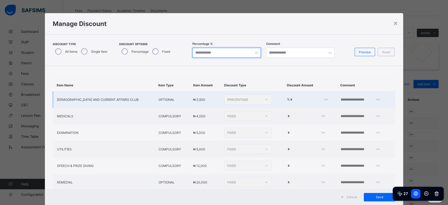
click at [225, 55] on input "*" at bounding box center [226, 53] width 68 height 10
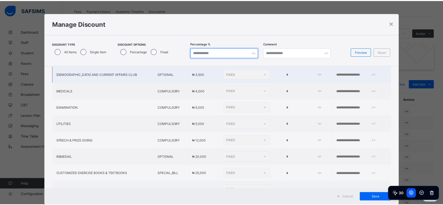
scroll to position [0, 0]
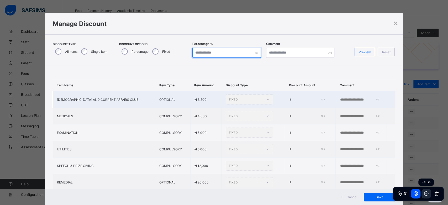
type input "***"
click at [428, 196] on icon at bounding box center [425, 193] width 5 height 5
click at [348, 196] on span "Cancel" at bounding box center [351, 197] width 10 height 4
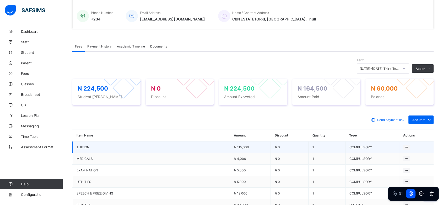
scroll to position [122, 0]
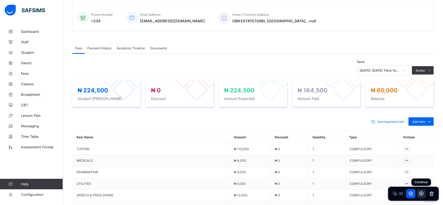
click at [423, 195] on icon at bounding box center [422, 193] width 4 height 4
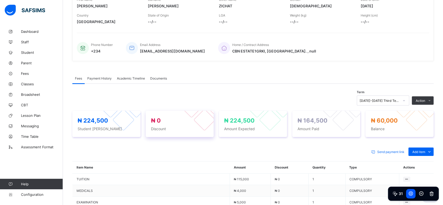
scroll to position [79, 0]
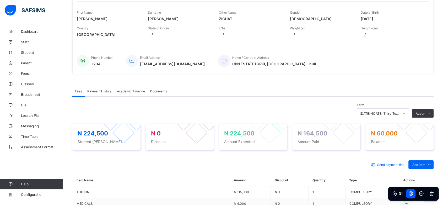
click at [107, 92] on span "Payment History" at bounding box center [99, 91] width 24 height 4
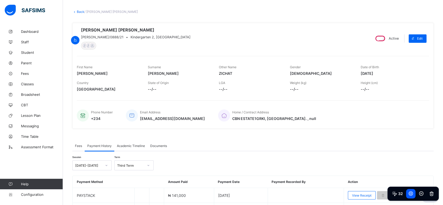
scroll to position [26, 0]
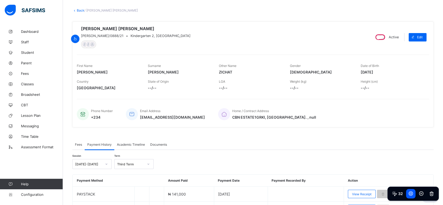
click at [78, 10] on link "Back" at bounding box center [81, 10] width 8 height 4
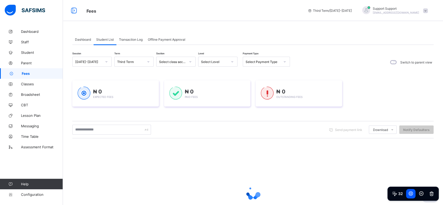
click at [132, 40] on span "Transaction Log" at bounding box center [131, 40] width 24 height 4
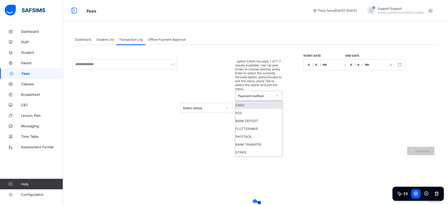
click at [278, 93] on icon at bounding box center [276, 95] width 3 height 5
click at [425, 192] on icon at bounding box center [426, 193] width 4 height 4
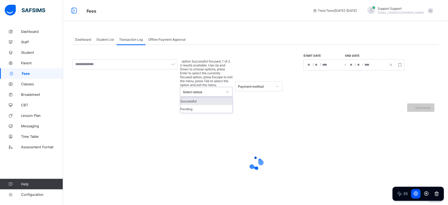
click at [222, 87] on div "Select status" at bounding box center [201, 91] width 42 height 9
click at [225, 45] on div "option Successful focused, 1 of 2. 2 results available. Use Up and Down to choo…" at bounding box center [255, 129] width 366 height 168
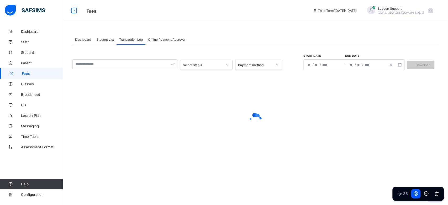
click at [168, 38] on span "Offline Payment Approval" at bounding box center [167, 40] width 38 height 4
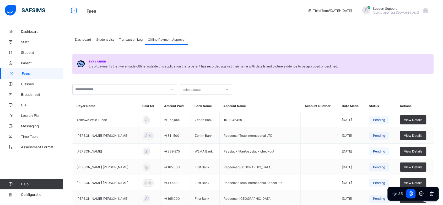
click at [132, 39] on span "Transaction Log" at bounding box center [131, 40] width 24 height 4
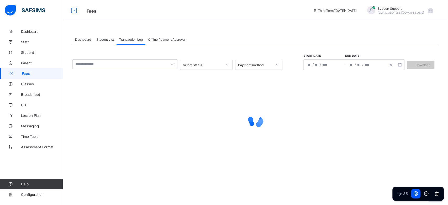
click at [103, 38] on span "Student List" at bounding box center [105, 40] width 18 height 4
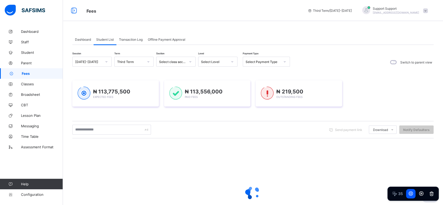
click at [136, 41] on div "Transaction Log" at bounding box center [130, 39] width 29 height 10
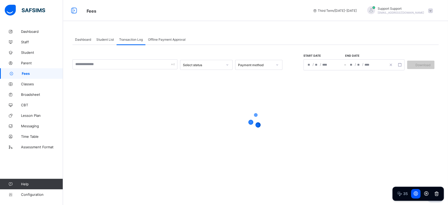
click at [113, 41] on span "Student List" at bounding box center [105, 40] width 18 height 4
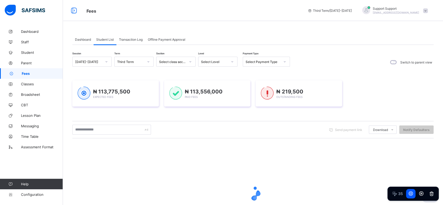
click at [133, 42] on div "Transaction Log" at bounding box center [130, 39] width 29 height 10
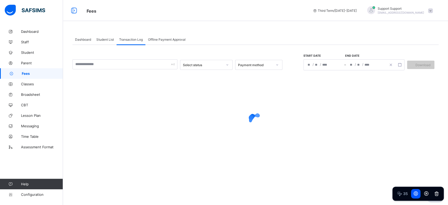
click at [163, 39] on span "Offline Payment Approval" at bounding box center [167, 40] width 38 height 4
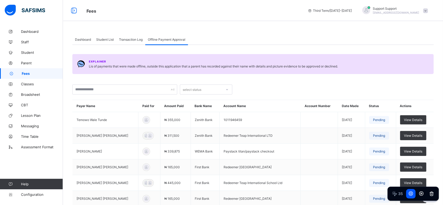
click at [125, 40] on span "Transaction Log" at bounding box center [131, 40] width 24 height 4
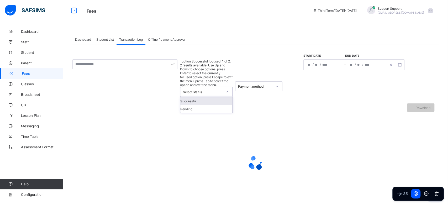
click at [195, 90] on div "Select status" at bounding box center [203, 92] width 40 height 4
click at [200, 105] on div "Pending" at bounding box center [206, 109] width 52 height 8
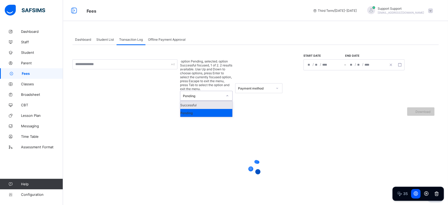
click at [204, 94] on div "Pending" at bounding box center [203, 96] width 40 height 4
click at [204, 101] on div "Successful" at bounding box center [206, 105] width 52 height 8
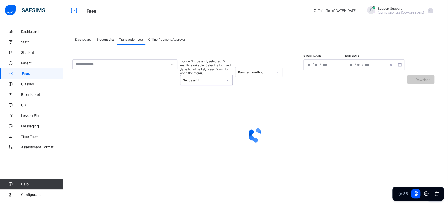
click at [109, 37] on div "Student List" at bounding box center [105, 39] width 23 height 10
click at [109, 40] on span "Student List" at bounding box center [105, 40] width 18 height 4
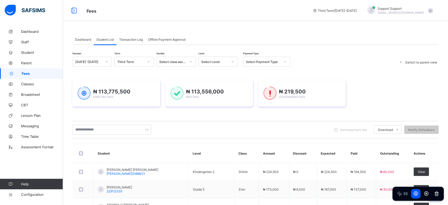
click at [139, 39] on span "Transaction Log" at bounding box center [131, 40] width 24 height 4
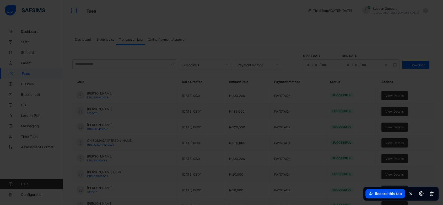
click at [381, 192] on button "Record this tab" at bounding box center [386, 193] width 40 height 9
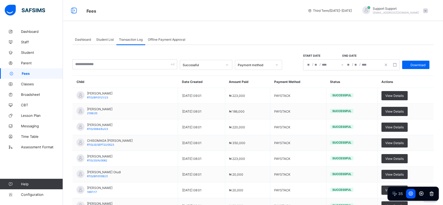
scroll to position [22, 0]
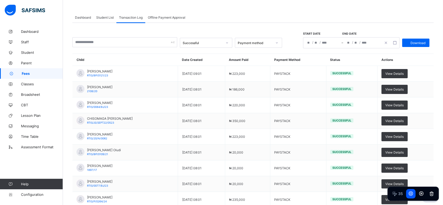
click at [218, 37] on div "Successful Payment method Start date End date / / – / / Download" at bounding box center [252, 40] width 361 height 16
click at [223, 42] on div at bounding box center [227, 43] width 9 height 8
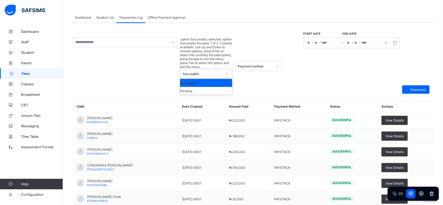
click at [240, 29] on div "option Successful, selected. option Successful focused, 1 of 2. 2 results avail…" at bounding box center [252, 162] width 361 height 279
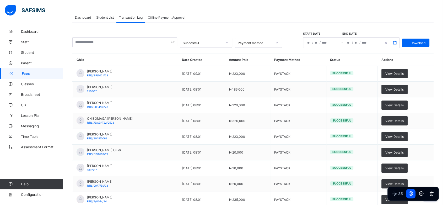
click at [397, 42] on icon "button" at bounding box center [395, 43] width 4 height 4
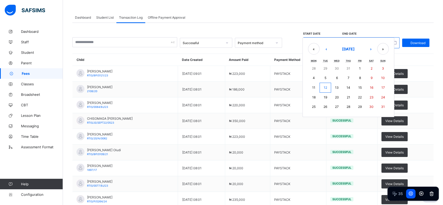
click at [327, 88] on button "12" at bounding box center [326, 88] width 12 height 10
click at [361, 90] on button "15" at bounding box center [360, 88] width 12 height 10
type input "**********"
type input "*"
type input "**"
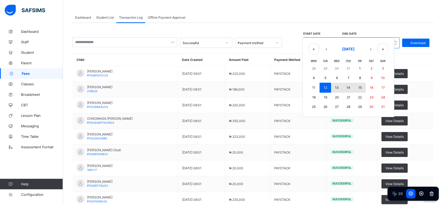
type input "****"
type input "**********"
type input "*"
type input "**"
type input "****"
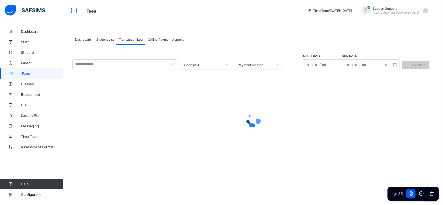
scroll to position [0, 0]
click at [424, 194] on icon at bounding box center [426, 193] width 4 height 4
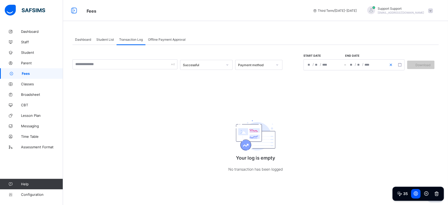
click at [389, 65] on icon "button" at bounding box center [391, 65] width 4 height 4
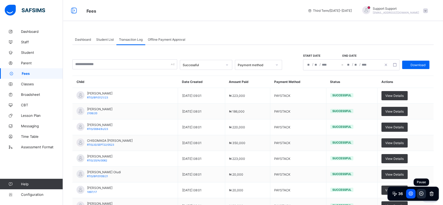
click at [421, 192] on icon at bounding box center [422, 193] width 4 height 4
click at [421, 190] on button at bounding box center [421, 193] width 9 height 9
click at [418, 66] on span "Download" at bounding box center [418, 65] width 15 height 4
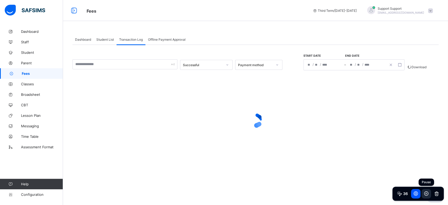
click at [426, 194] on icon at bounding box center [426, 193] width 4 height 4
click at [104, 39] on span "Student List" at bounding box center [105, 40] width 18 height 4
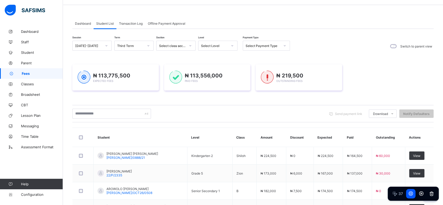
scroll to position [17, 0]
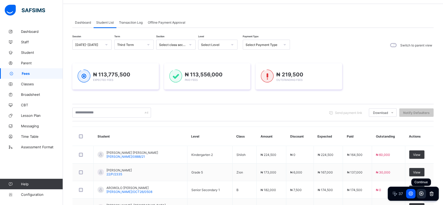
click at [422, 194] on icon at bounding box center [422, 193] width 4 height 4
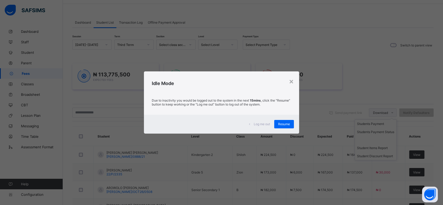
click at [284, 123] on span "Resume" at bounding box center [284, 124] width 12 height 4
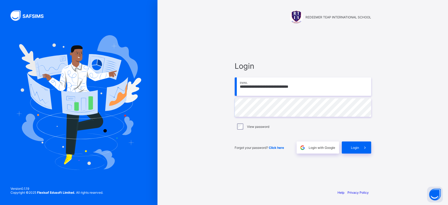
click at [306, 87] on input "**********" at bounding box center [302, 86] width 136 height 18
type input "*"
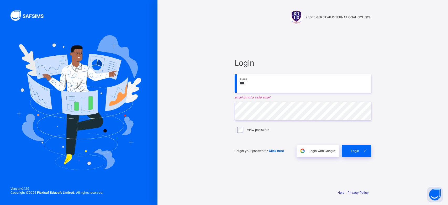
type input "**********"
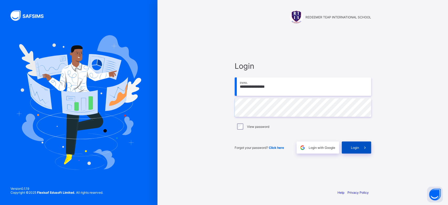
click at [354, 151] on div "Login" at bounding box center [355, 147] width 29 height 12
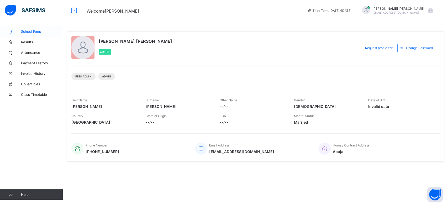
click at [40, 32] on span "School Fees" at bounding box center [42, 31] width 42 height 4
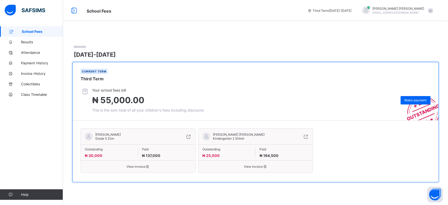
click at [143, 164] on span "View invoice" at bounding box center [138, 166] width 106 height 4
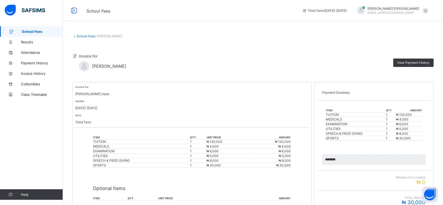
click at [82, 35] on link "School Fees" at bounding box center [86, 36] width 18 height 4
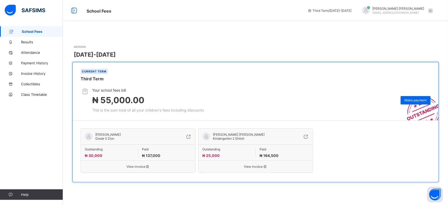
click at [248, 166] on span "View invoice" at bounding box center [255, 166] width 106 height 4
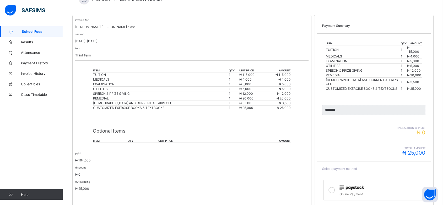
scroll to position [95, 0]
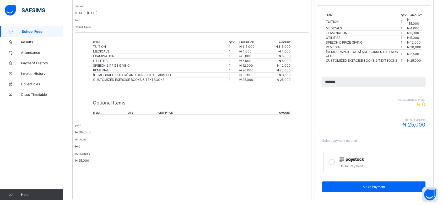
click at [335, 159] on icon at bounding box center [332, 162] width 6 height 6
click at [343, 157] on img at bounding box center [352, 159] width 24 height 5
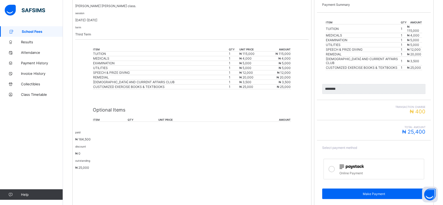
scroll to position [88, 0]
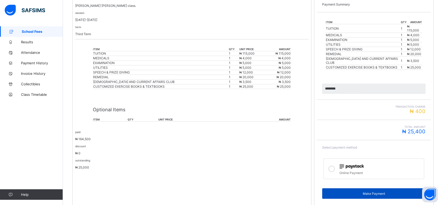
click at [362, 188] on div "Make Payment" at bounding box center [373, 193] width 103 height 10
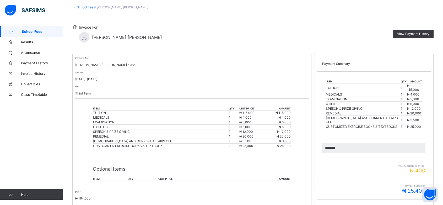
scroll to position [0, 0]
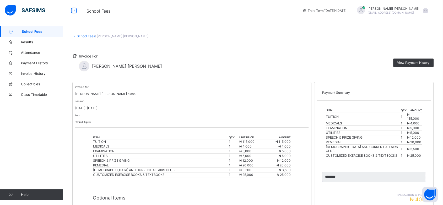
click at [87, 35] on link "School Fees" at bounding box center [86, 36] width 18 height 4
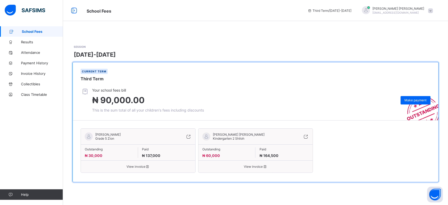
click at [254, 164] on span "View invoice" at bounding box center [255, 166] width 106 height 4
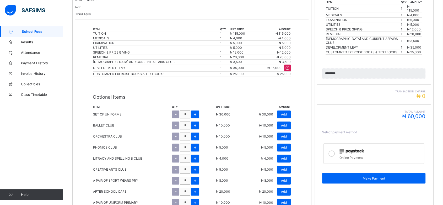
scroll to position [109, 0]
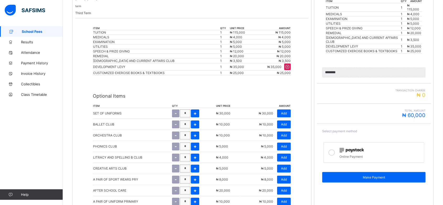
click at [349, 146] on div at bounding box center [381, 149] width 82 height 7
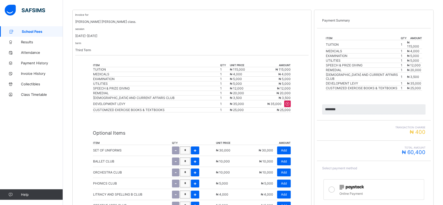
scroll to position [0, 0]
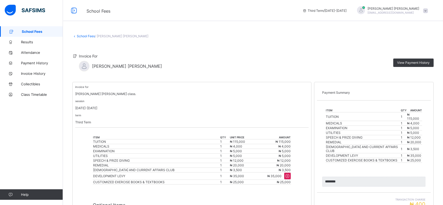
click at [88, 36] on link "School Fees" at bounding box center [86, 36] width 18 height 4
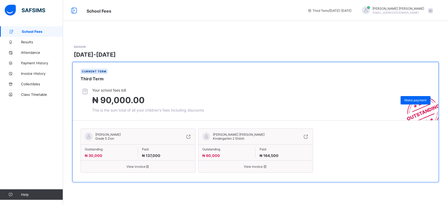
click at [136, 165] on span "View invoice" at bounding box center [138, 166] width 106 height 4
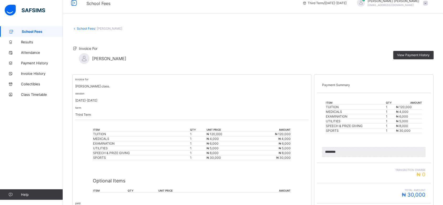
scroll to position [7, 0]
click at [411, 53] on span "View Payment History" at bounding box center [413, 55] width 33 height 4
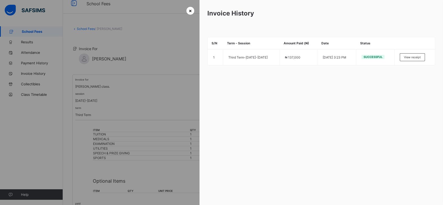
click at [189, 8] on span "×" at bounding box center [190, 11] width 3 height 6
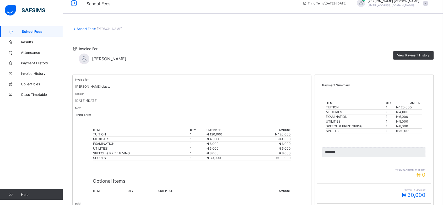
click at [82, 27] on link "School Fees" at bounding box center [86, 29] width 18 height 4
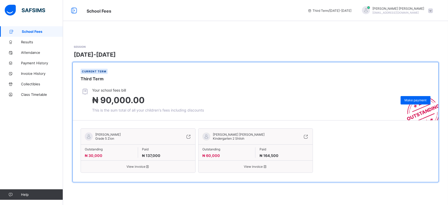
click at [254, 164] on span "View invoice" at bounding box center [255, 166] width 106 height 4
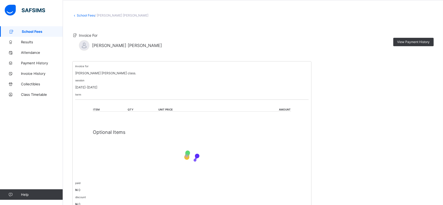
scroll to position [19, 0]
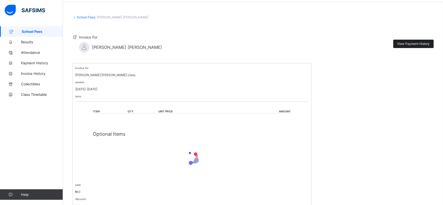
click at [407, 46] on div "View Payment History" at bounding box center [413, 44] width 40 height 8
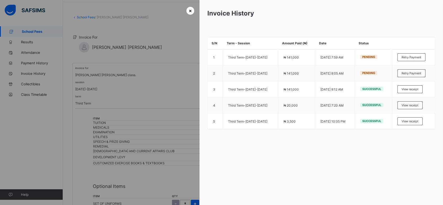
click at [189, 12] on span "×" at bounding box center [190, 11] width 3 height 6
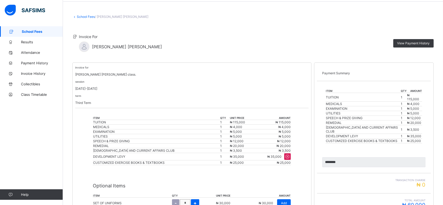
scroll to position [0, 0]
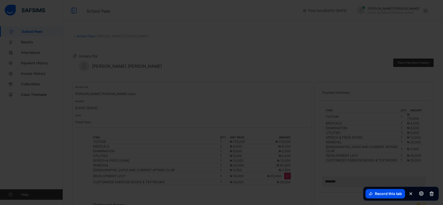
click at [376, 194] on button "Record this tab" at bounding box center [386, 193] width 40 height 9
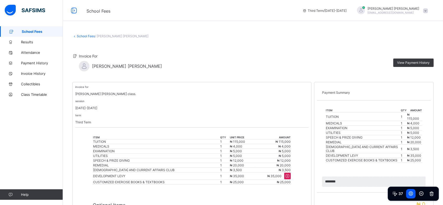
click at [84, 37] on link "School Fees" at bounding box center [86, 36] width 18 height 4
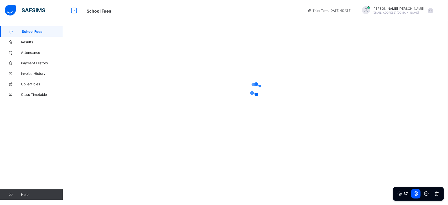
click at [44, 31] on span "School Fees" at bounding box center [42, 31] width 41 height 4
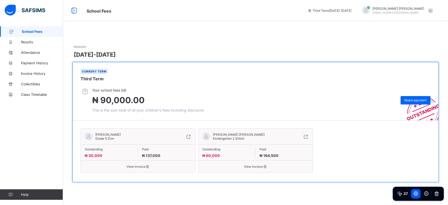
click at [250, 165] on span "View invoice" at bounding box center [255, 166] width 106 height 4
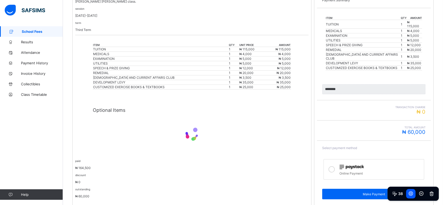
scroll to position [95, 0]
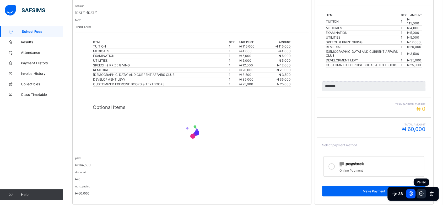
click at [421, 193] on icon at bounding box center [422, 193] width 4 height 4
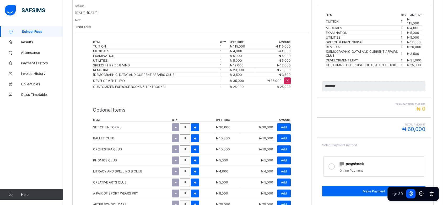
click at [421, 193] on icon at bounding box center [421, 194] width 1 height 2
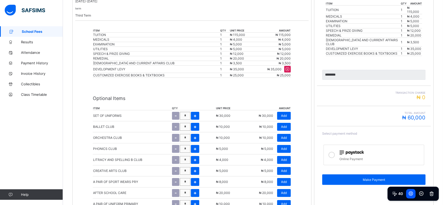
scroll to position [107, 0]
click at [285, 114] on span "Add" at bounding box center [284, 115] width 6 height 4
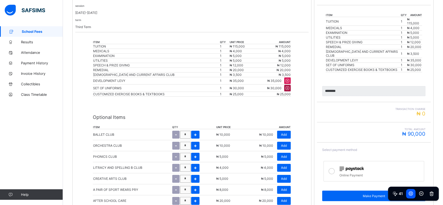
click at [290, 86] on icon at bounding box center [288, 88] width 6 height 5
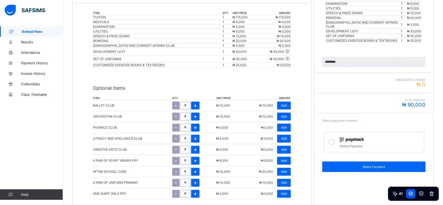
scroll to position [126, 0]
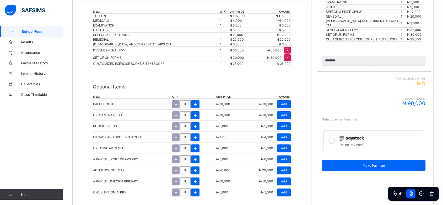
click at [335, 137] on icon at bounding box center [332, 140] width 6 height 6
type input "********"
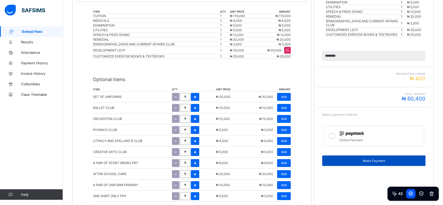
click at [371, 159] on span "Make Payment" at bounding box center [373, 161] width 95 height 4
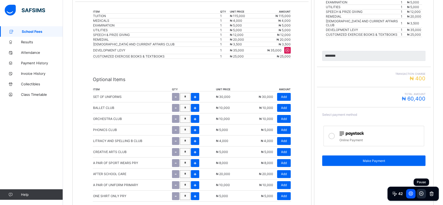
click at [422, 194] on icon at bounding box center [422, 193] width 4 height 4
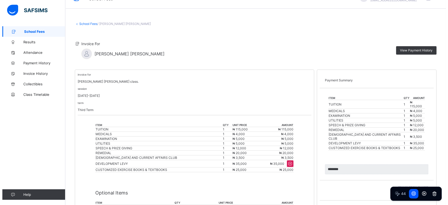
scroll to position [0, 0]
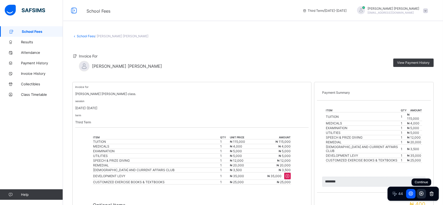
click at [422, 192] on icon at bounding box center [422, 193] width 4 height 4
click at [411, 62] on span "View Payment History" at bounding box center [413, 63] width 33 height 4
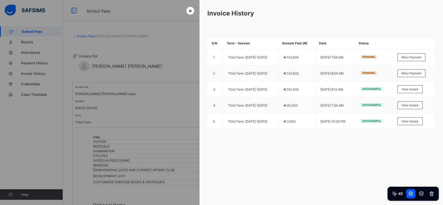
click at [189, 10] on span "×" at bounding box center [190, 11] width 3 height 6
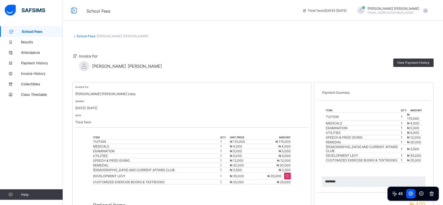
click at [85, 36] on link "School Fees" at bounding box center [86, 36] width 18 height 4
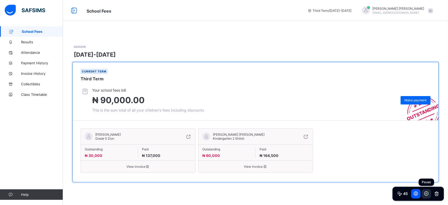
click at [424, 193] on icon at bounding box center [426, 193] width 4 height 4
click at [416, 193] on icon at bounding box center [416, 194] width 2 height 2
click at [230, 38] on span at bounding box center [255, 36] width 366 height 5
